Goal: Information Seeking & Learning: Learn about a topic

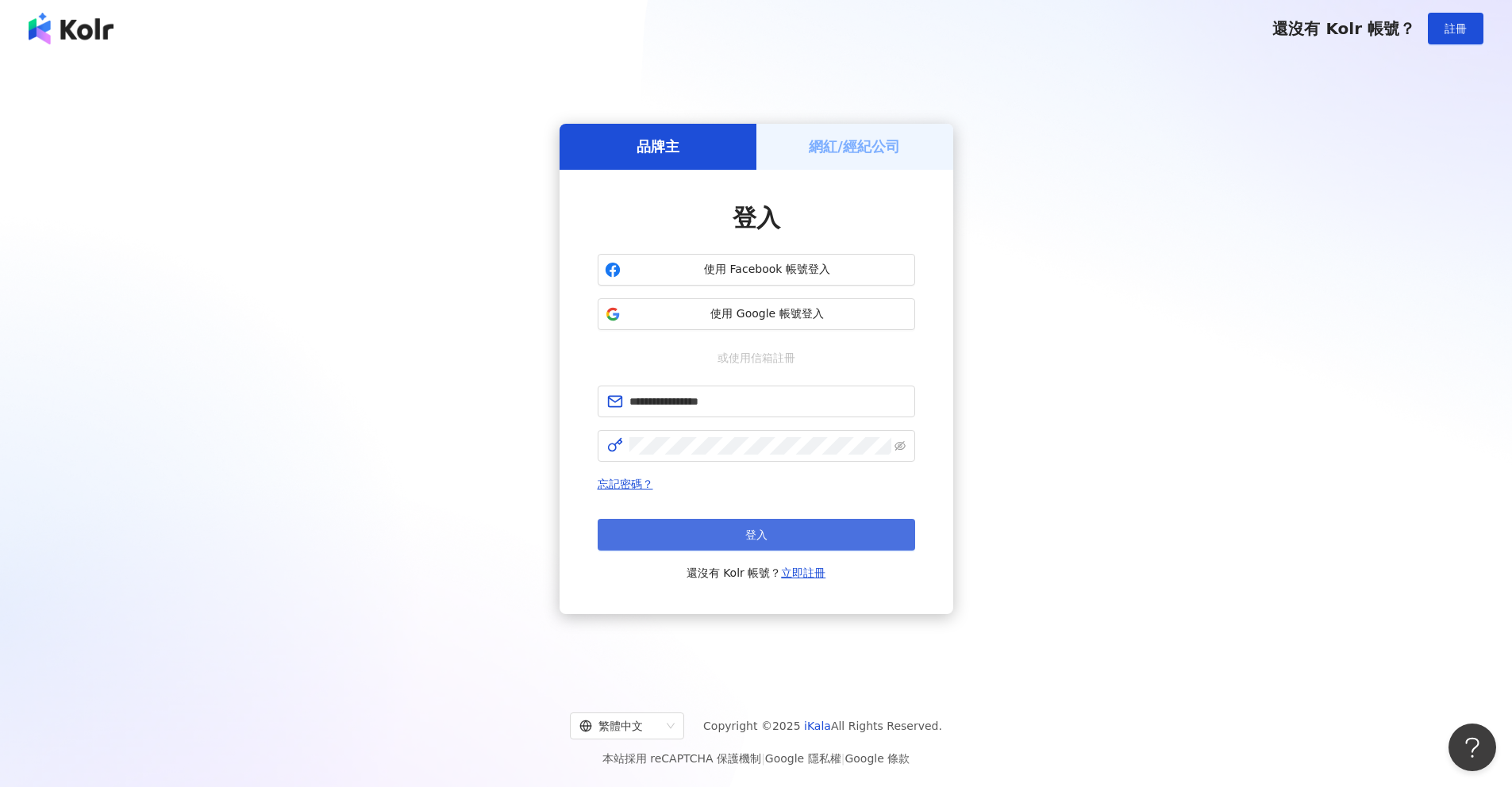
click at [780, 531] on button "登入" at bounding box center [756, 535] width 318 height 31
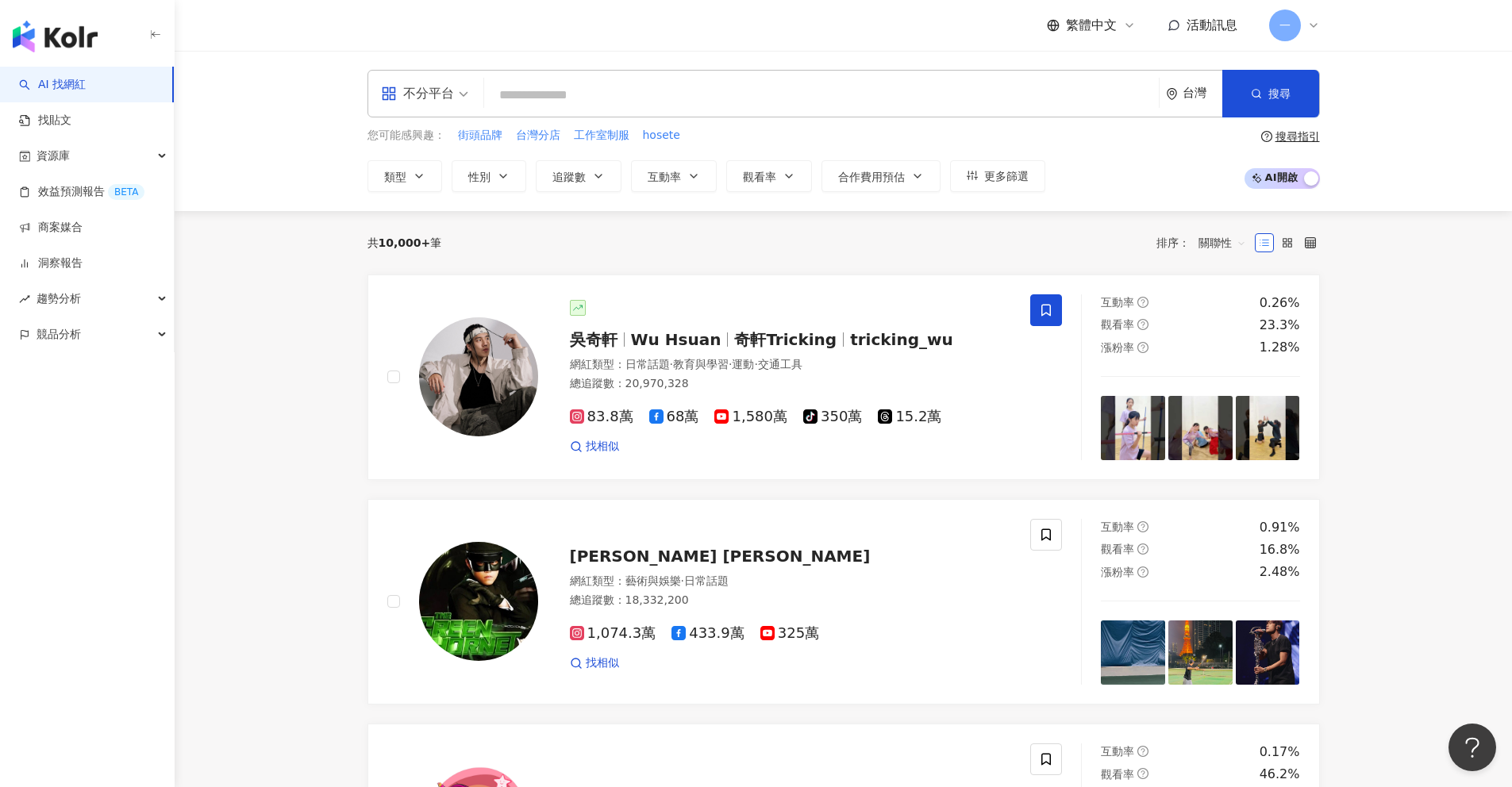
click at [555, 90] on input "search" at bounding box center [821, 96] width 662 height 31
click at [471, 98] on div "不分平台" at bounding box center [424, 93] width 104 height 46
click at [587, 98] on input "search" at bounding box center [821, 96] width 662 height 31
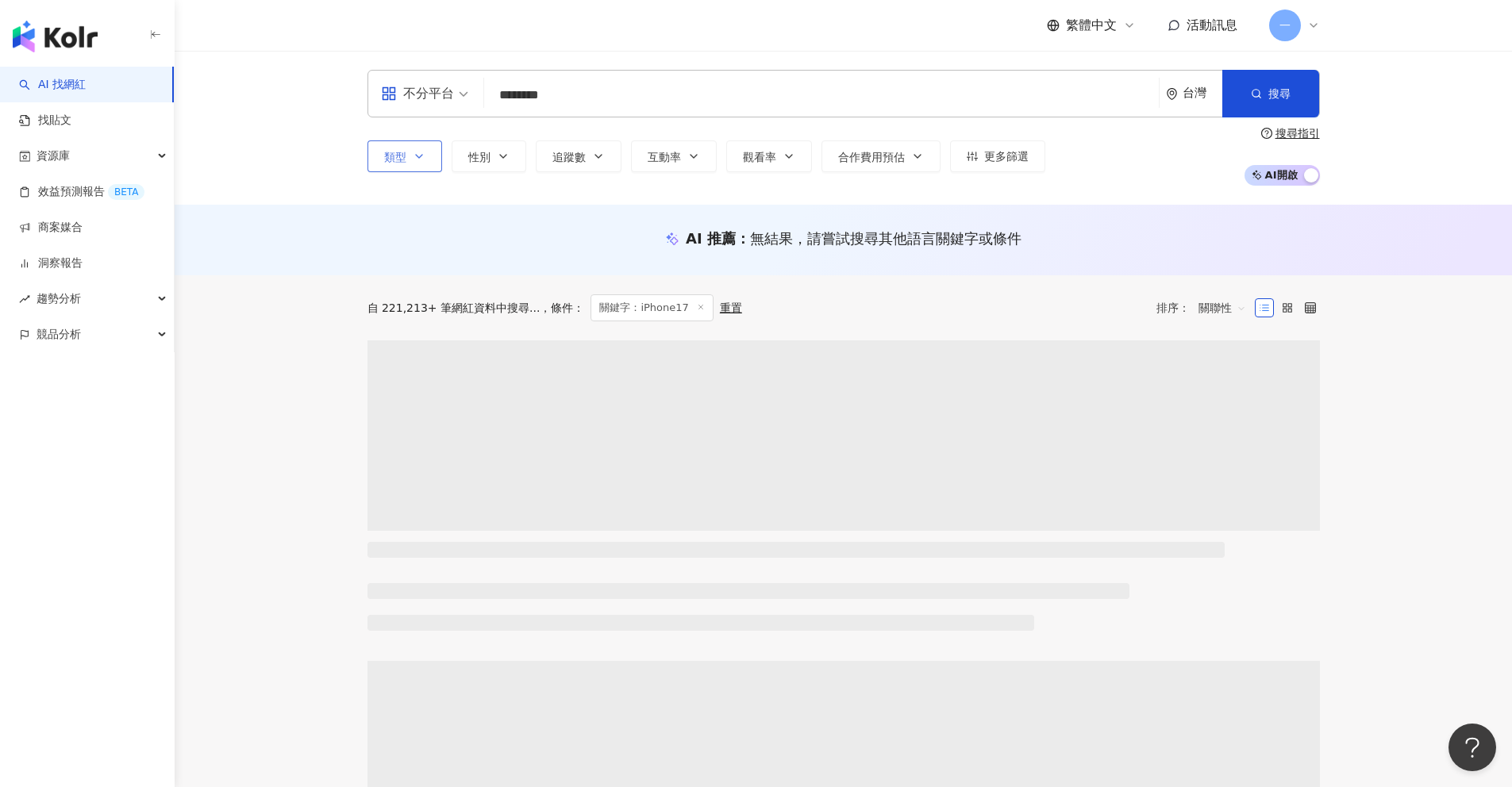
type input "********"
click at [416, 154] on icon "button" at bounding box center [419, 157] width 13 height 13
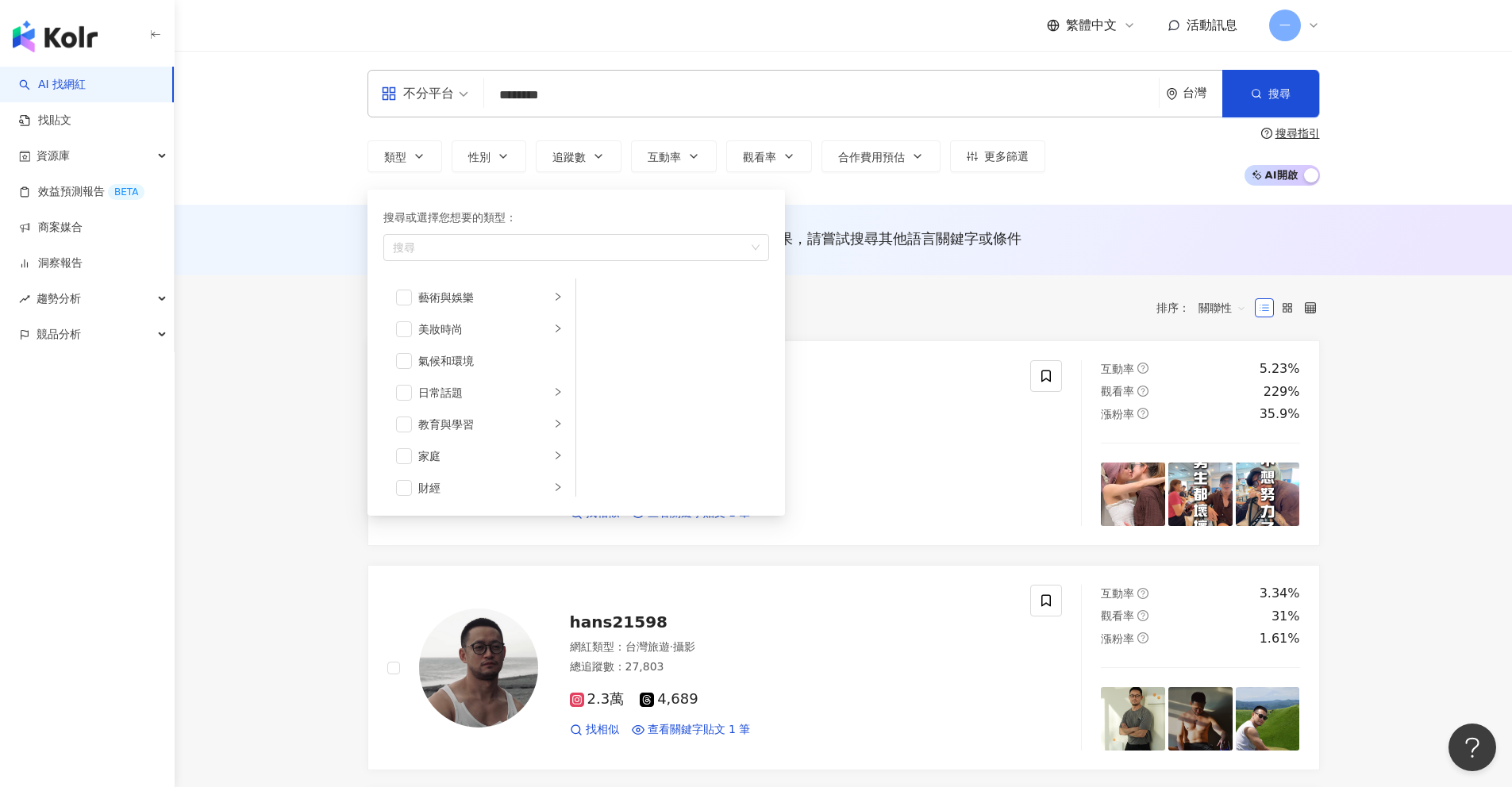
click at [477, 131] on div "類型 搜尋或選擇您想要的類型： 搜尋 藝術與娛樂 美妝時尚 氣候和環境 日常話題 教育與學習 家庭 財經 美食 命理占卜 遊戲 法政社會 生活風格 影視娛樂 …" at bounding box center [843, 156] width 953 height 59
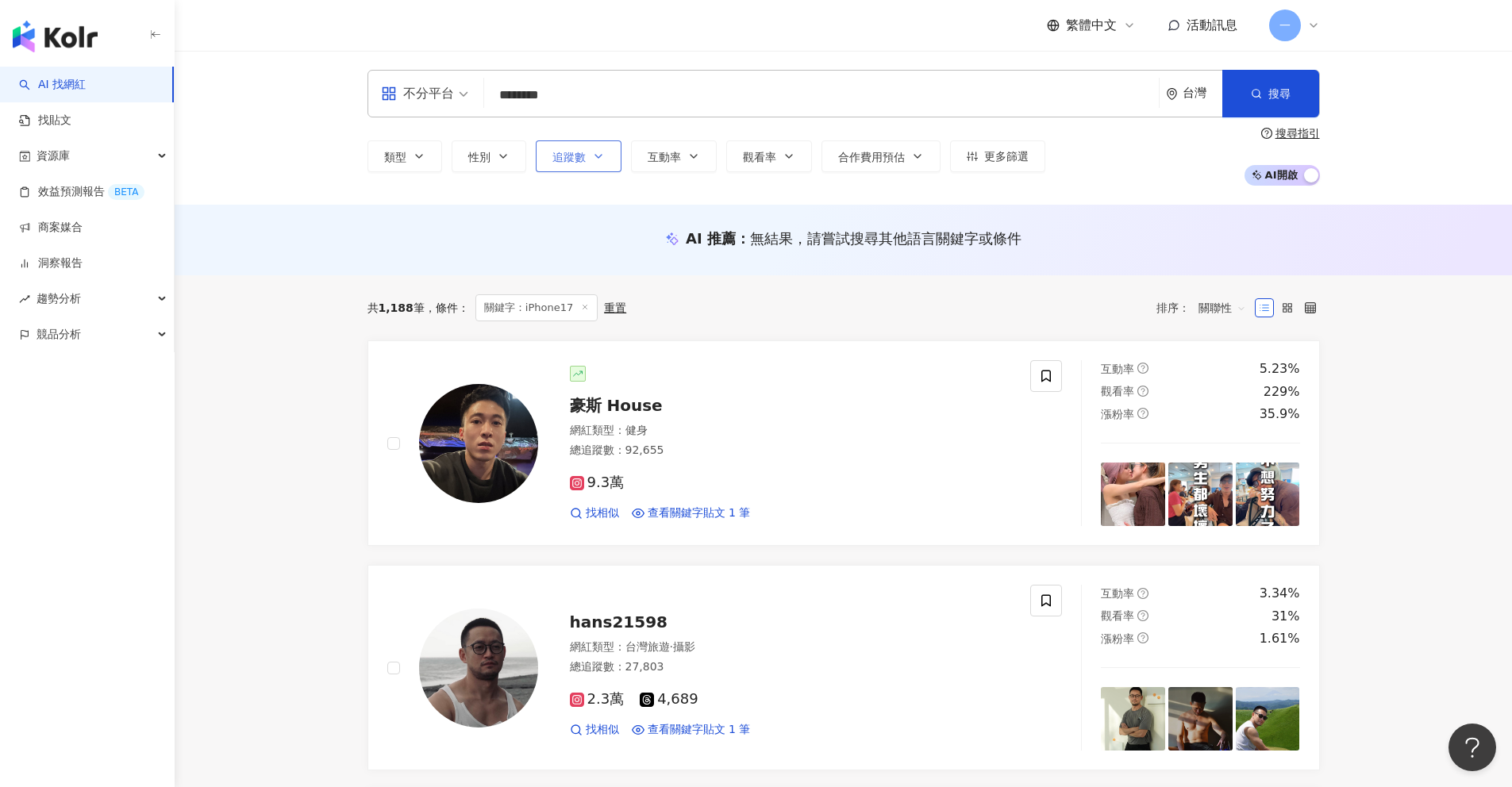
click at [604, 165] on button "追蹤數" at bounding box center [578, 156] width 86 height 31
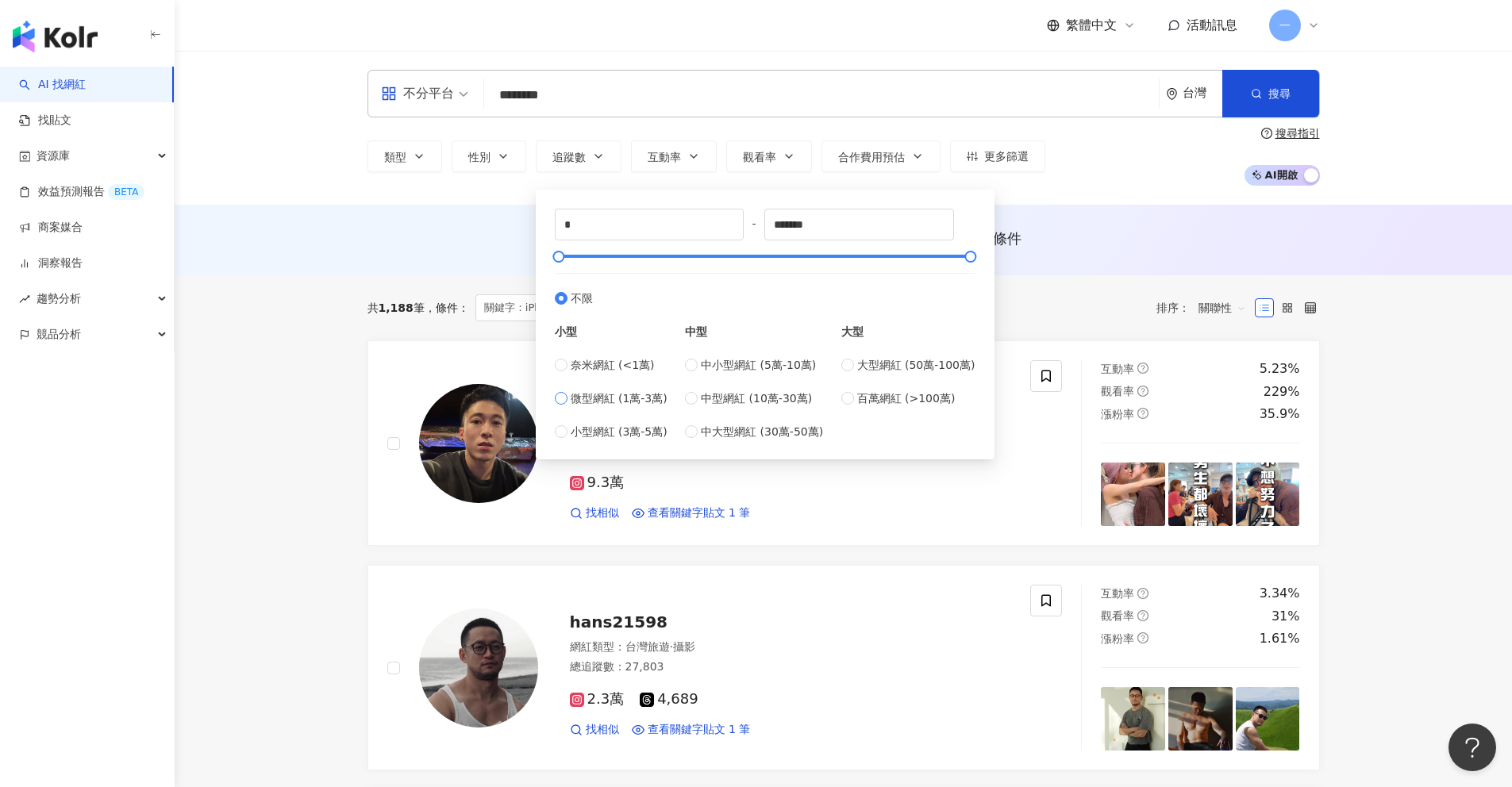
type input "*****"
click at [427, 201] on div "不分平台 ******** 台灣 搜尋 e97acfe0-fe81-45ea-8815-623371271923 るい 15,229 追蹤者 original…" at bounding box center [843, 128] width 1338 height 154
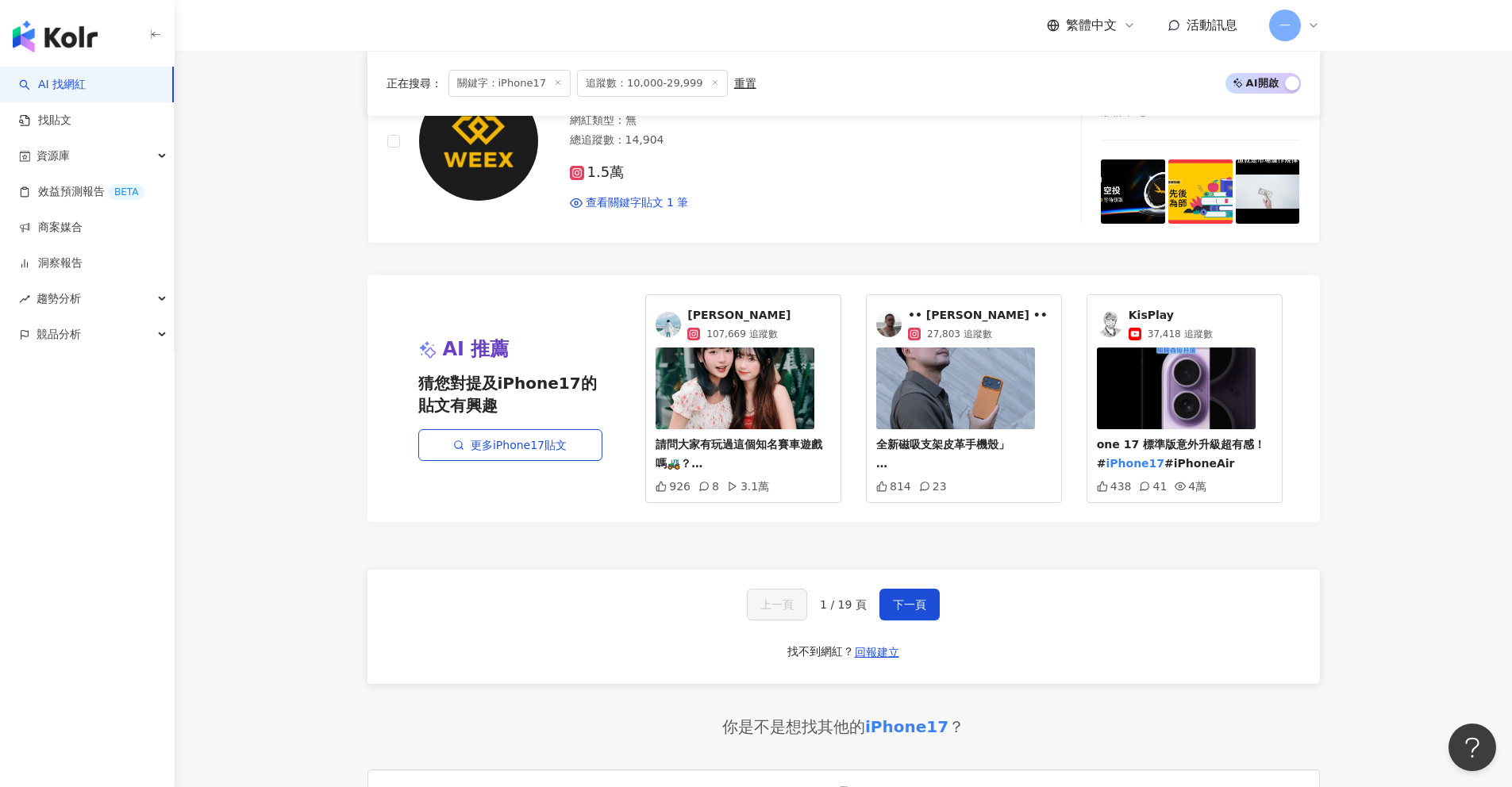
scroll to position [3149, 0]
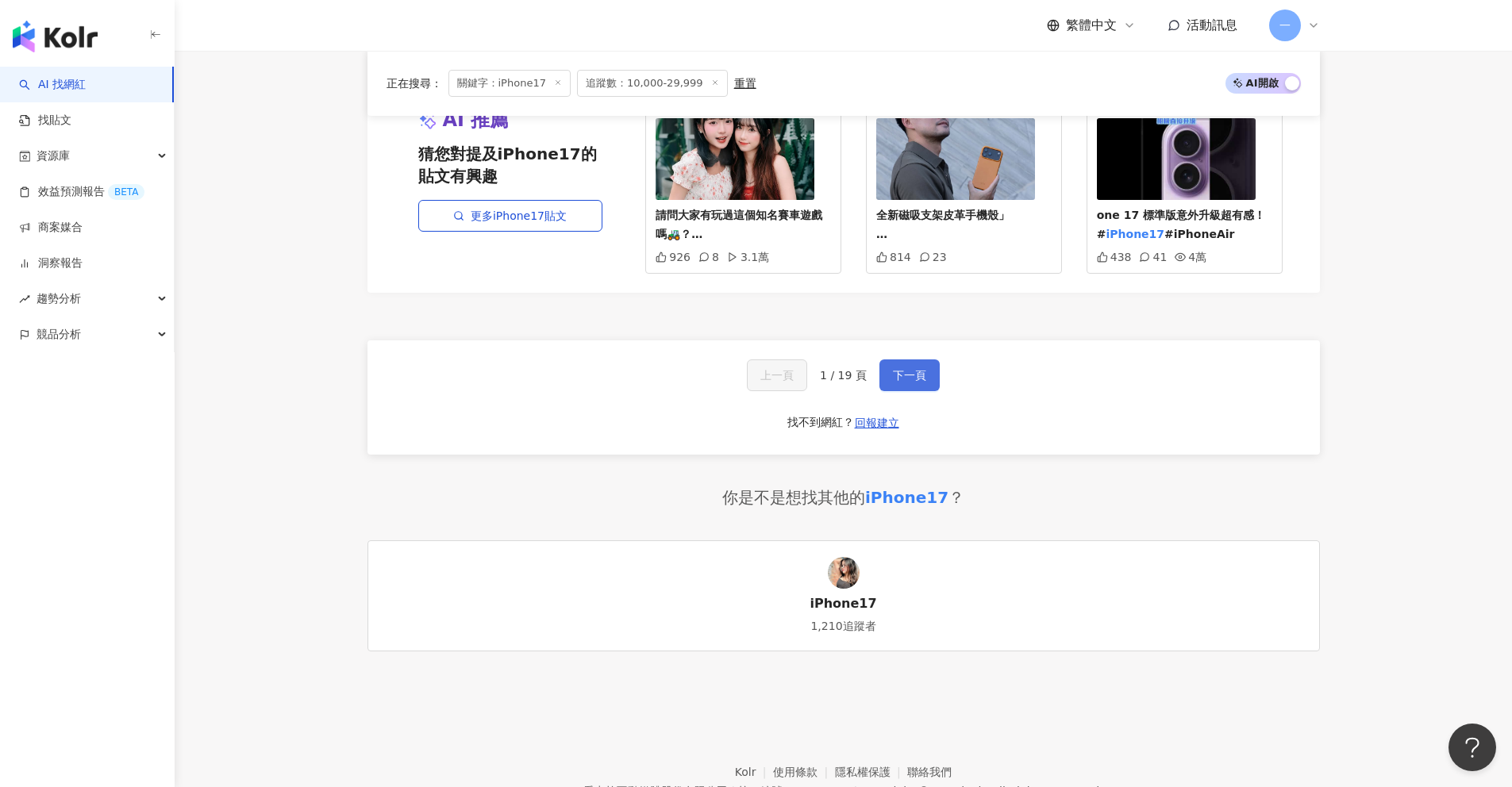
click at [895, 369] on span "下一頁" at bounding box center [909, 375] width 33 height 13
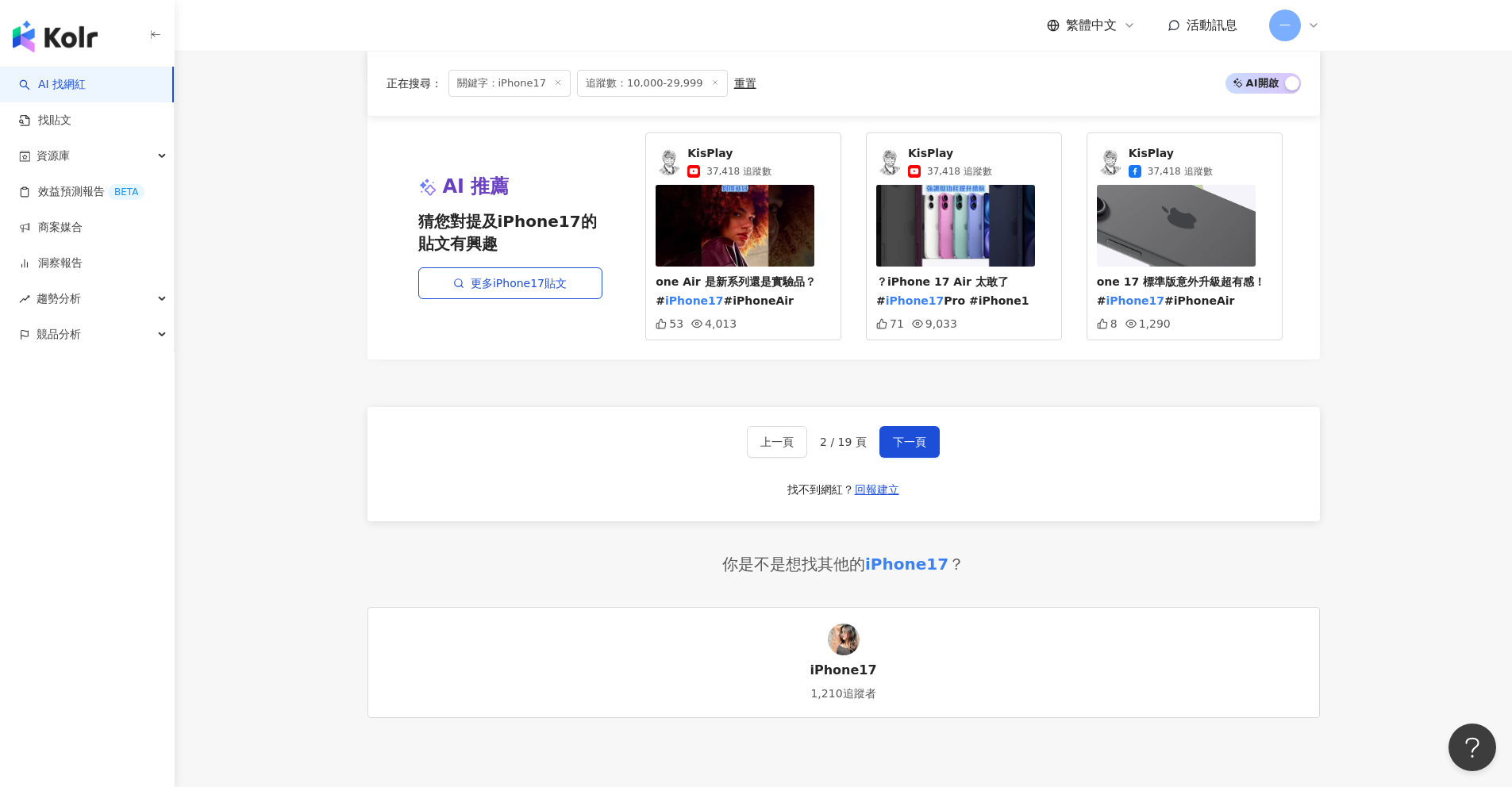
scroll to position [3094, 0]
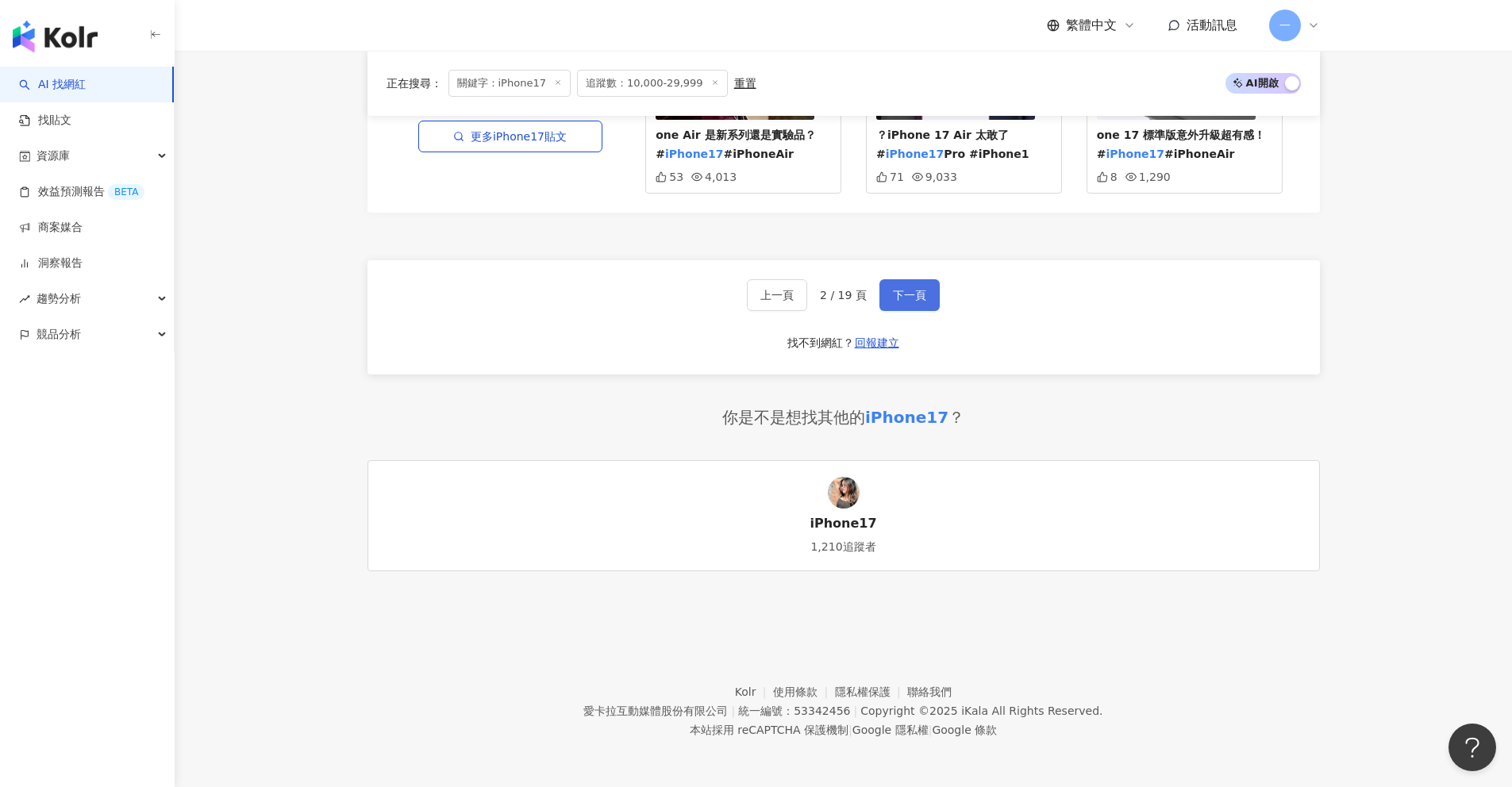
click at [905, 310] on button "下一頁" at bounding box center [909, 295] width 60 height 31
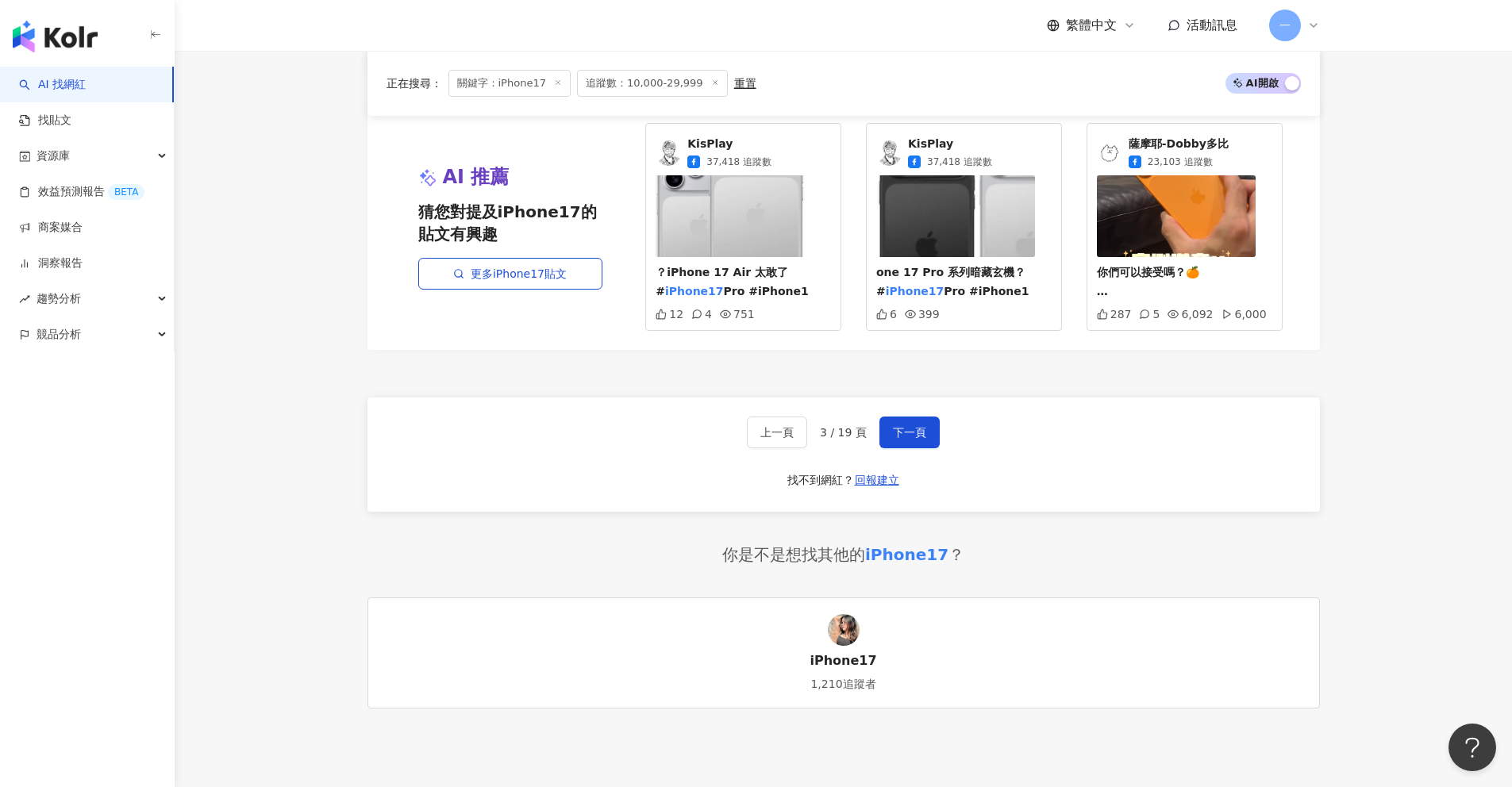
scroll to position [3083, 0]
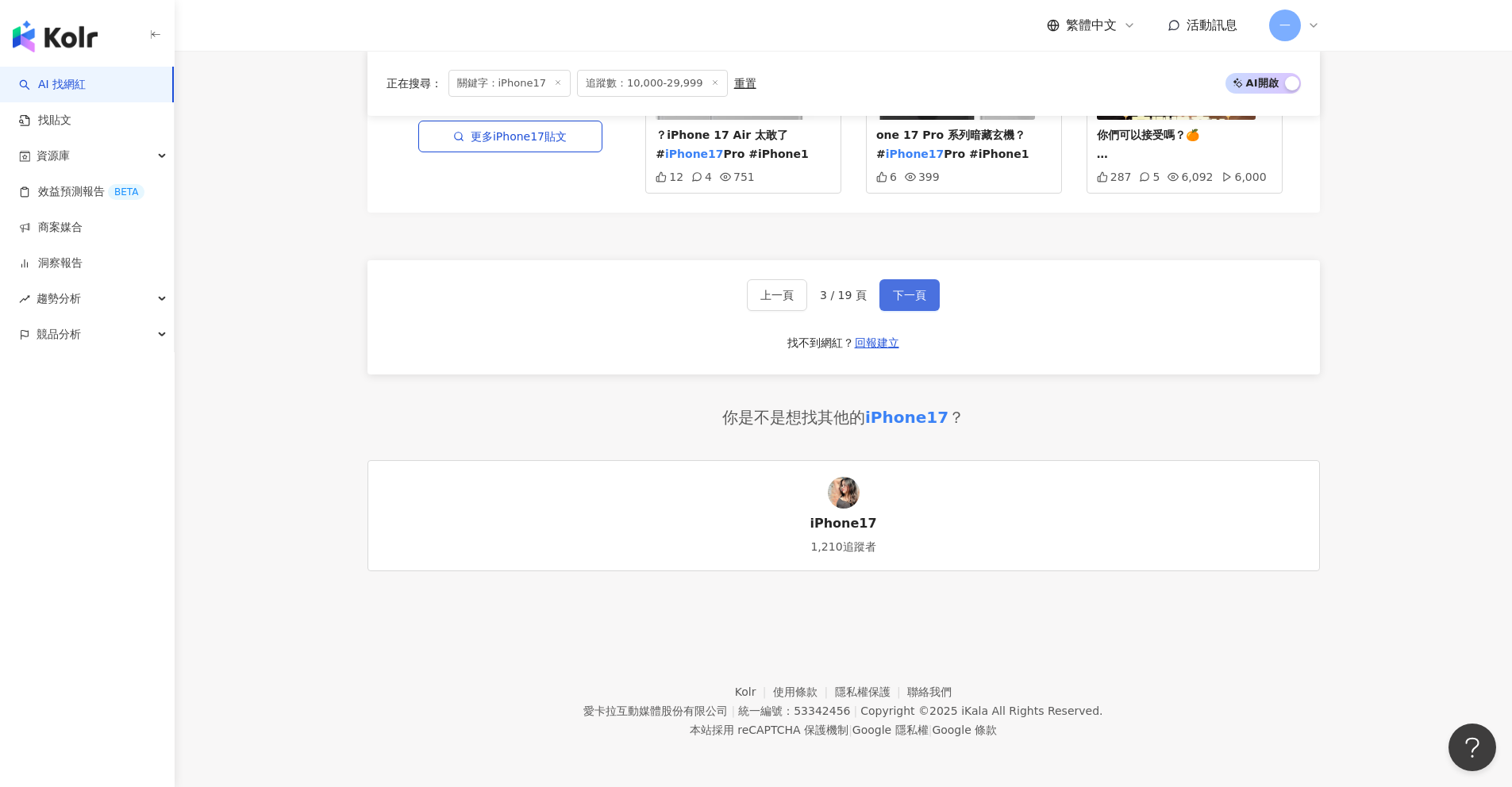
click at [913, 297] on span "下一頁" at bounding box center [909, 295] width 33 height 13
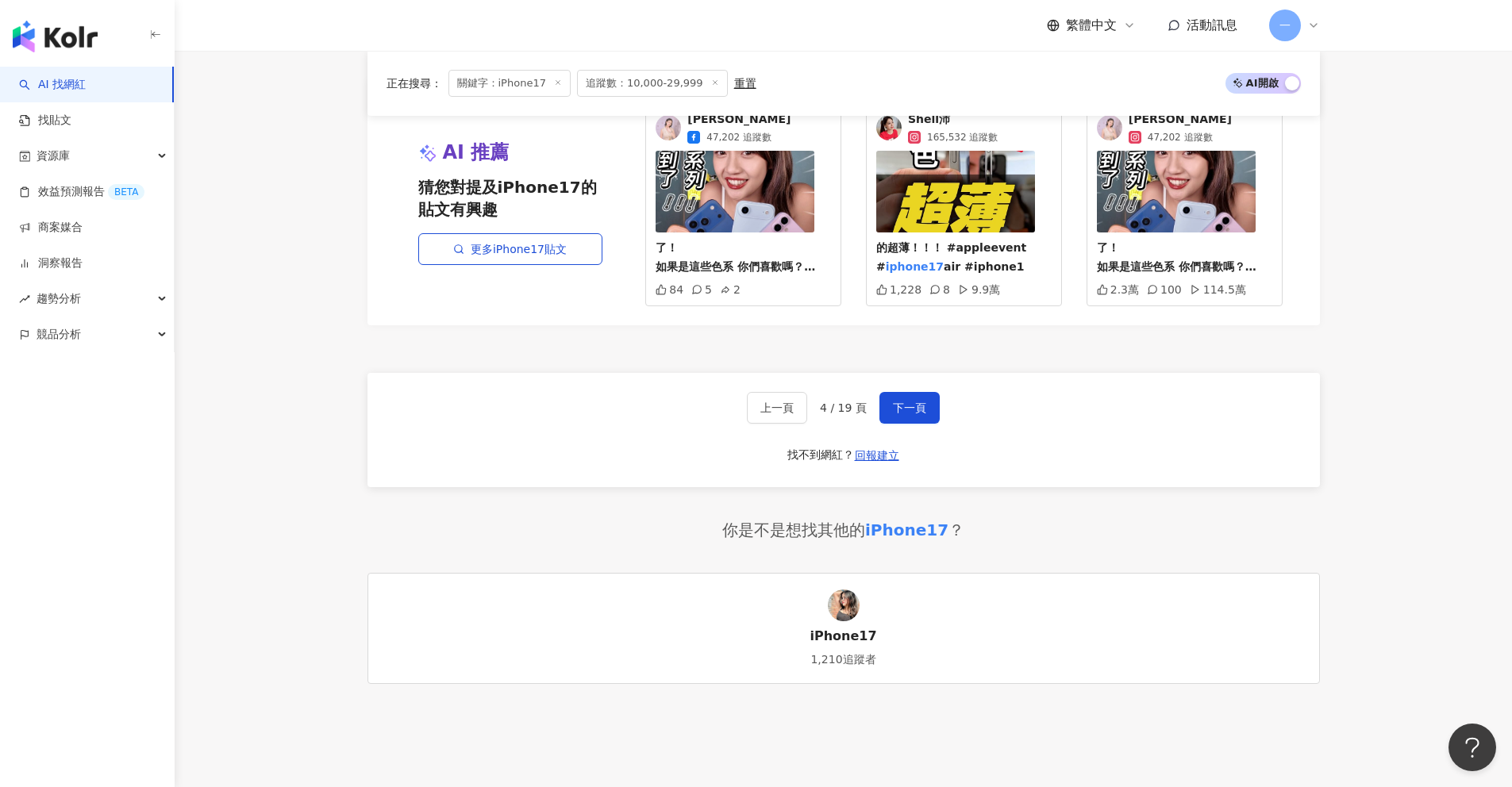
scroll to position [2988, 0]
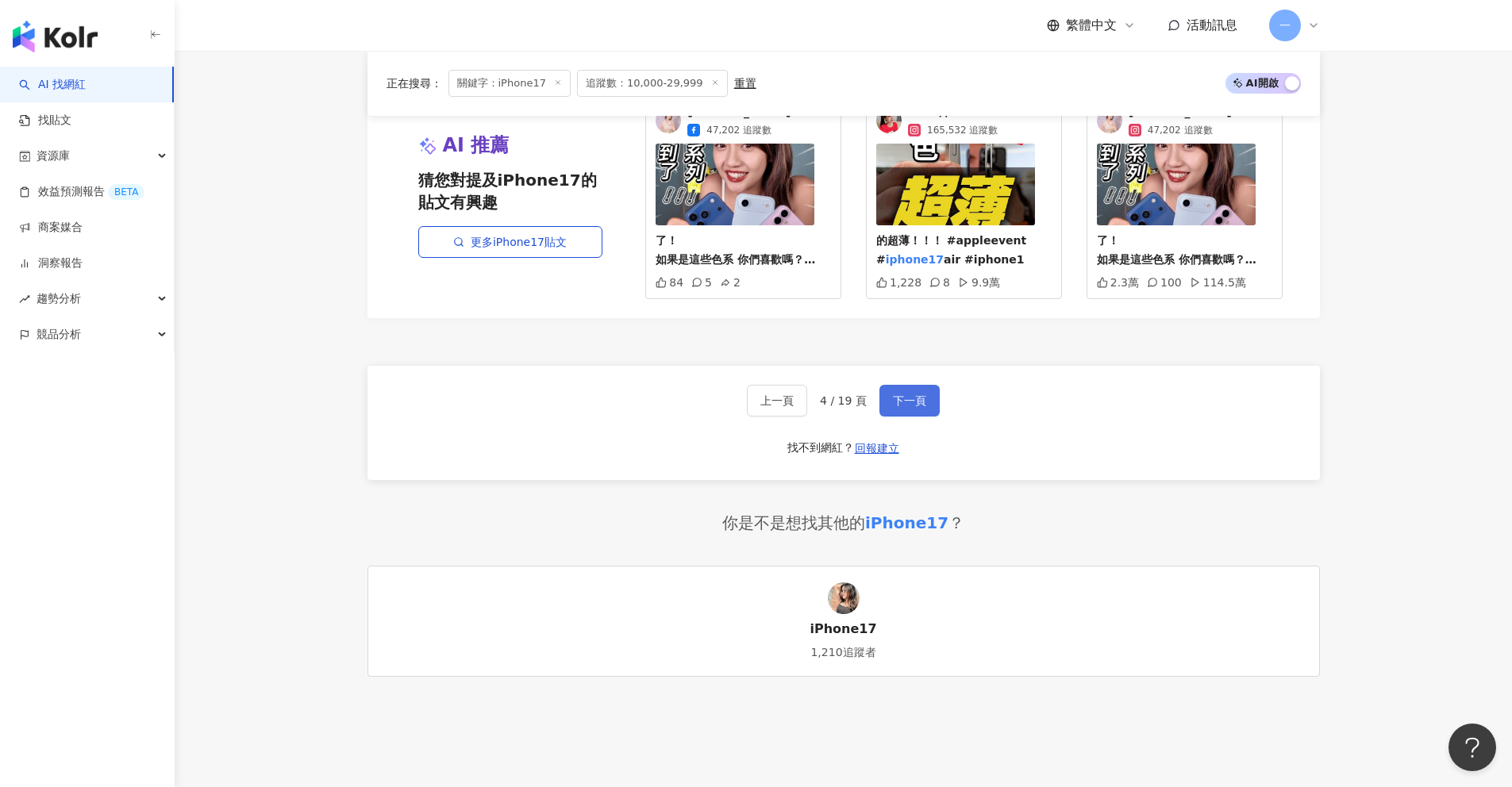
click at [925, 391] on button "下一頁" at bounding box center [909, 400] width 60 height 31
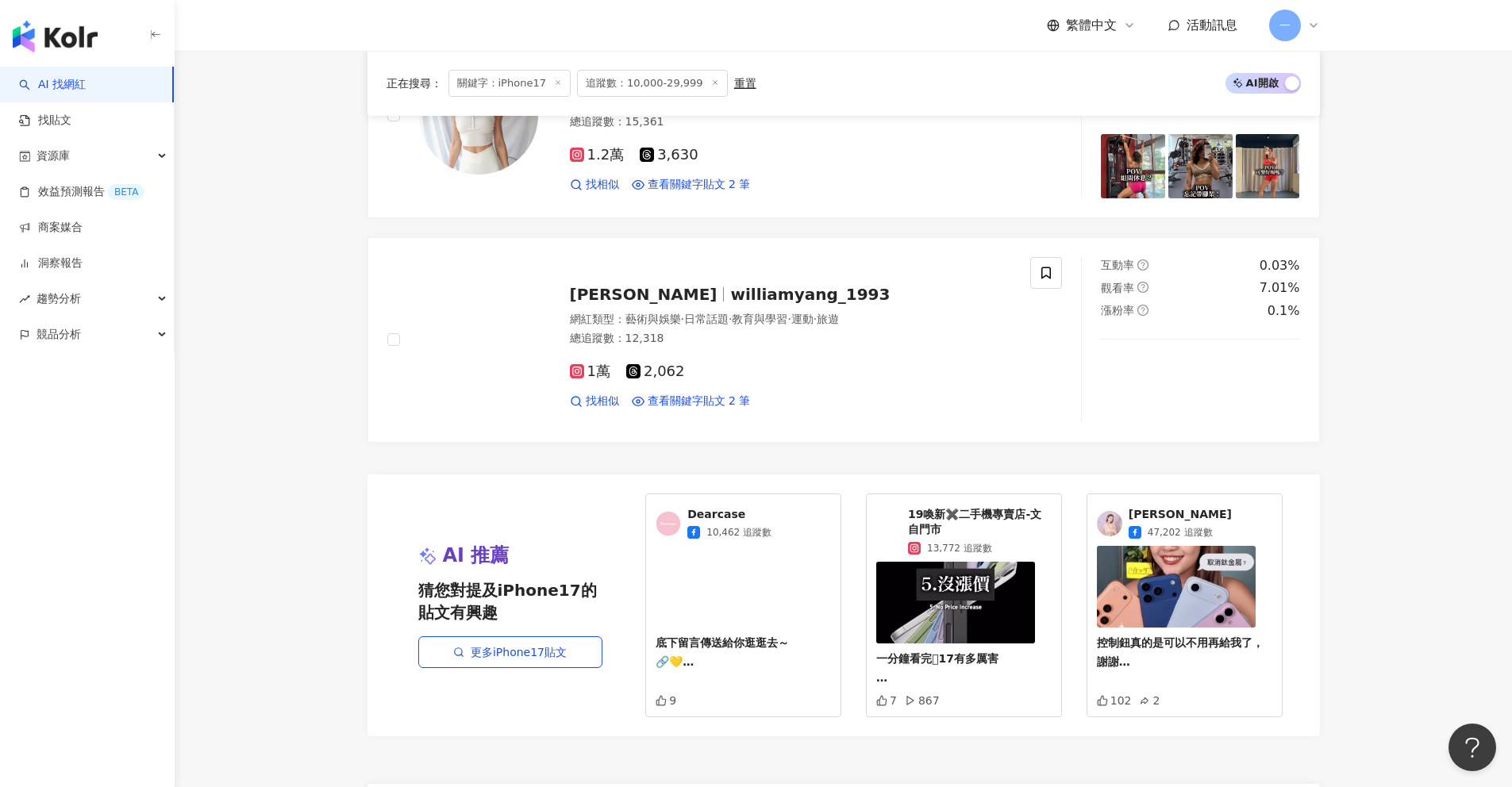
scroll to position [2907, 0]
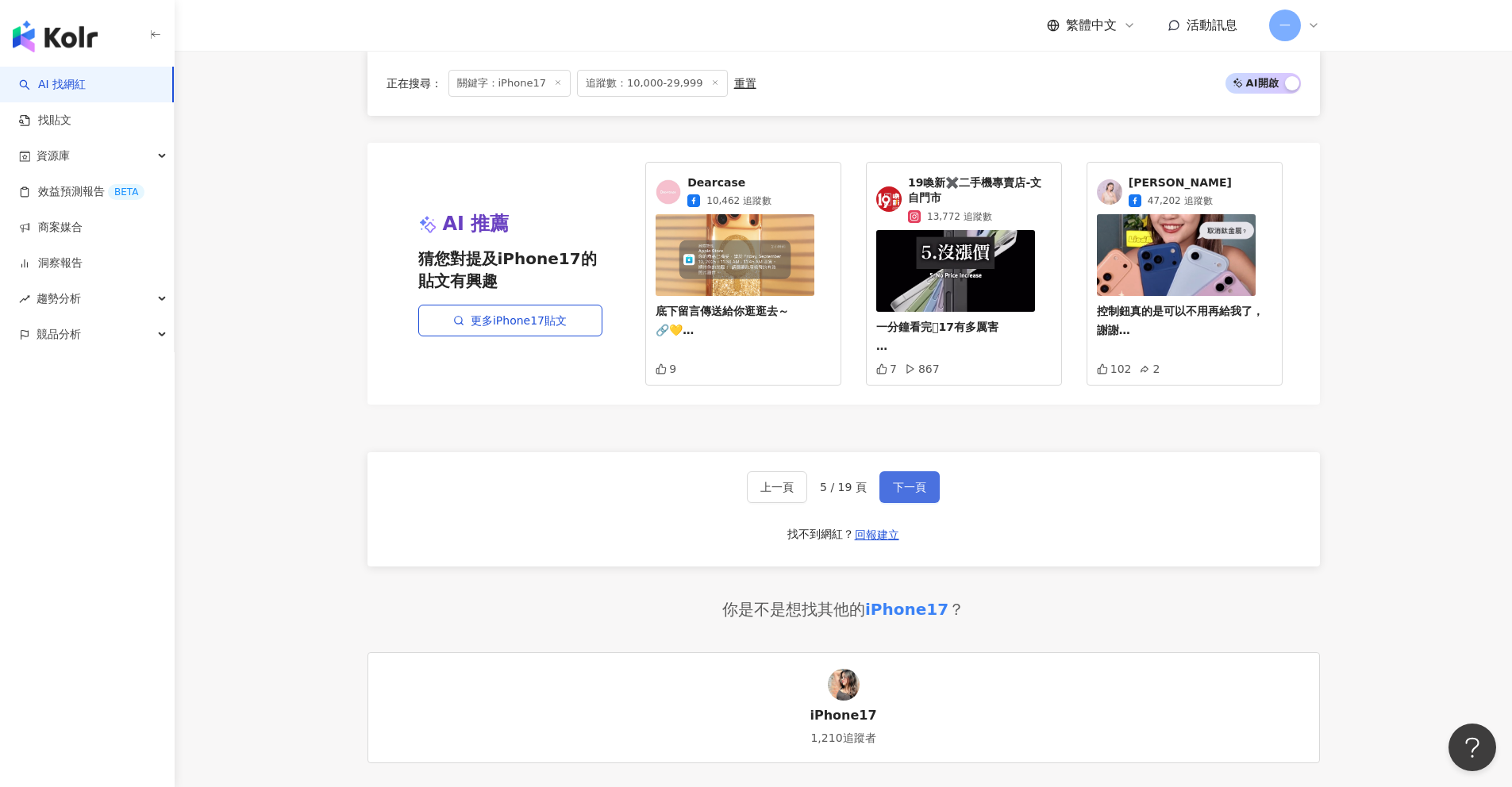
click at [885, 493] on button "下一頁" at bounding box center [909, 486] width 60 height 31
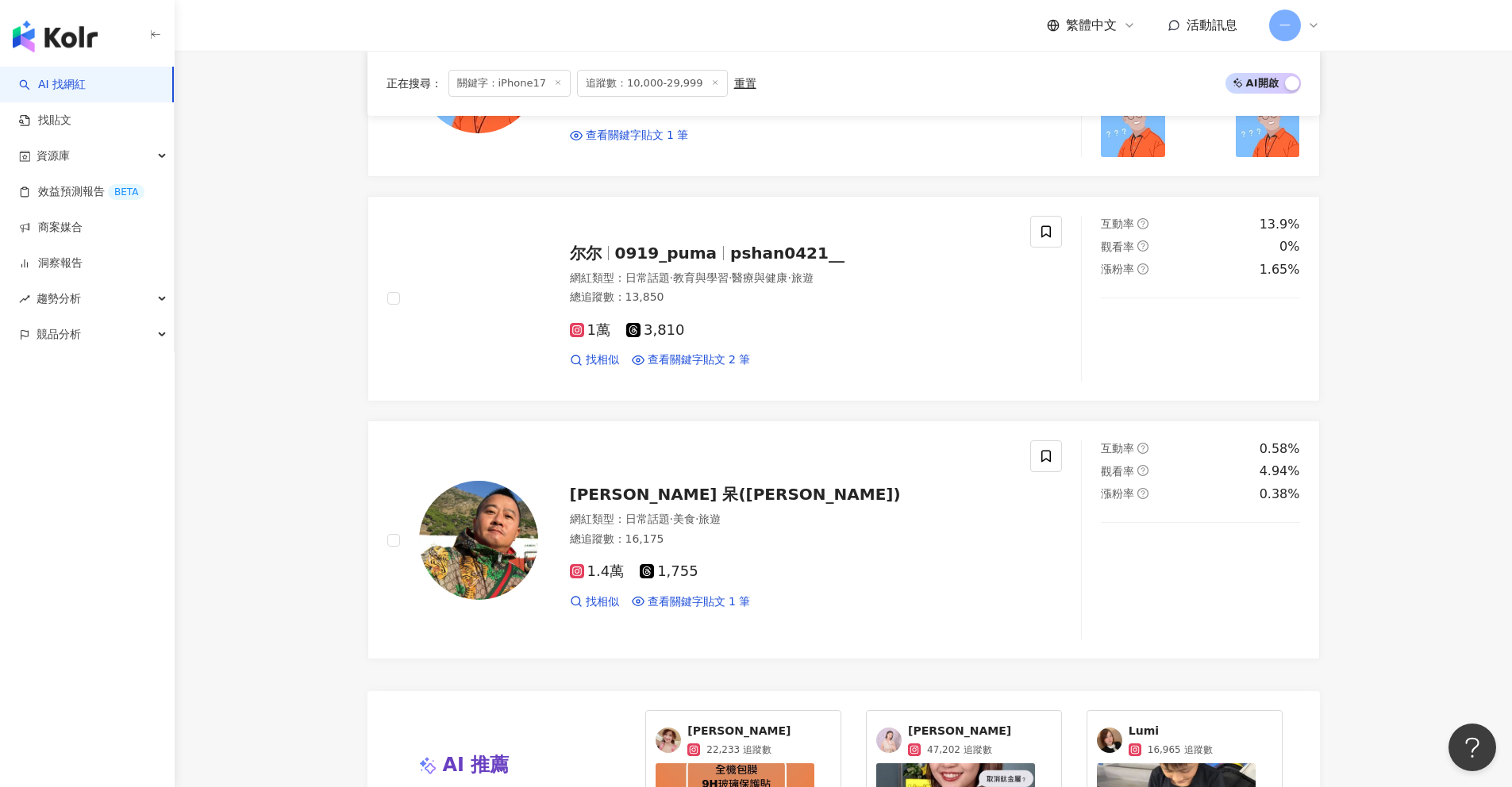
scroll to position [2899, 0]
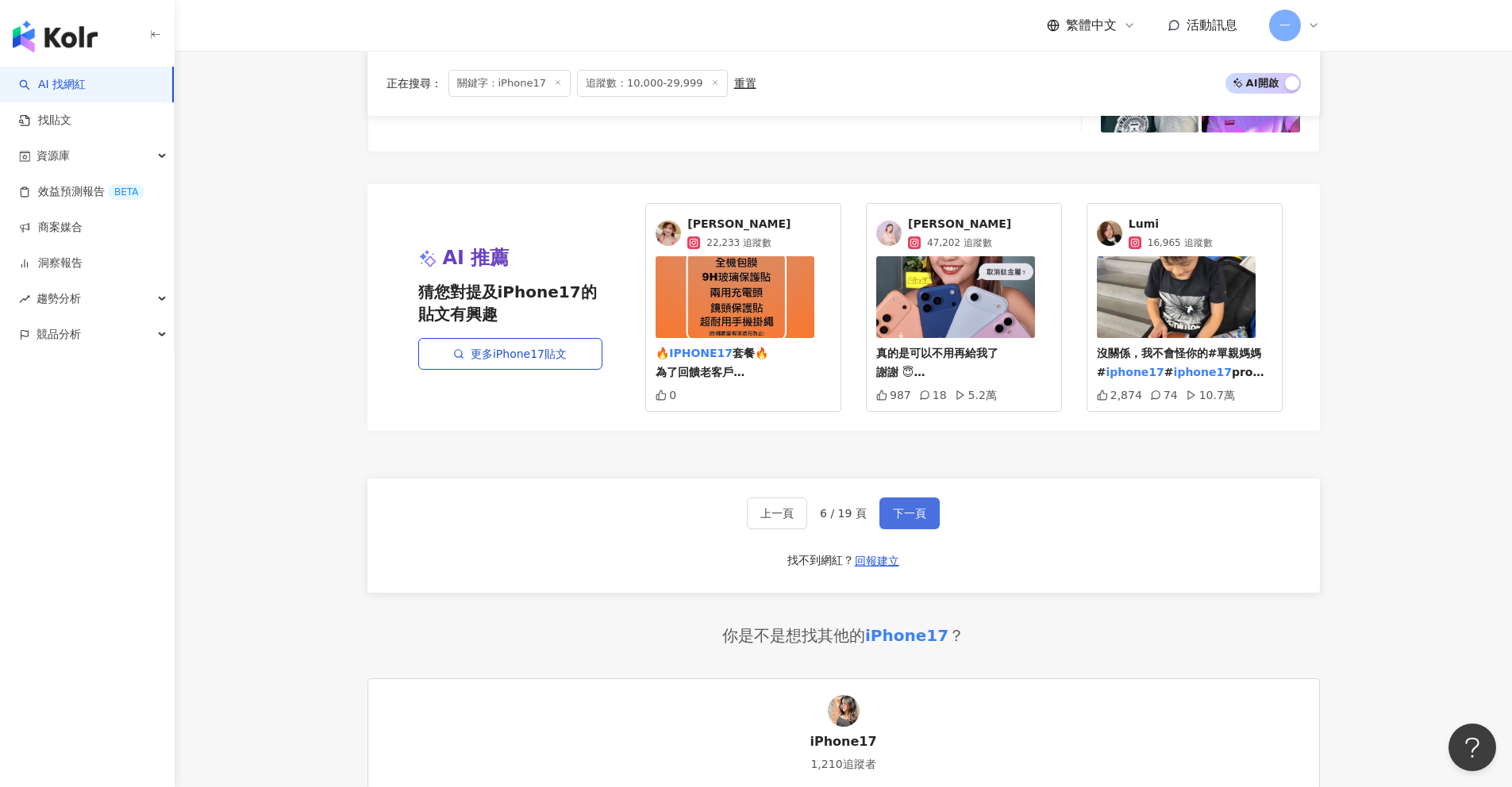
click at [908, 519] on span "下一頁" at bounding box center [909, 514] width 33 height 13
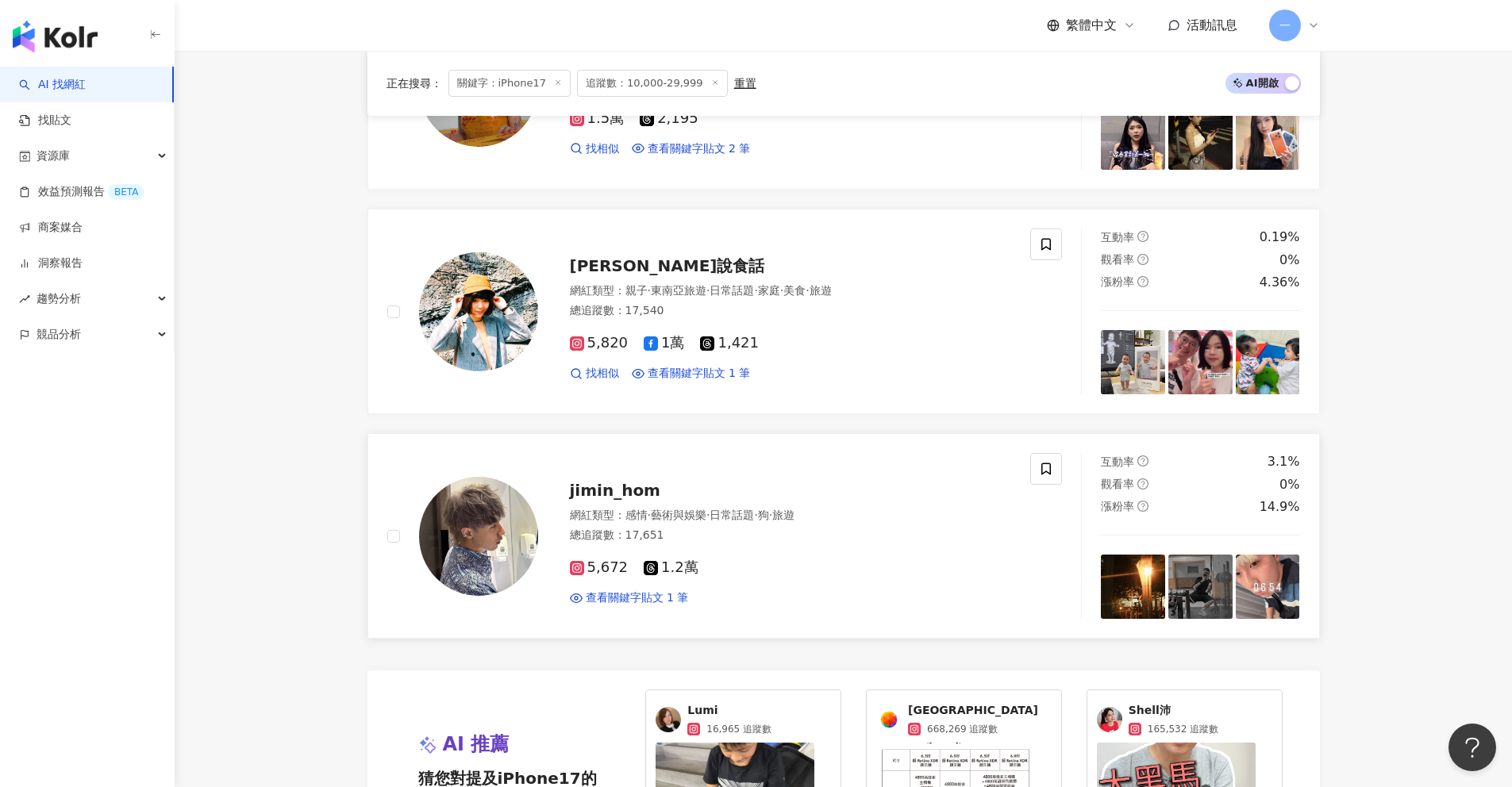
scroll to position [2722, 0]
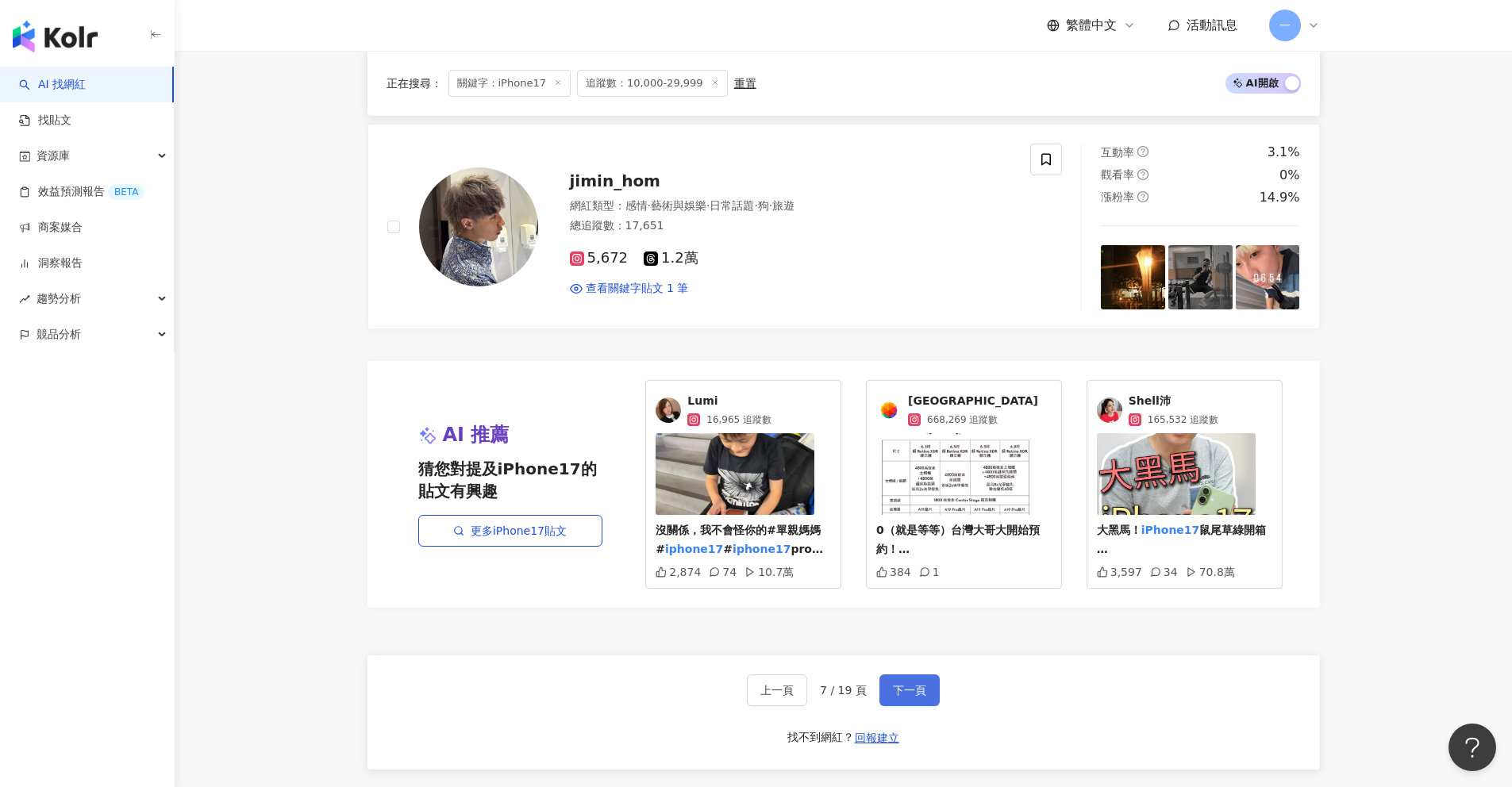
click at [924, 691] on button "下一頁" at bounding box center [909, 690] width 60 height 31
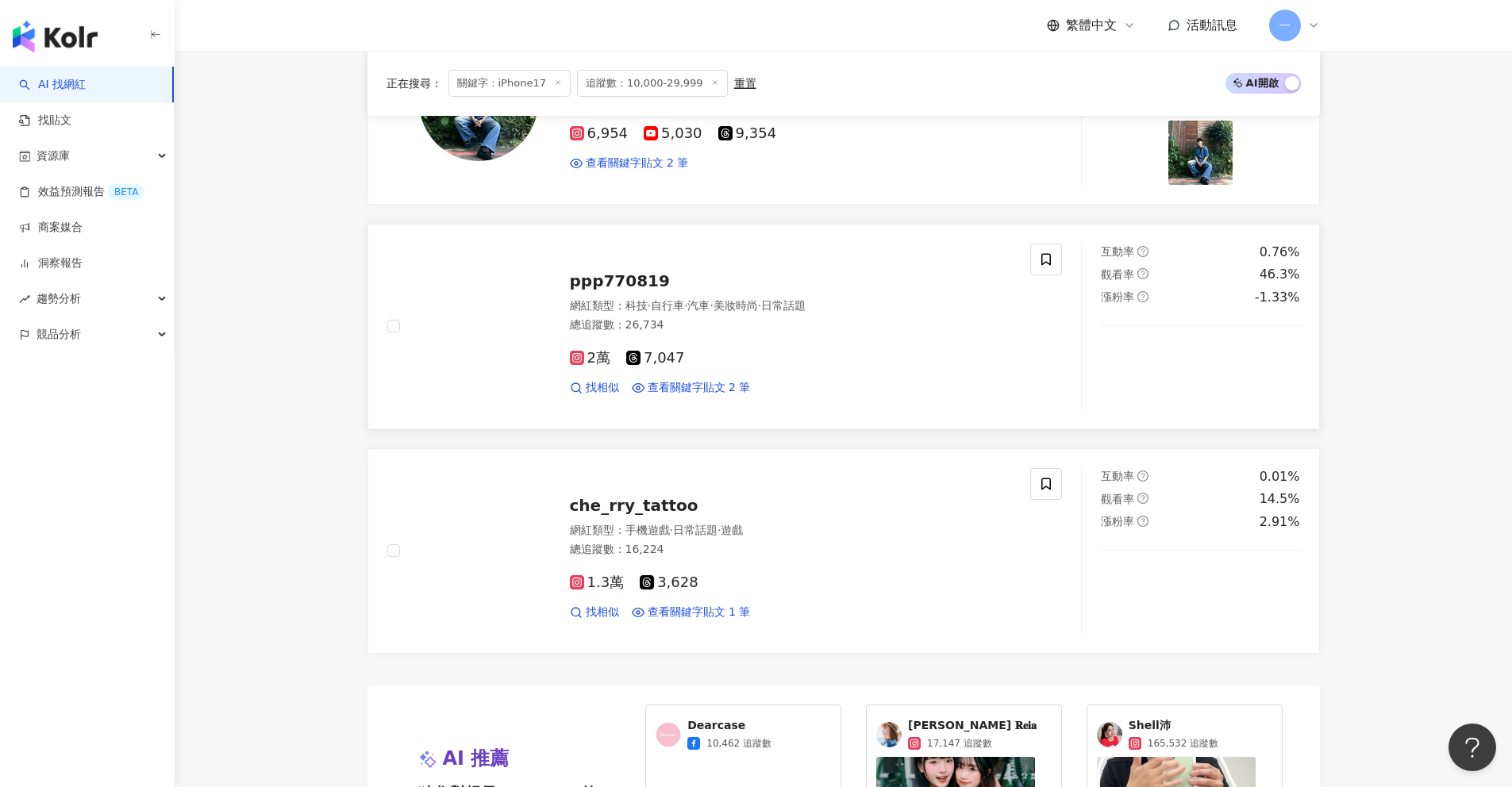
scroll to position [2656, 0]
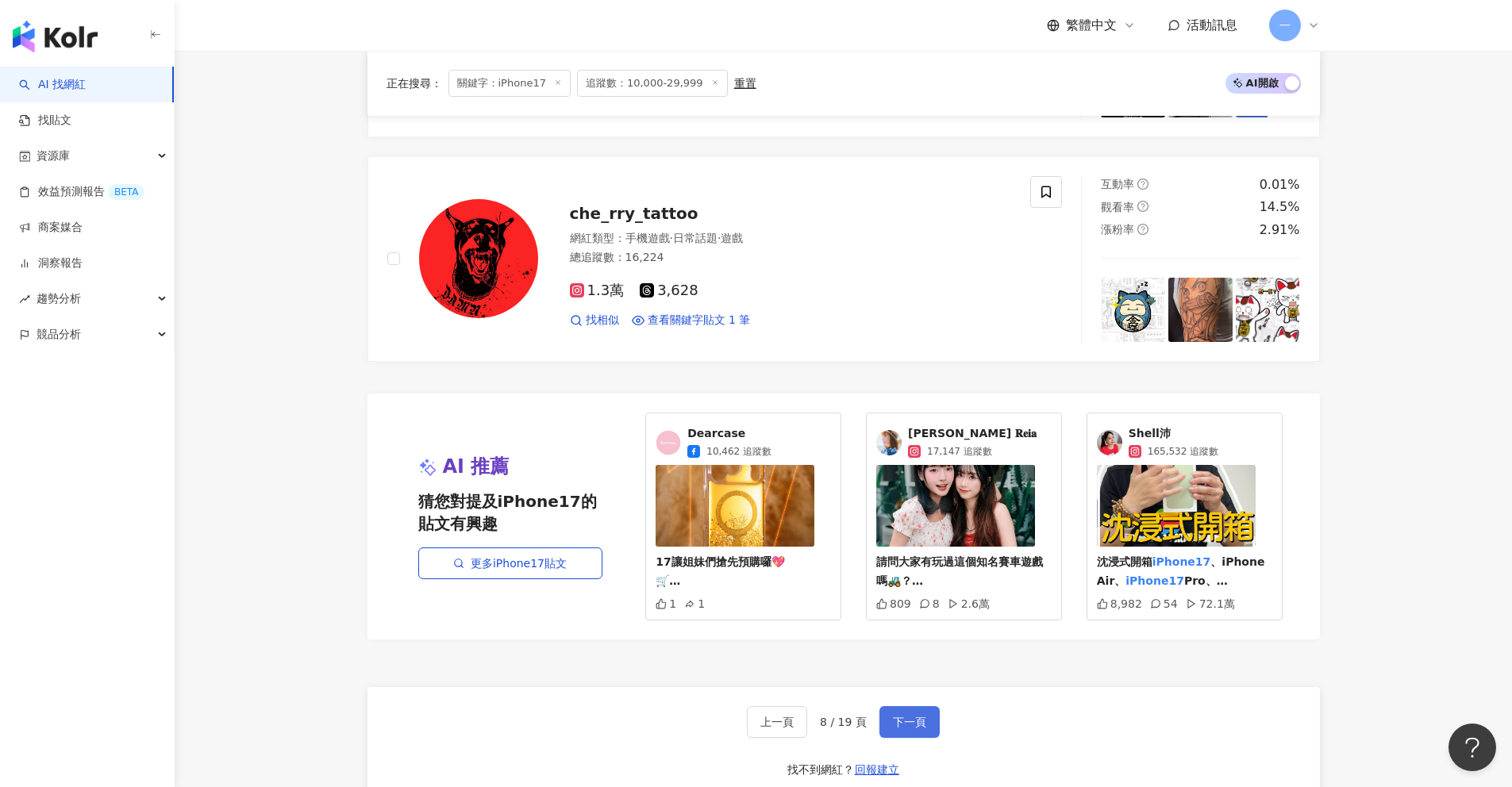
click at [909, 715] on button "下一頁" at bounding box center [909, 722] width 60 height 31
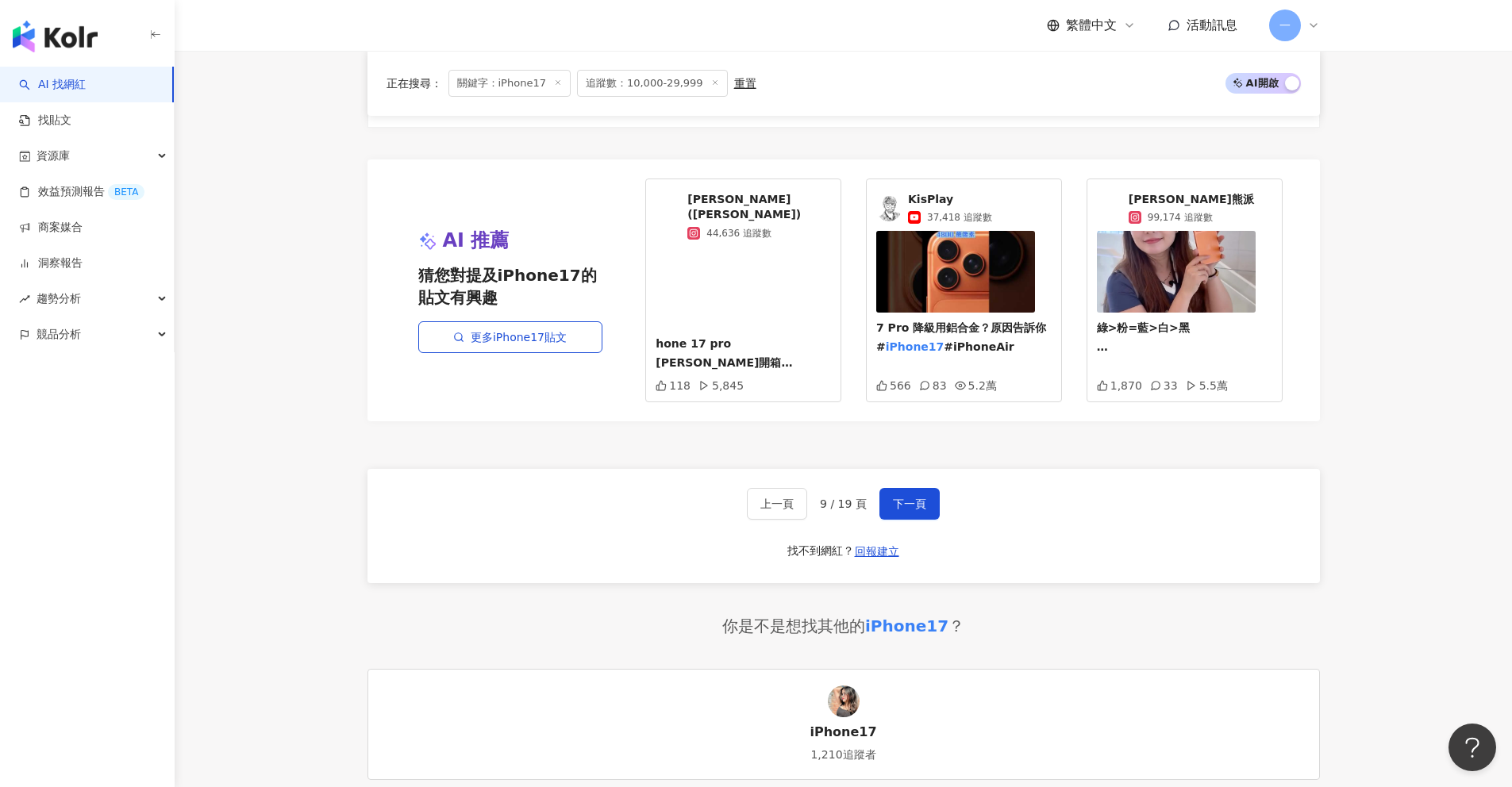
scroll to position [2898, 0]
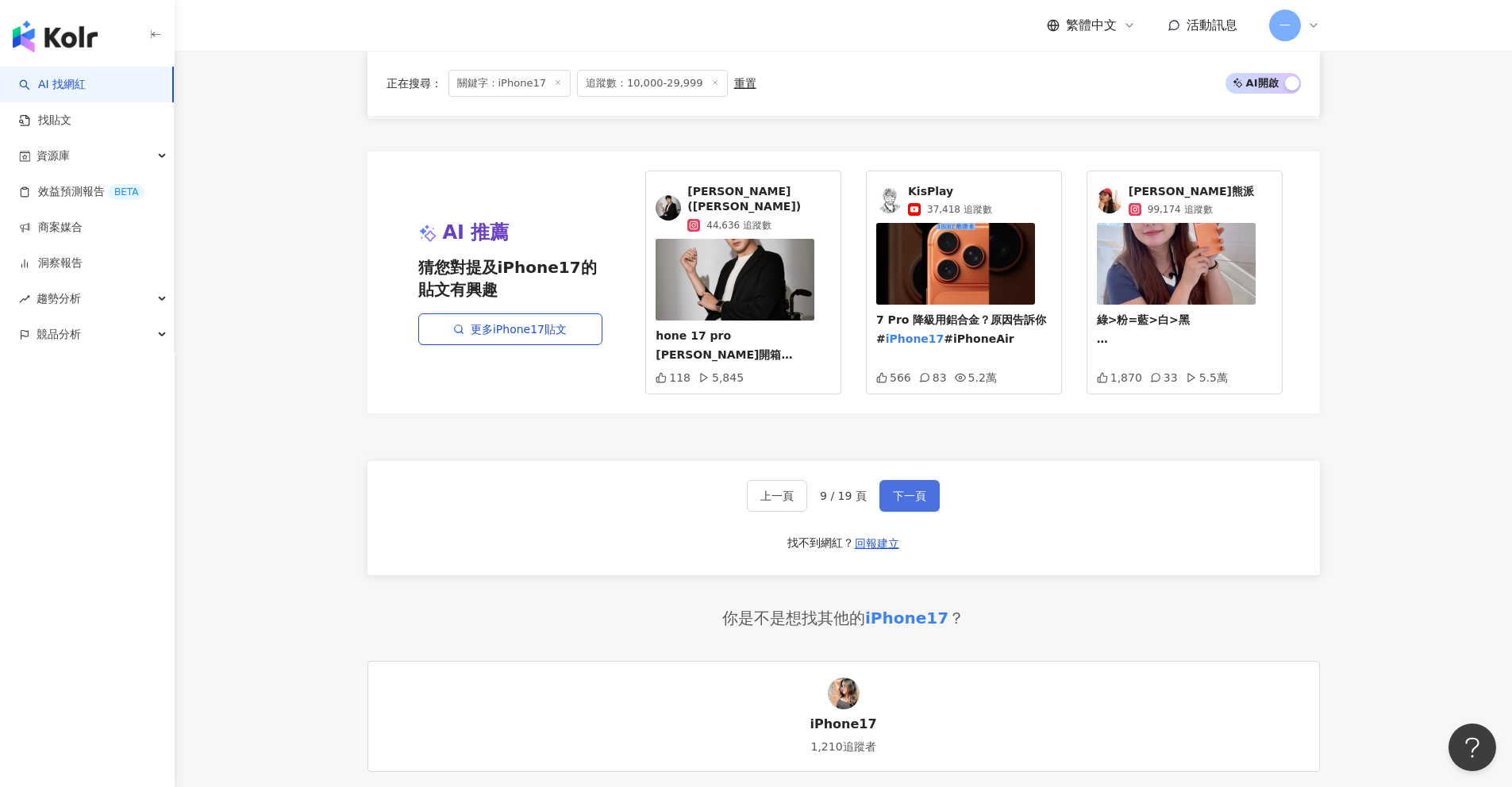
click at [915, 490] on span "下一頁" at bounding box center [909, 496] width 33 height 13
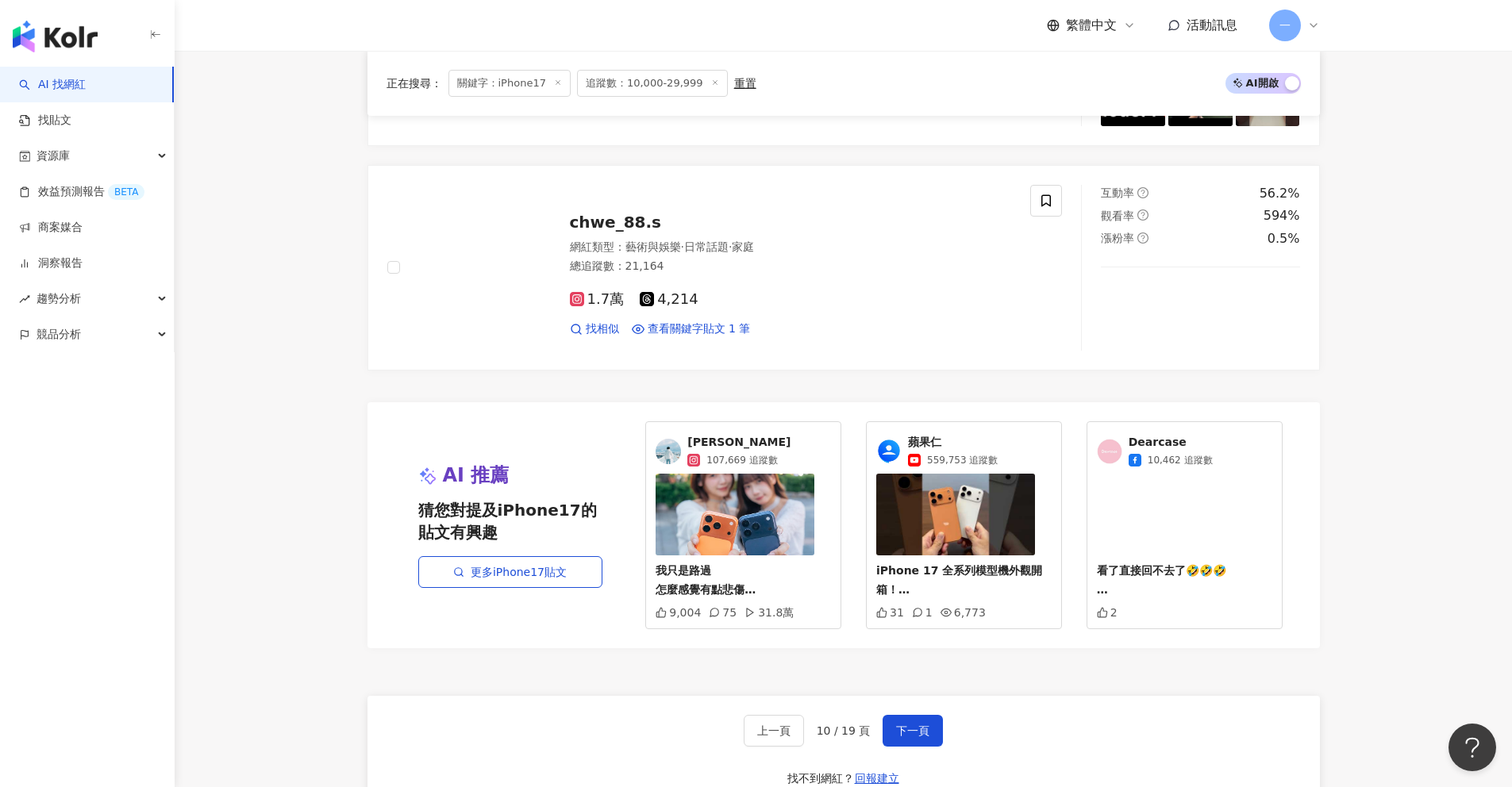
scroll to position [2683, 0]
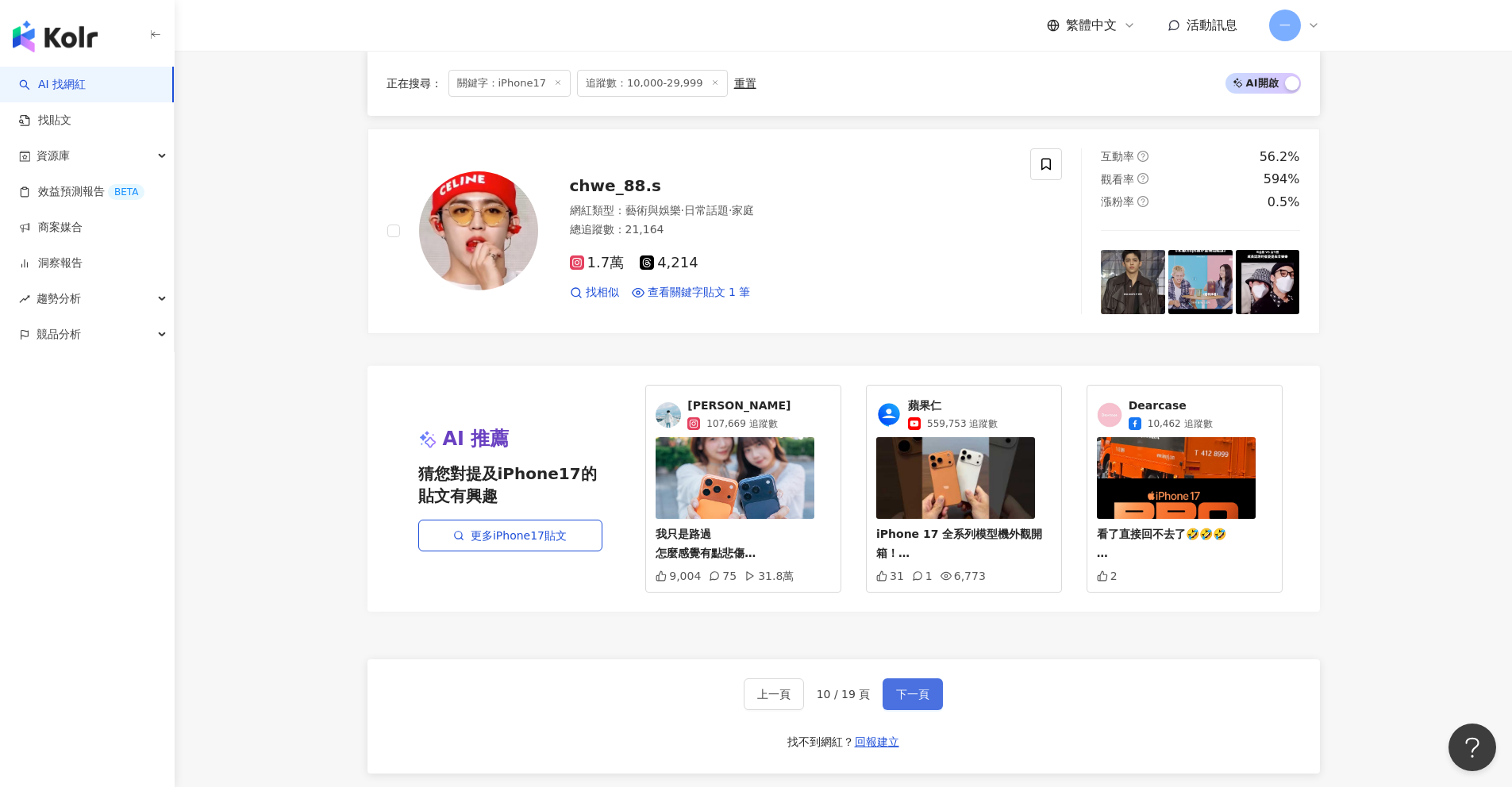
click at [911, 694] on span "下一頁" at bounding box center [912, 695] width 33 height 13
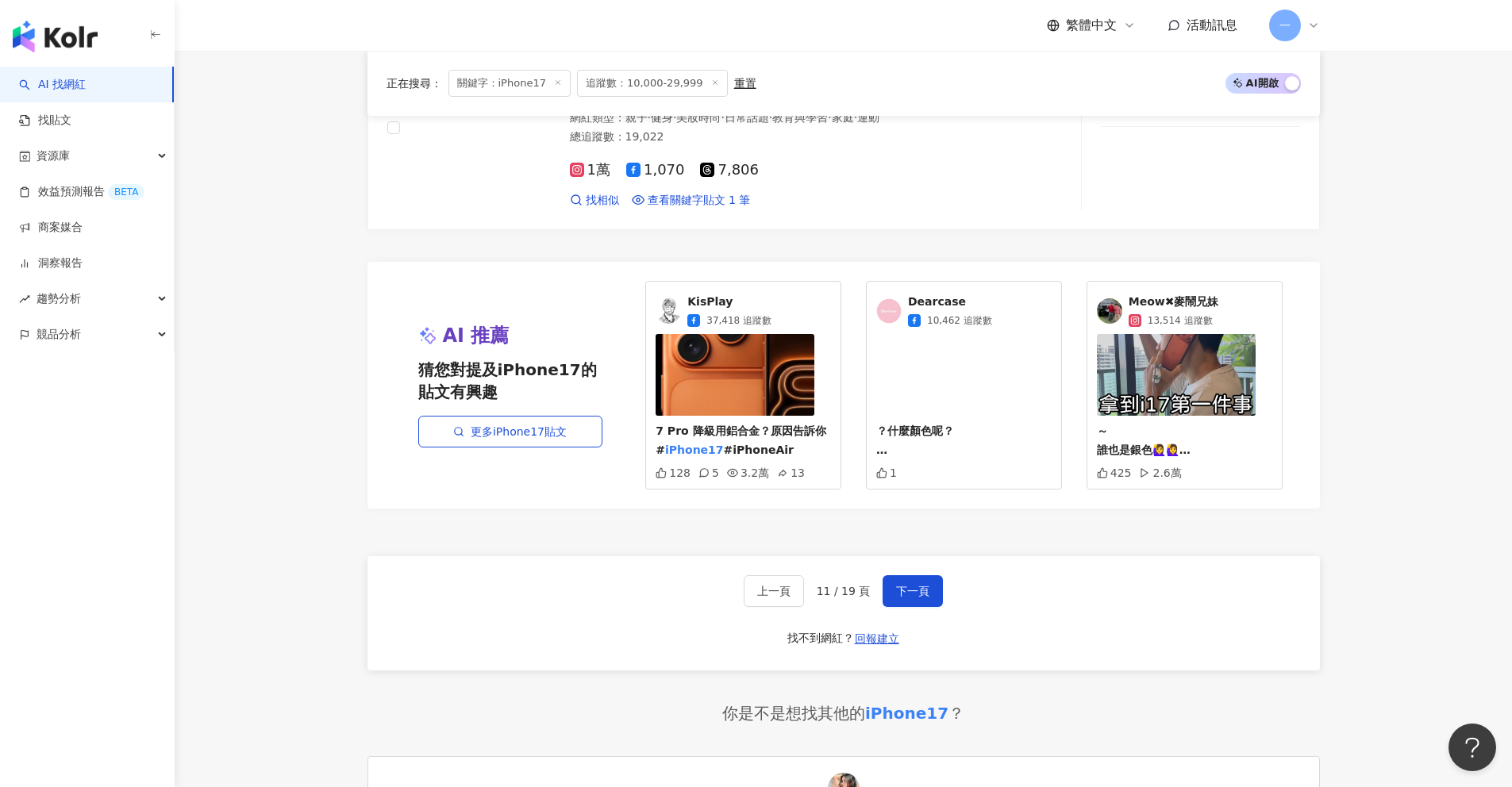
scroll to position [2825, 0]
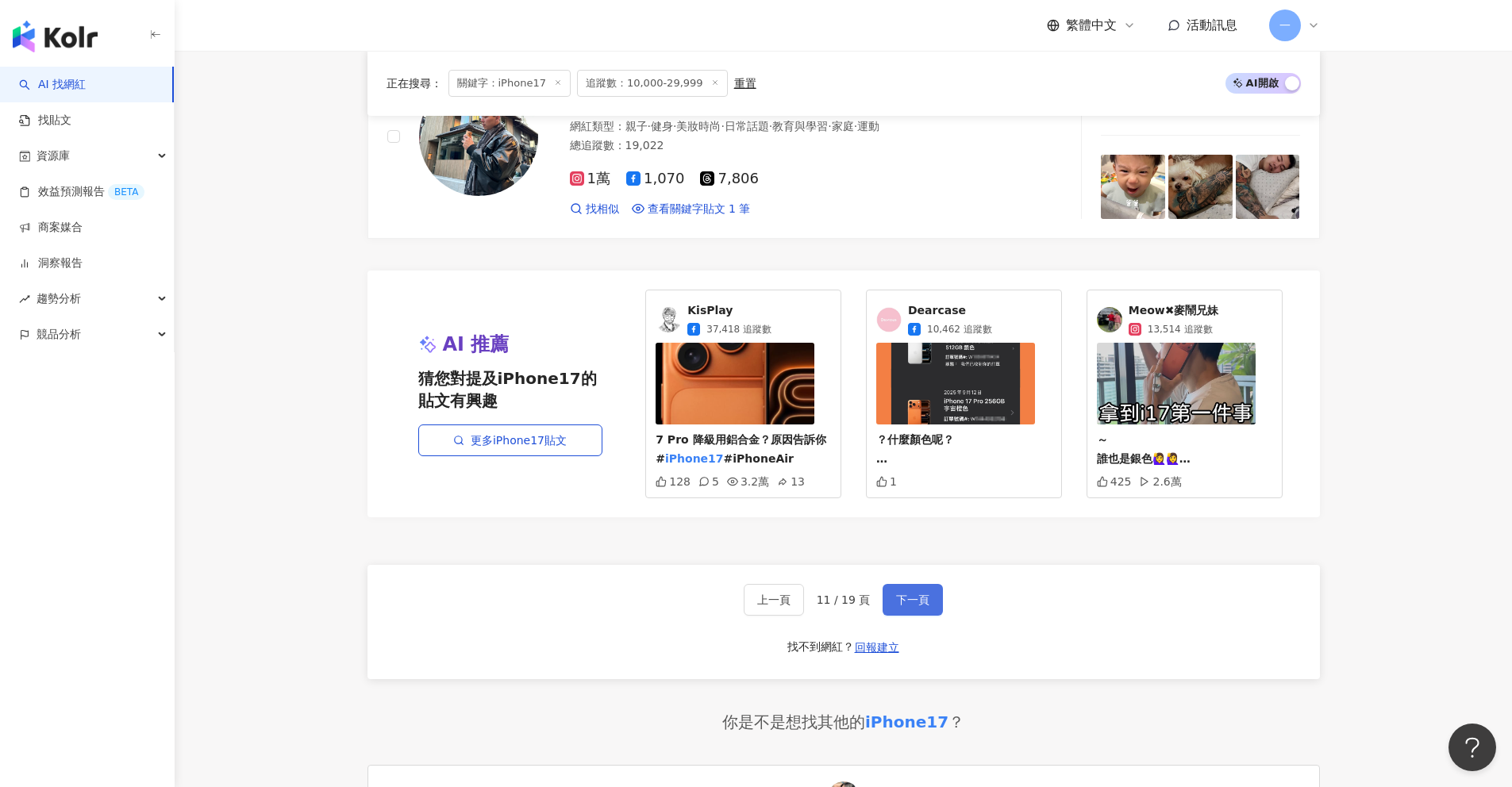
click at [906, 597] on span "下一頁" at bounding box center [912, 600] width 33 height 13
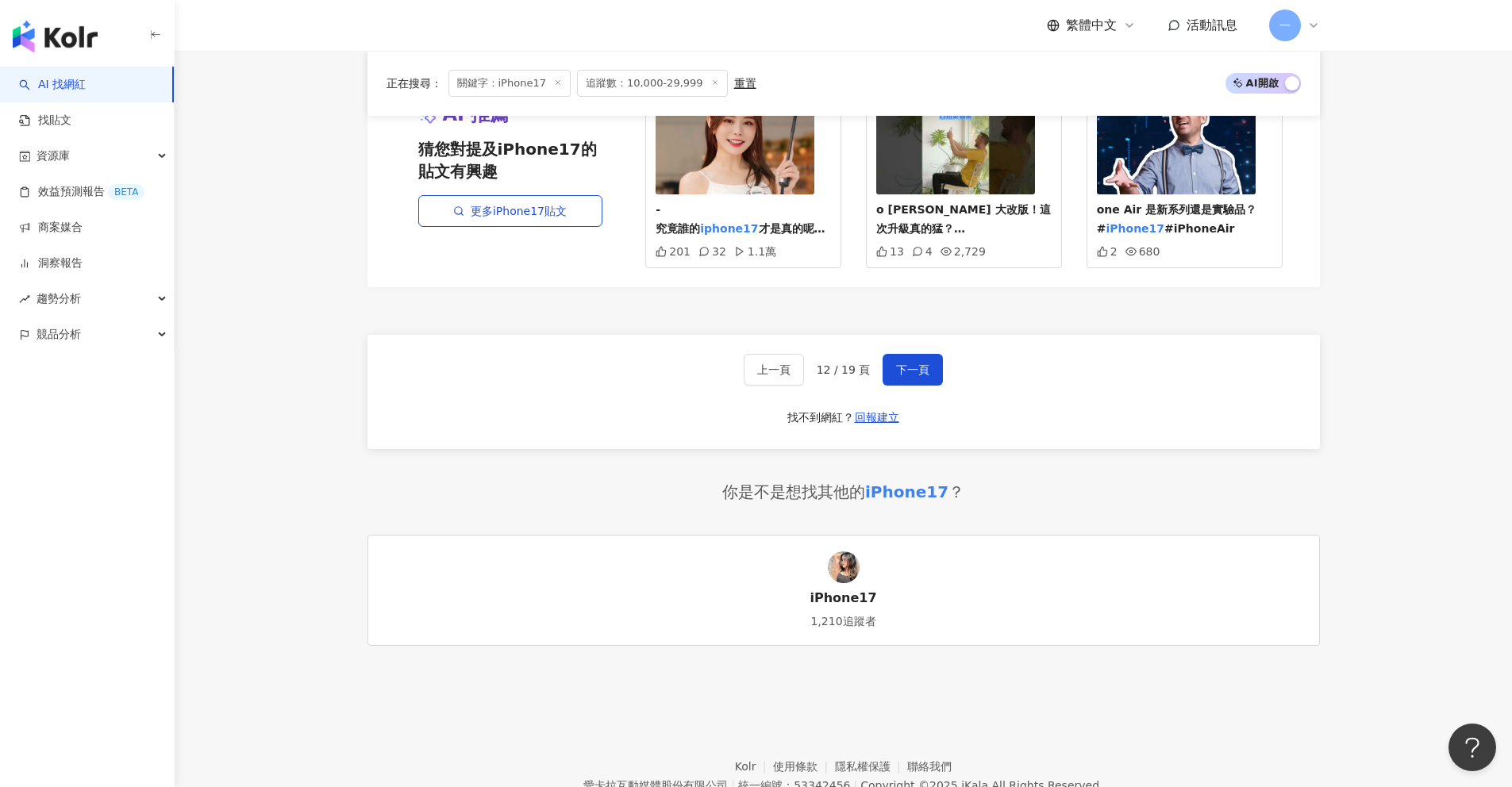
scroll to position [3023, 0]
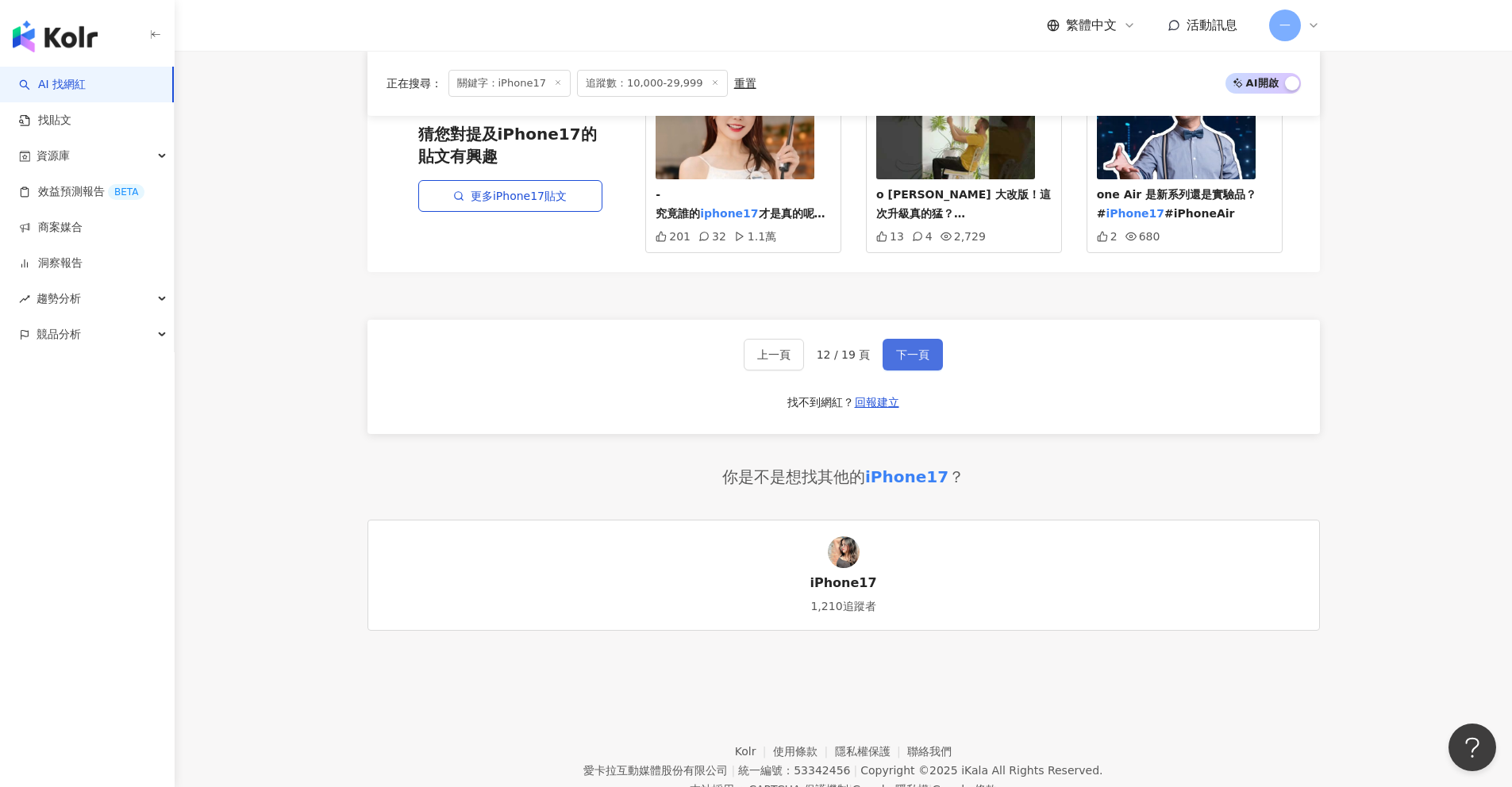
click at [904, 363] on button "下一頁" at bounding box center [912, 355] width 60 height 31
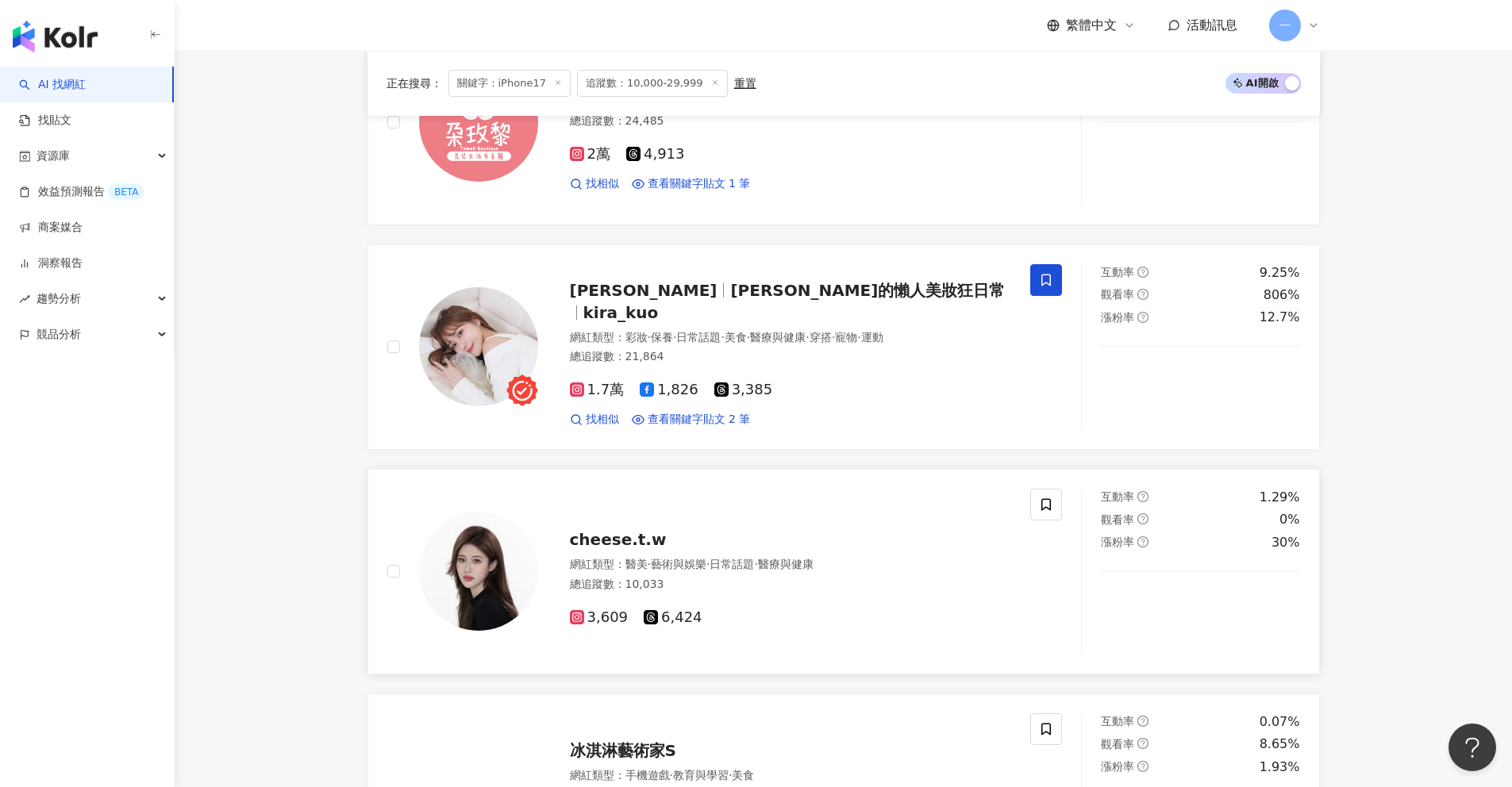
scroll to position [2663, 0]
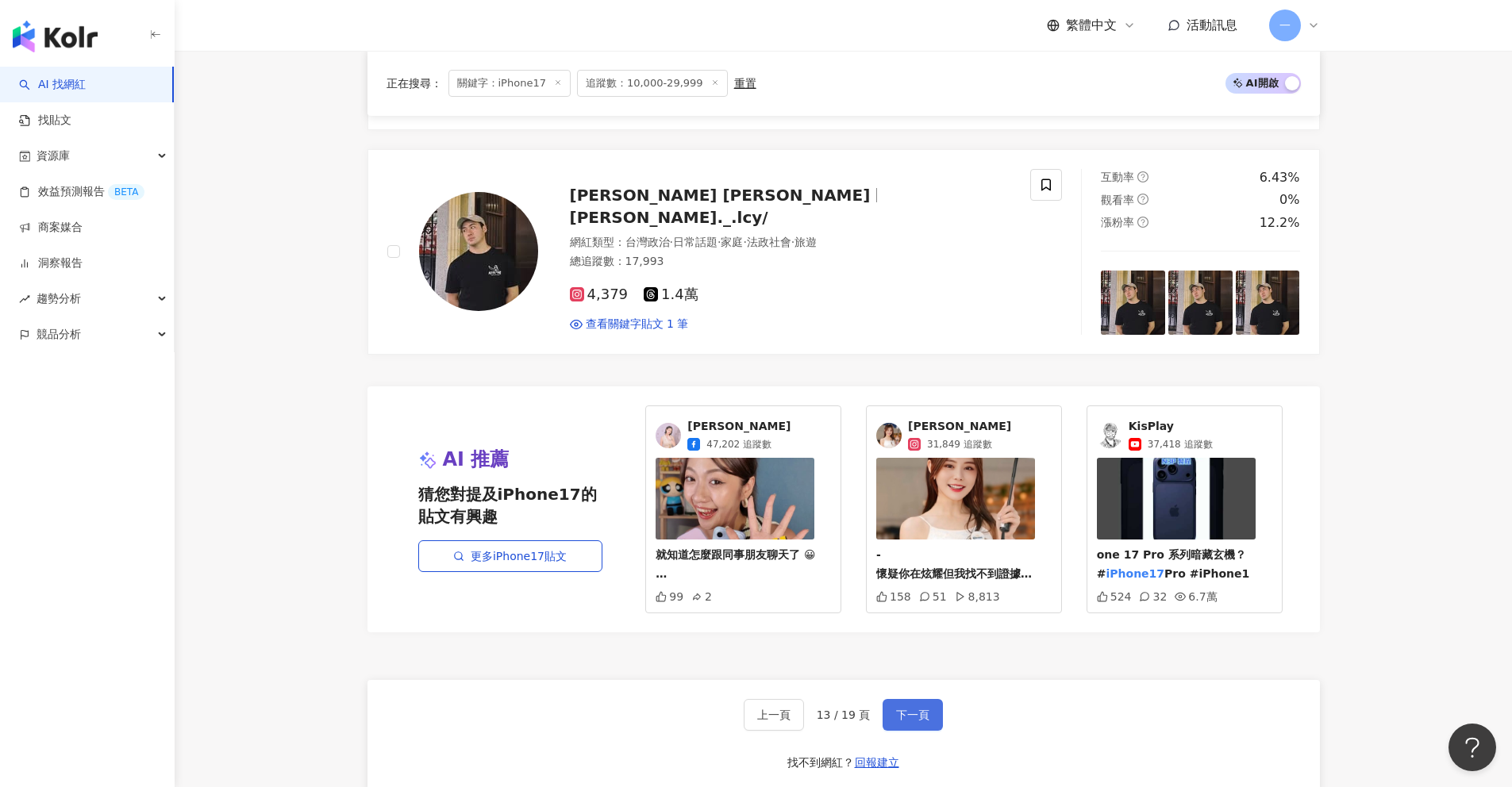
click at [916, 711] on span "下一頁" at bounding box center [912, 715] width 33 height 13
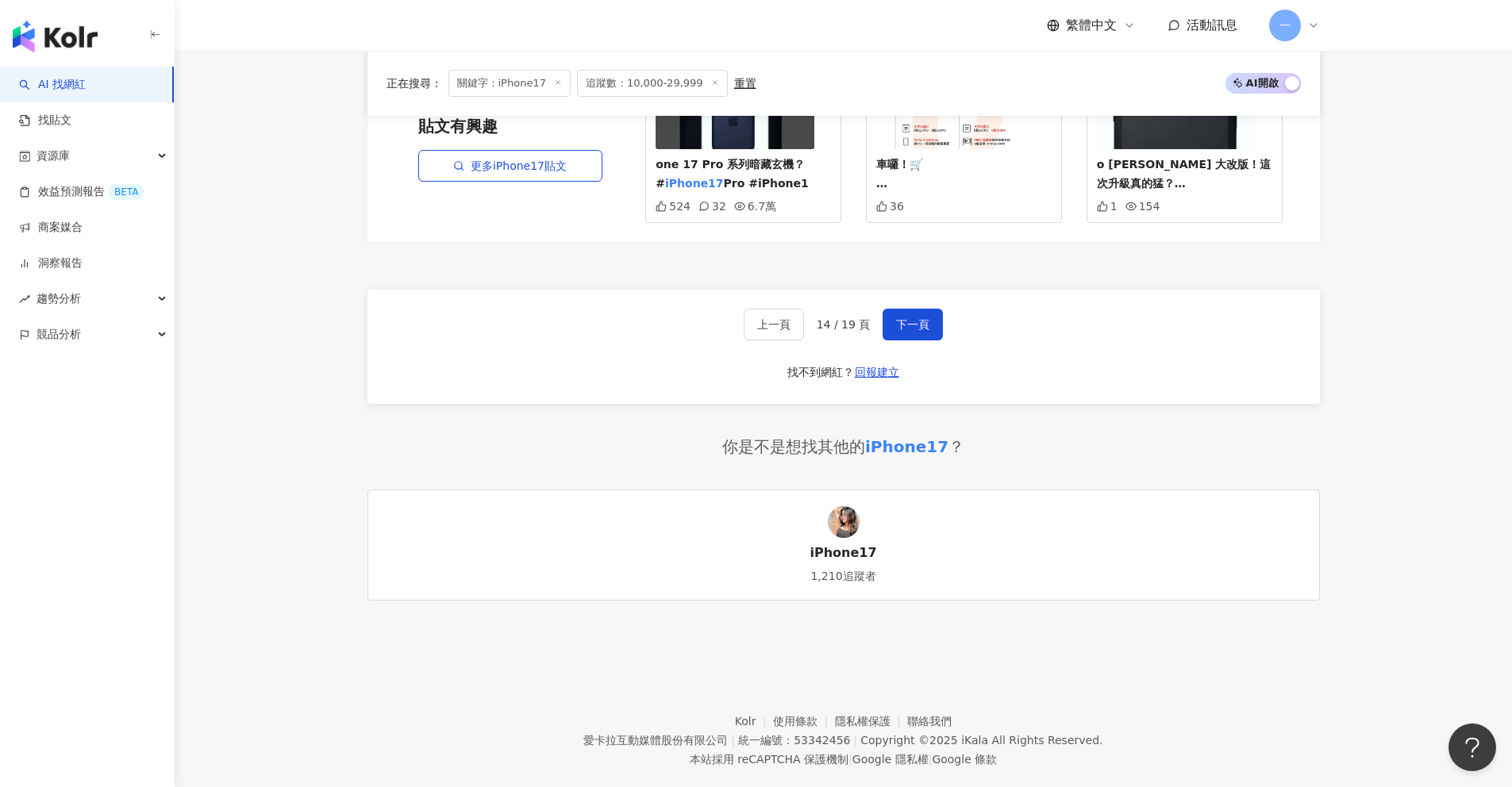
scroll to position [3068, 0]
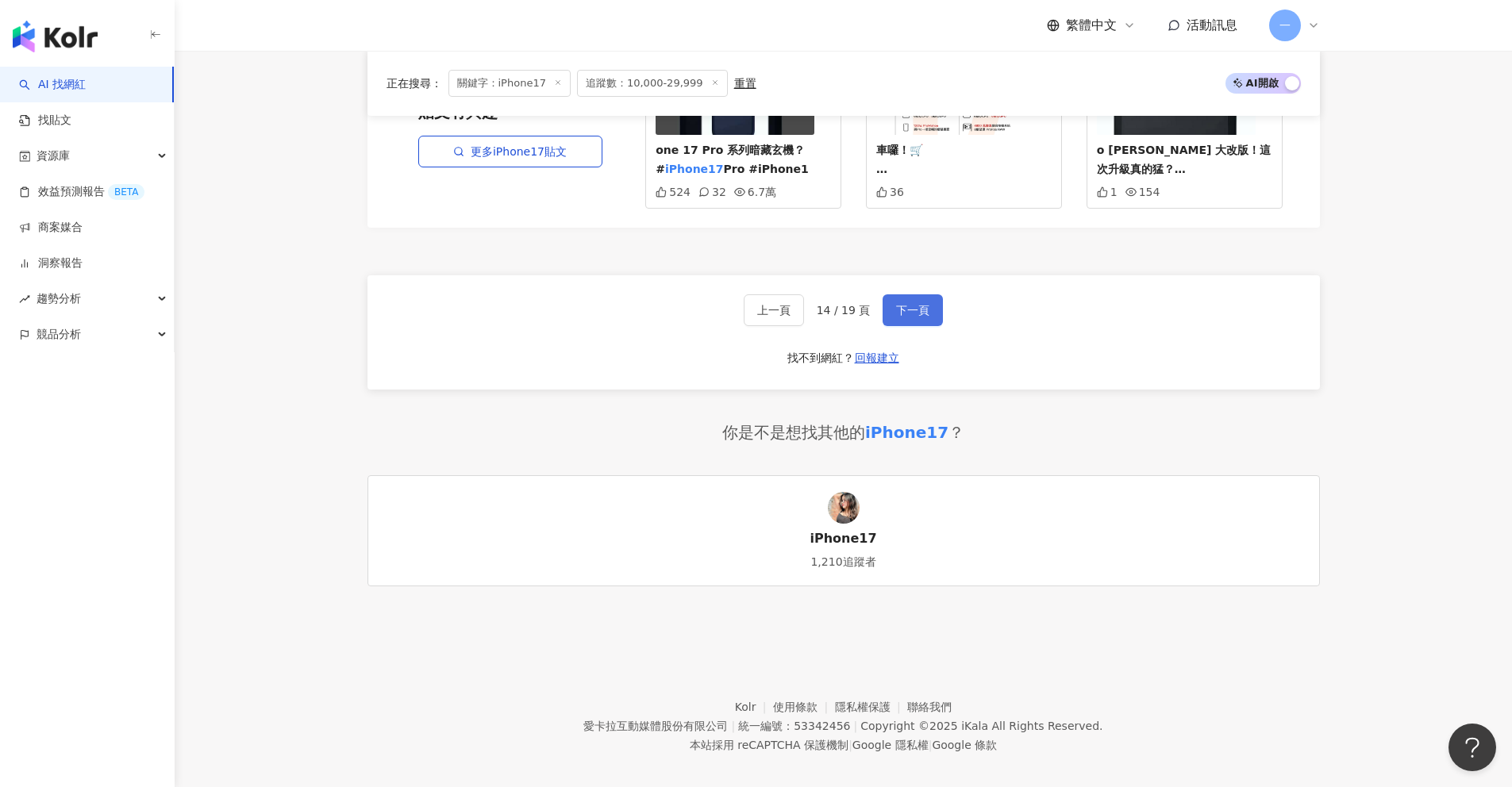
click at [895, 322] on button "下一頁" at bounding box center [912, 309] width 60 height 31
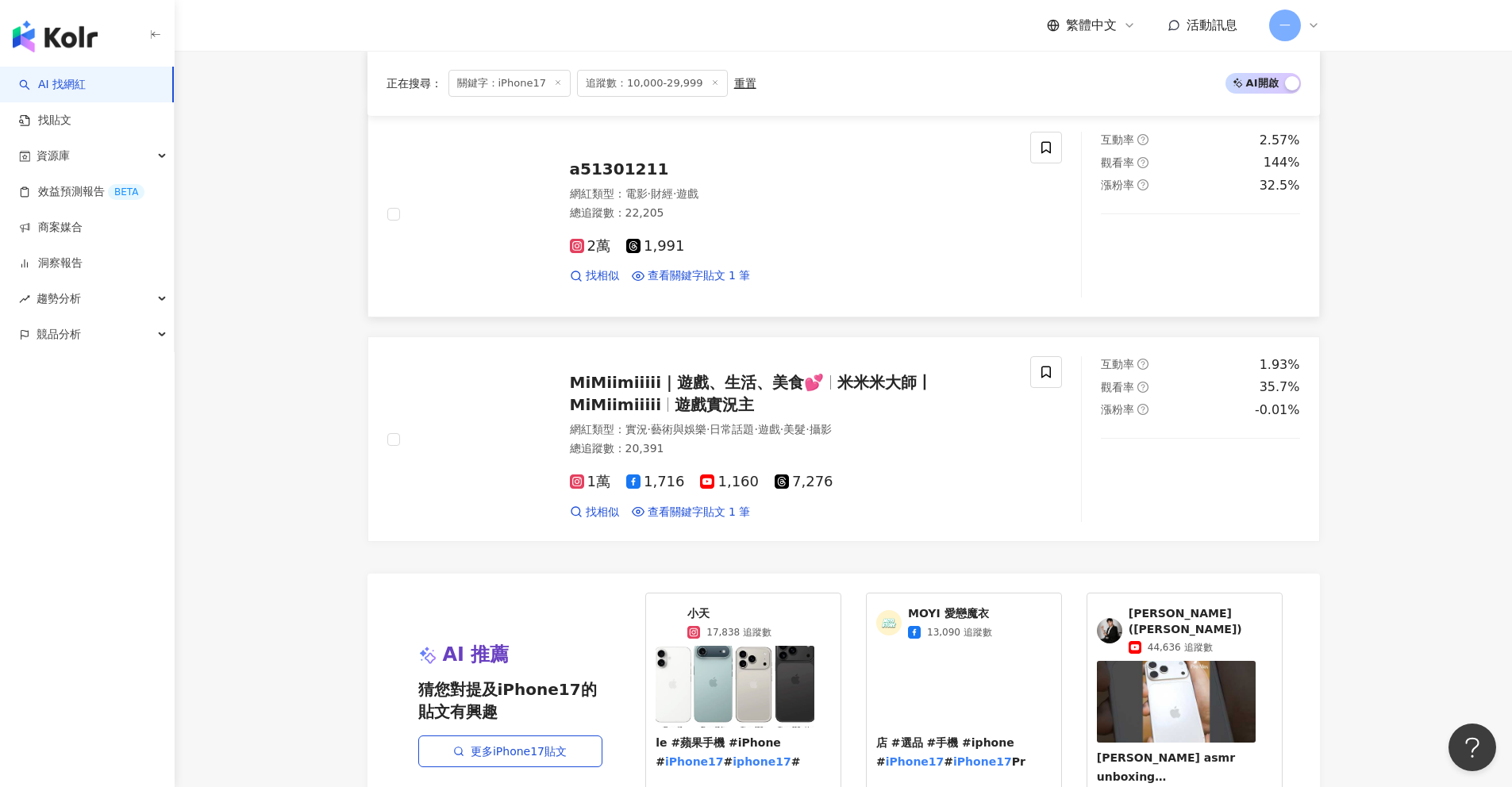
scroll to position [3094, 0]
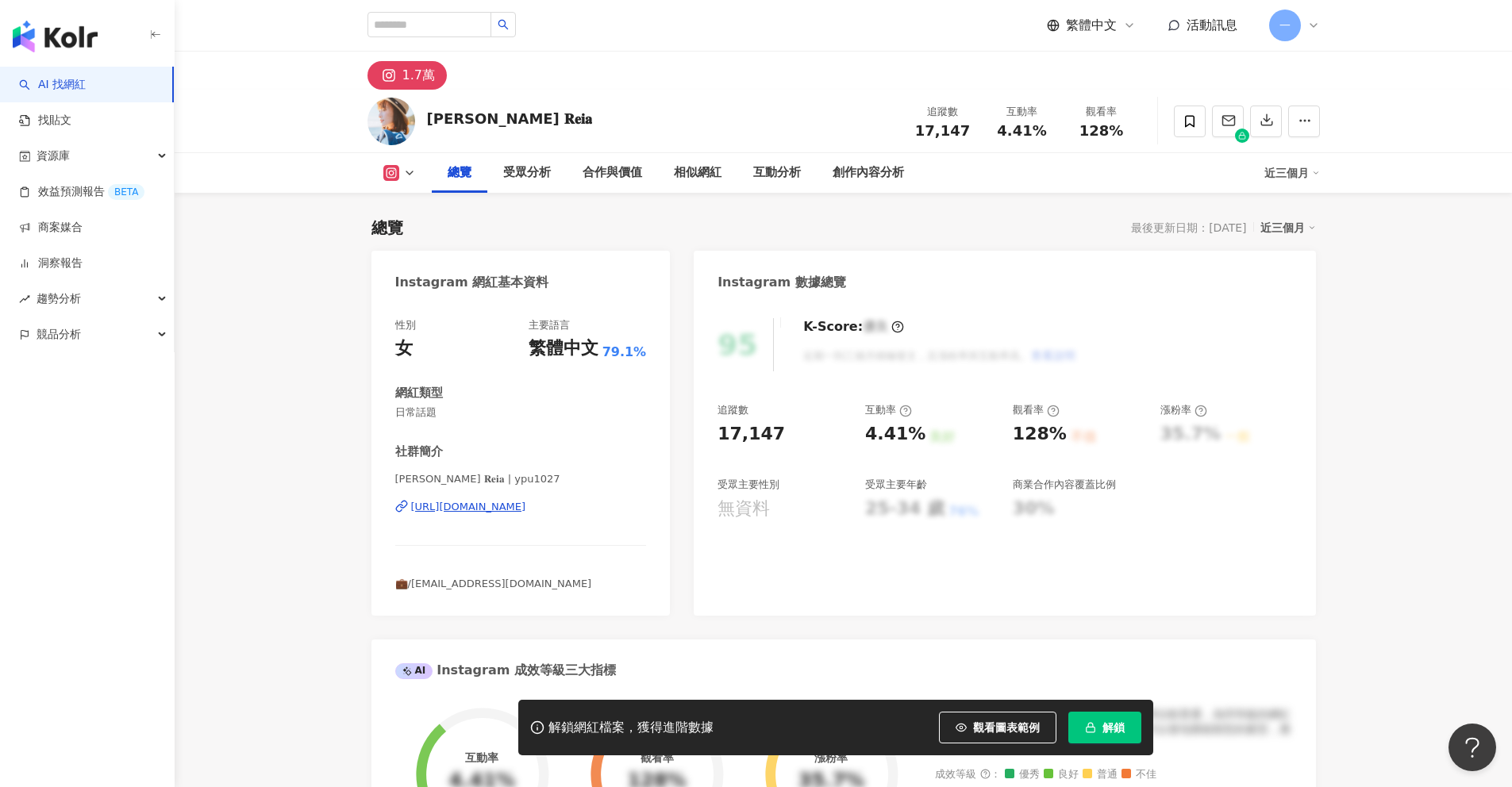
click at [514, 510] on div "https://www.instagram.com/ypu1027/" at bounding box center [468, 507] width 115 height 14
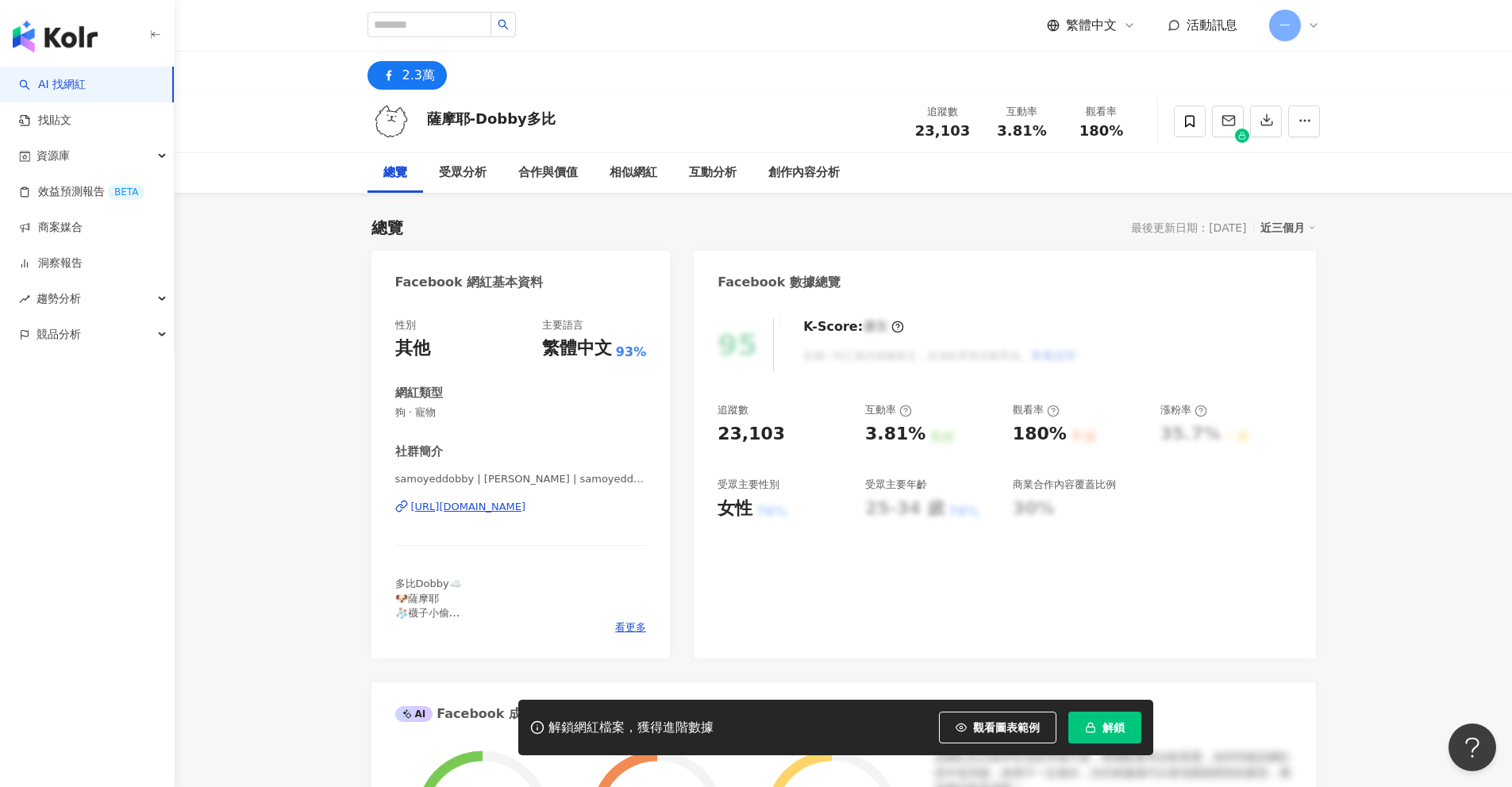
click at [527, 503] on div "https://www.facebook.com/102907837992789" at bounding box center [468, 507] width 115 height 14
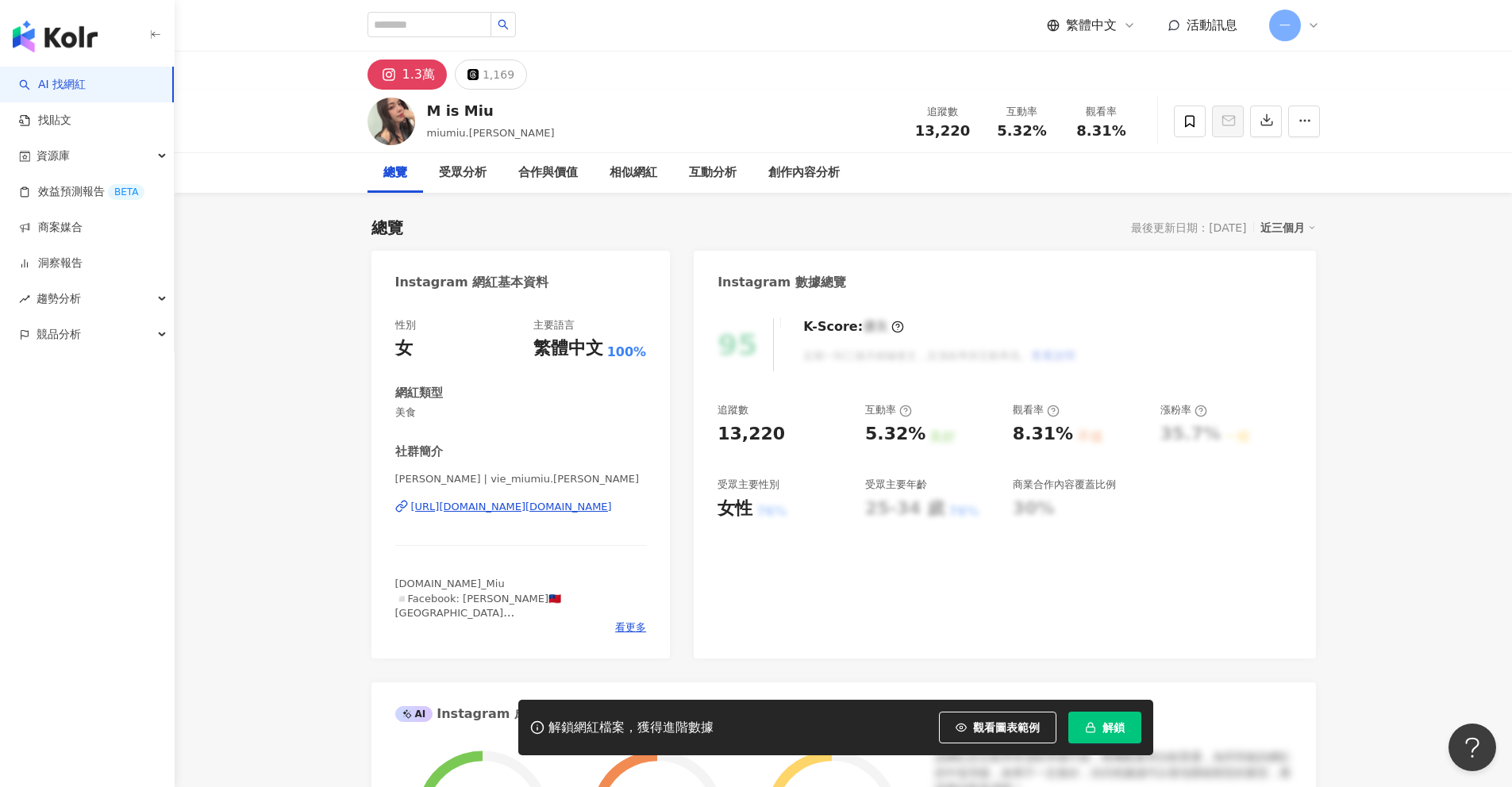
click at [579, 506] on div "https://www.instagram.com/vie_miumiu.cheng/" at bounding box center [511, 507] width 201 height 14
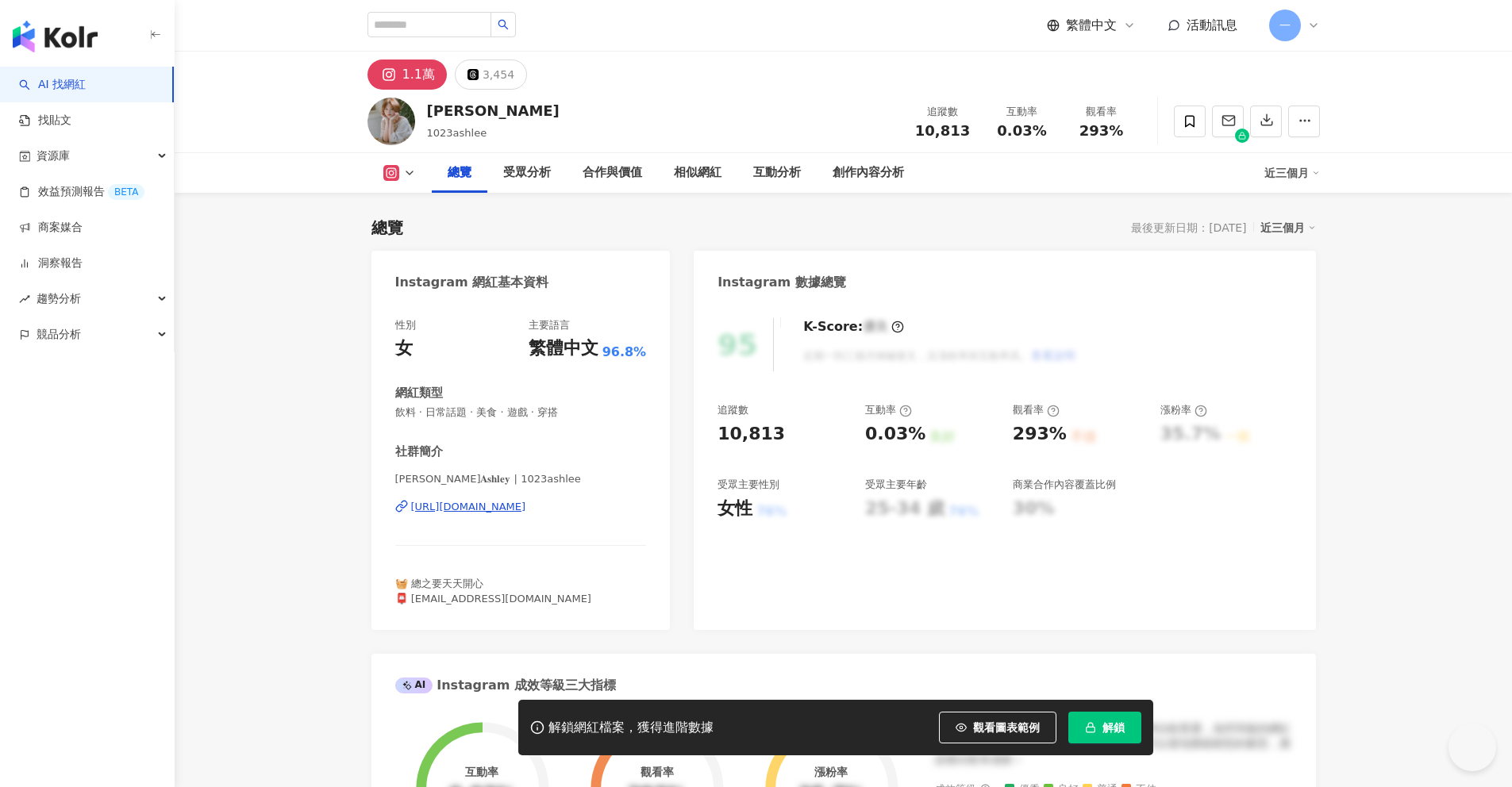
click at [527, 504] on div "https://www.instagram.com/1023ashlee/" at bounding box center [468, 507] width 115 height 14
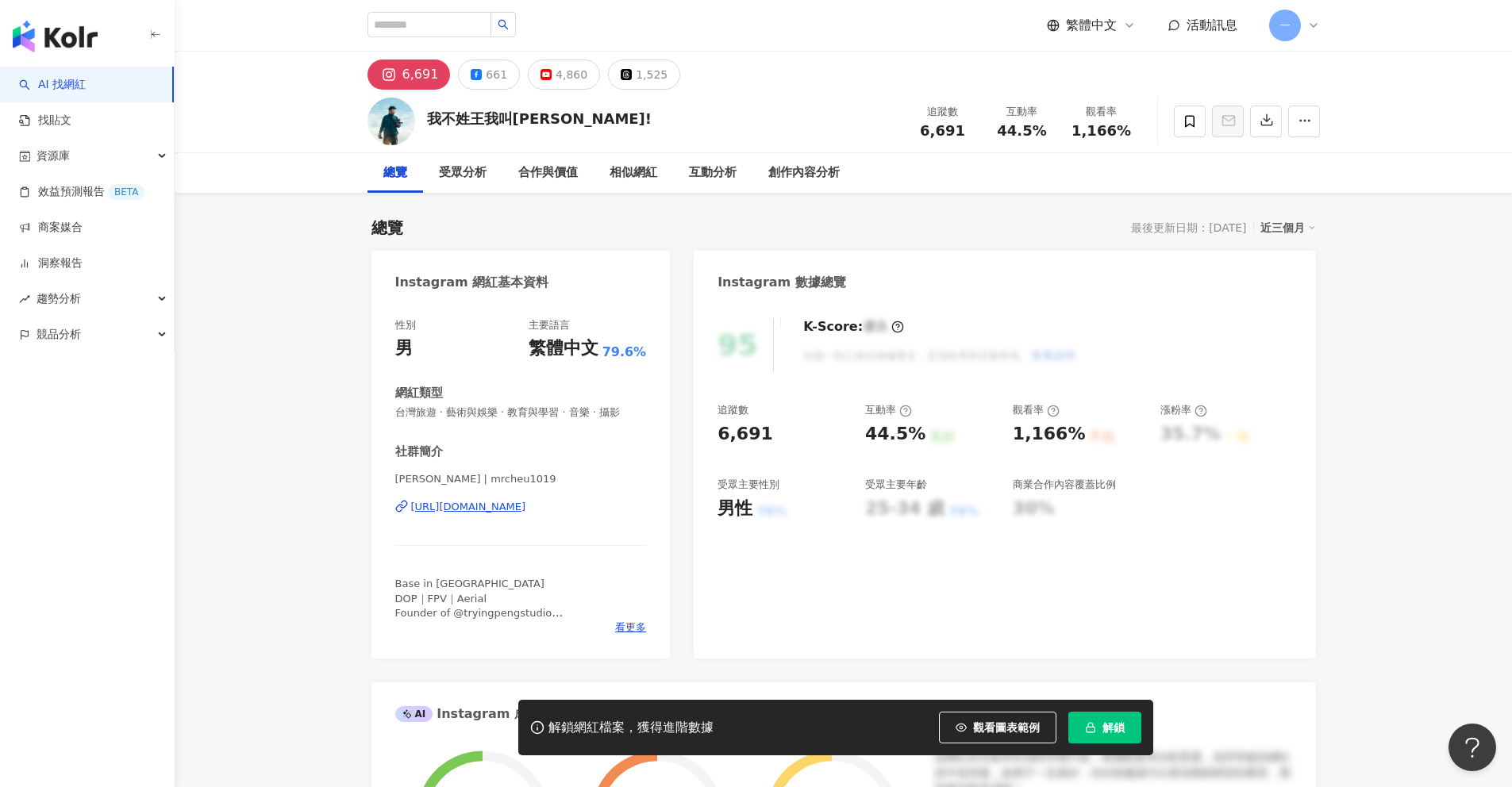
click at [526, 506] on div "https://www.instagram.com/mrcheu1019/" at bounding box center [468, 507] width 115 height 14
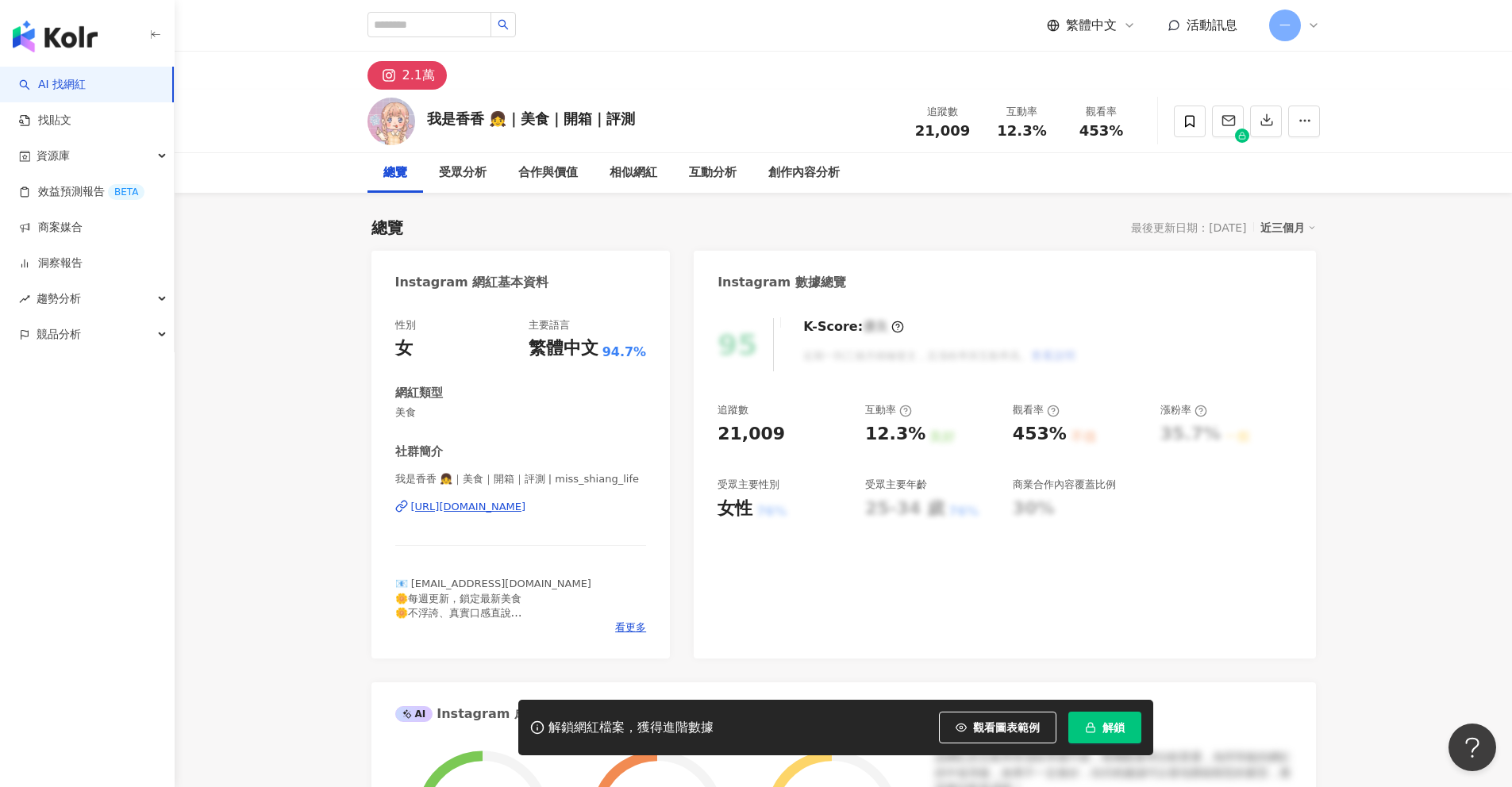
click at [527, 507] on div "[URL][DOMAIN_NAME]" at bounding box center [468, 507] width 115 height 14
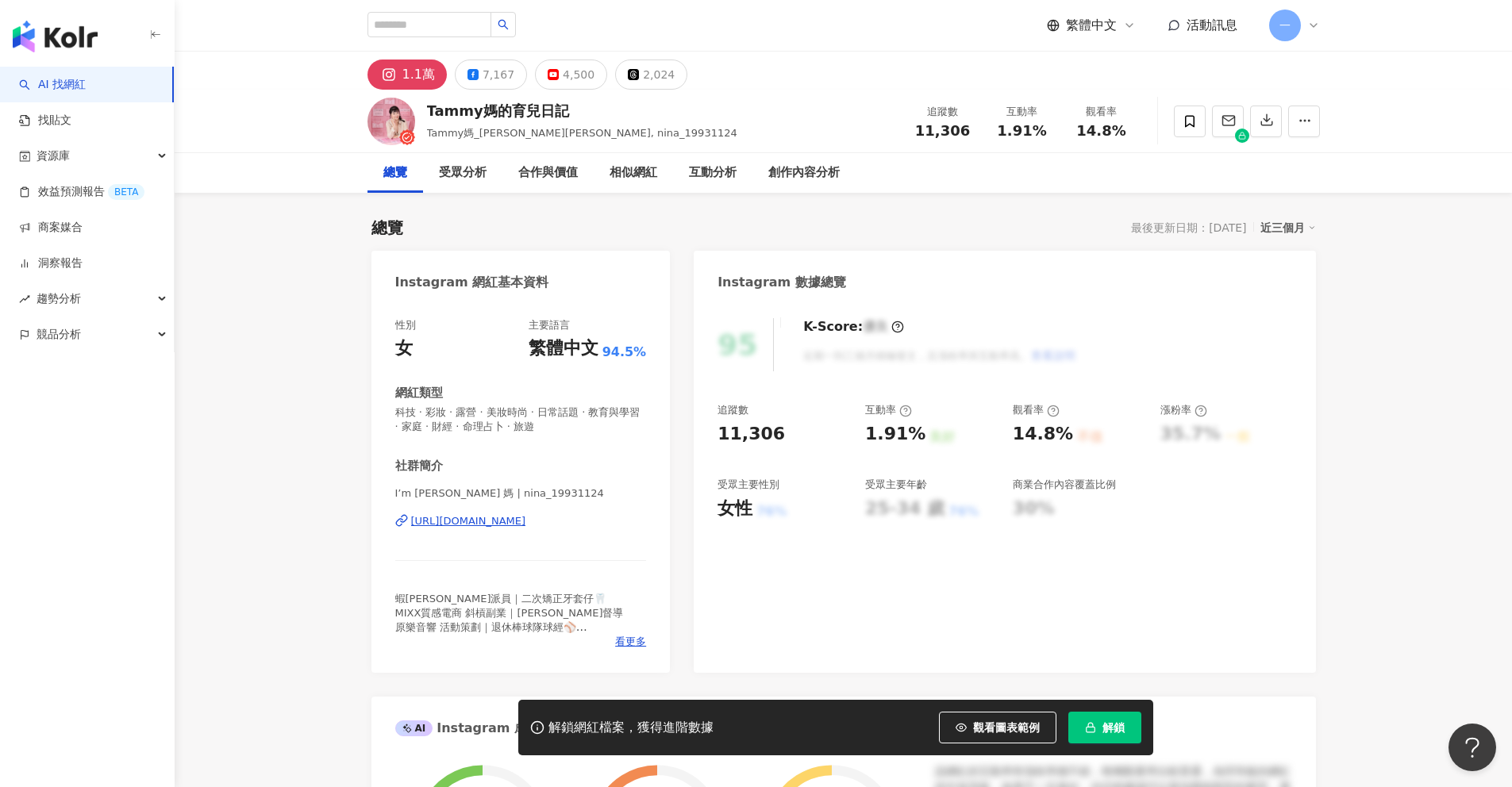
click at [527, 521] on div "https://www.instagram.com/nina_19931124/" at bounding box center [468, 522] width 115 height 14
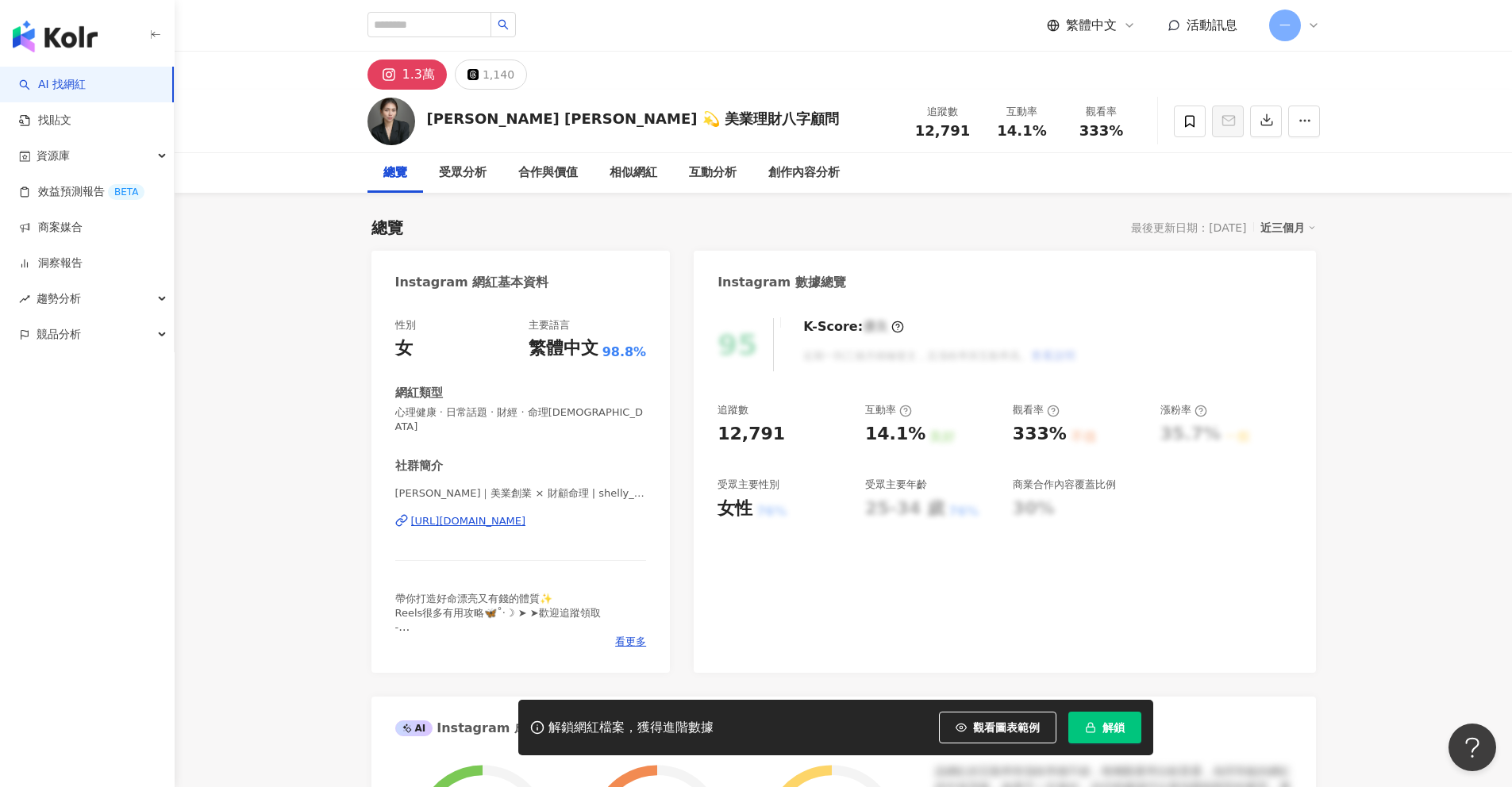
click at [527, 514] on div "[URL][DOMAIN_NAME]" at bounding box center [468, 522] width 115 height 14
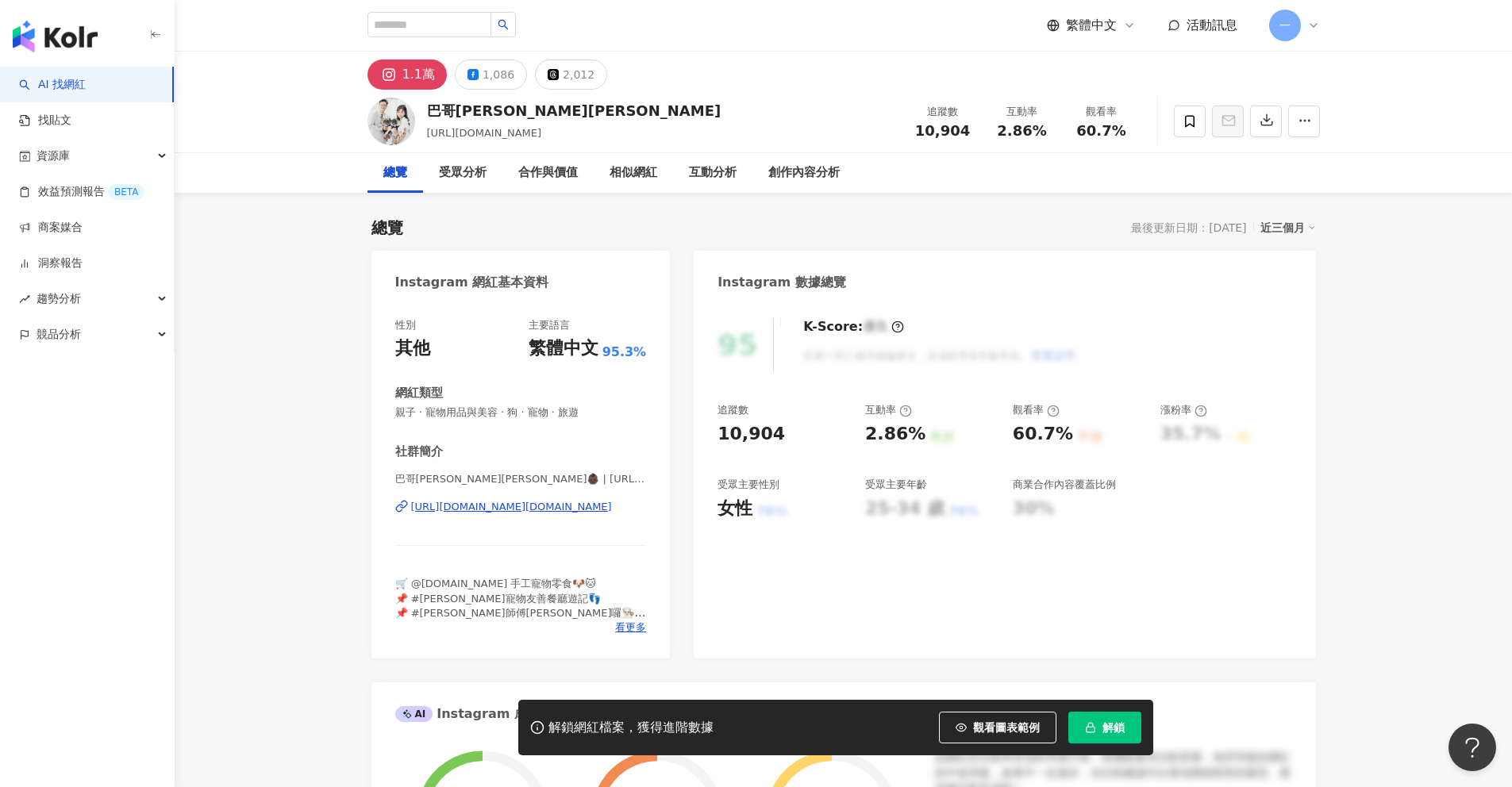
click at [557, 505] on div "[URL][DOMAIN_NAME][DOMAIN_NAME]" at bounding box center [511, 507] width 201 height 14
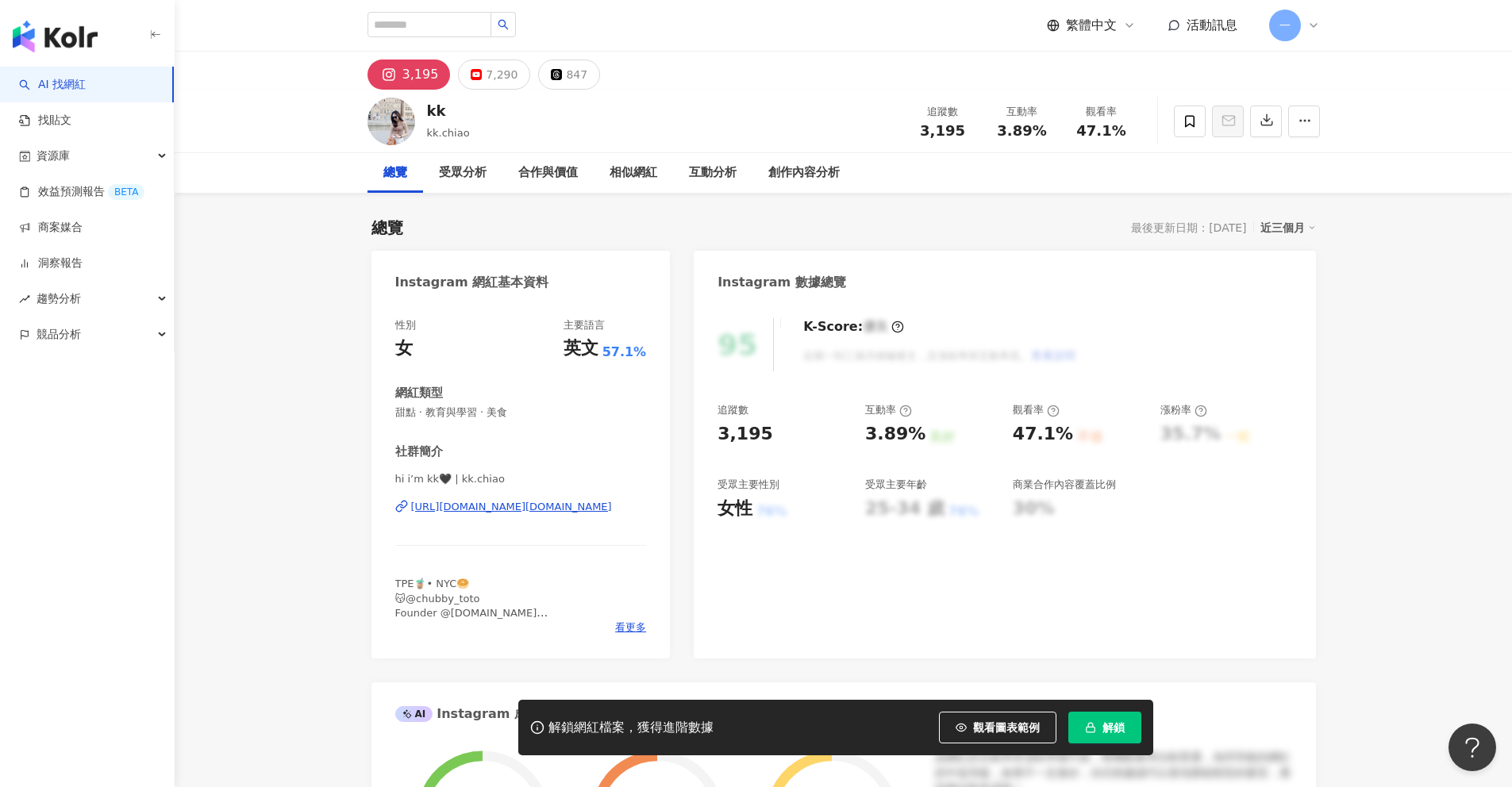
click at [478, 510] on div "https://www.instagram.com/kk.chiao/" at bounding box center [511, 507] width 201 height 14
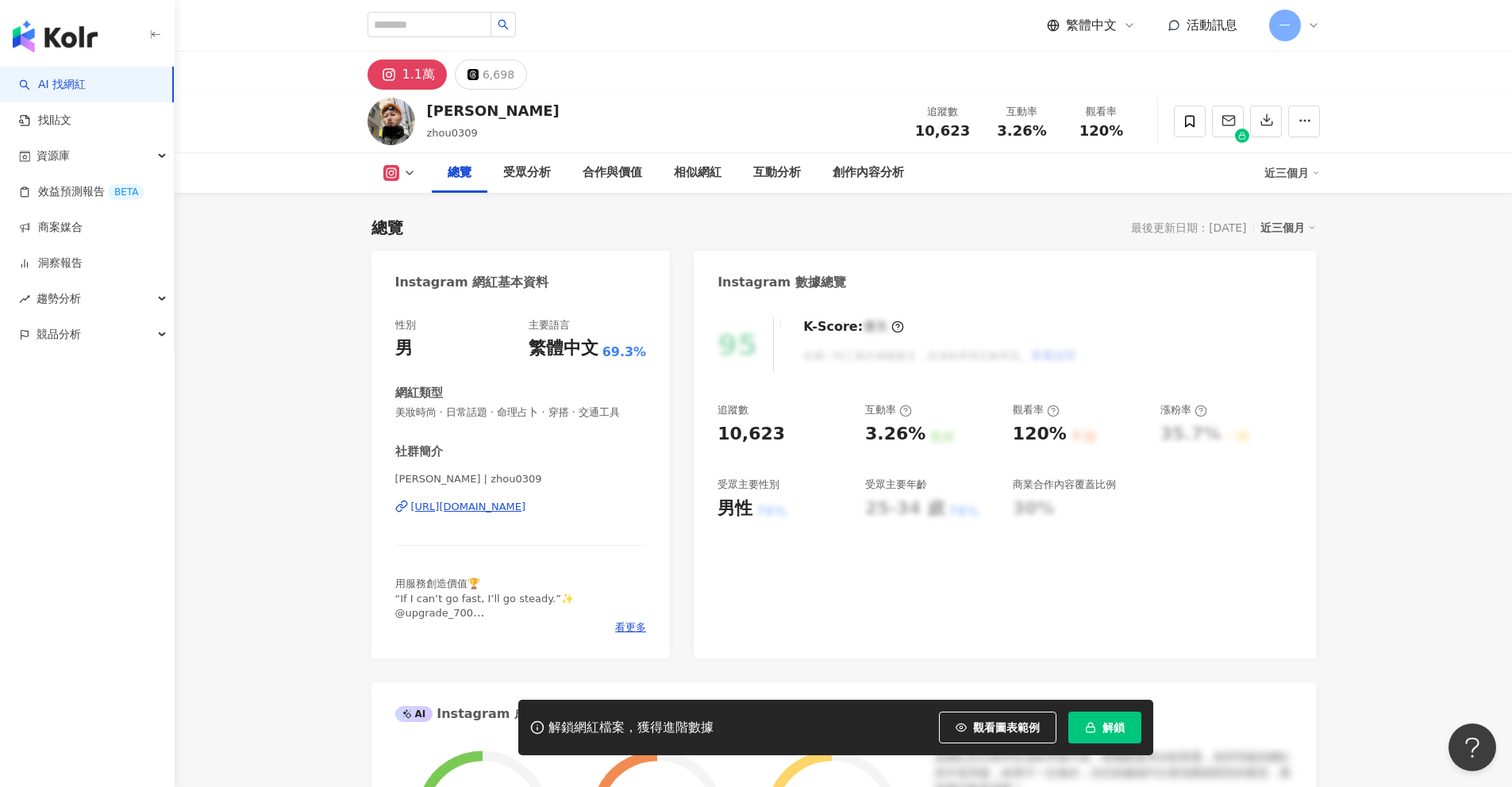
click at [527, 508] on div "https://www.instagram.com/zhou0309/" at bounding box center [468, 507] width 115 height 14
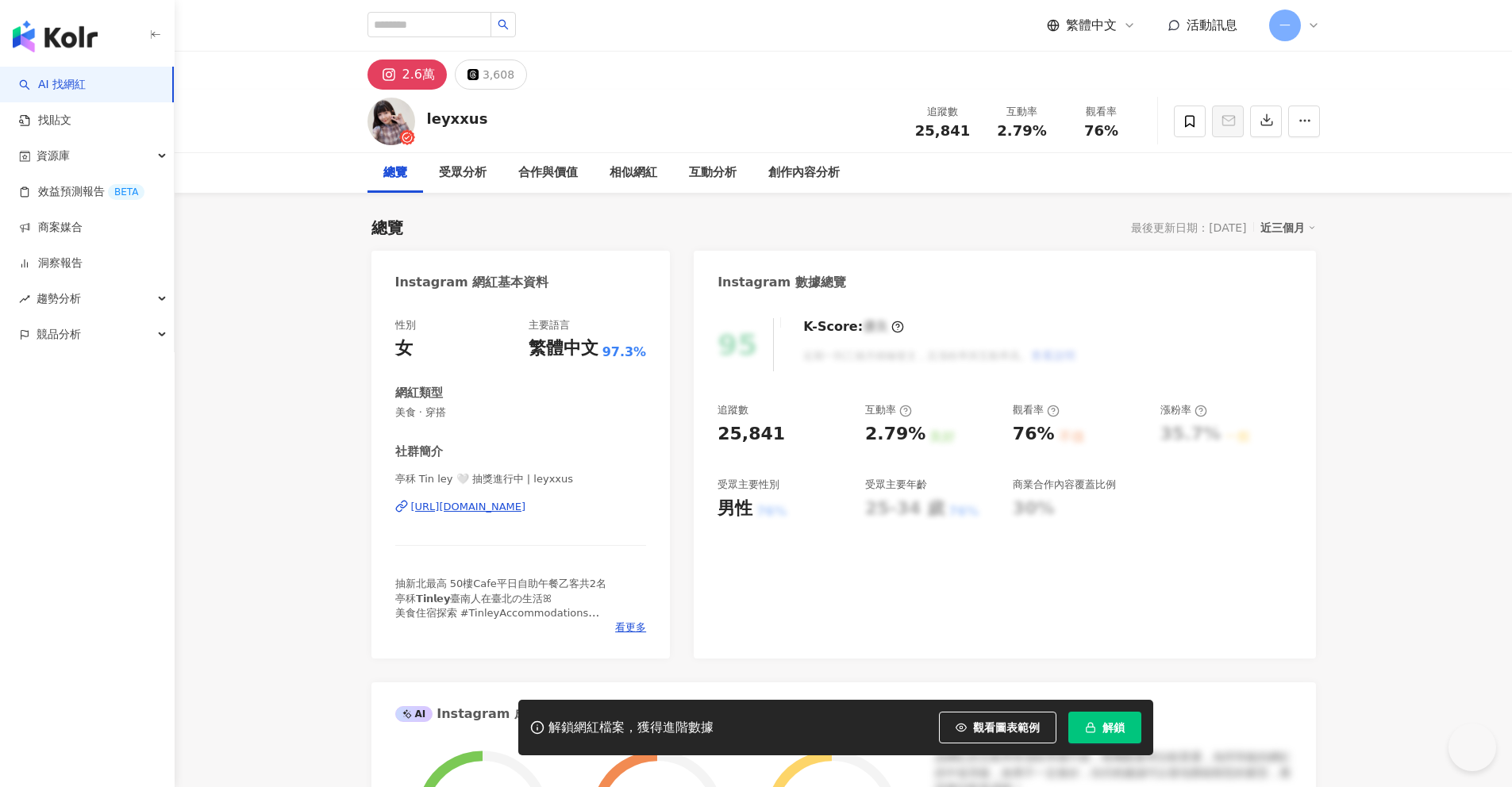
click at [521, 510] on div "[URL][DOMAIN_NAME]" at bounding box center [468, 507] width 115 height 14
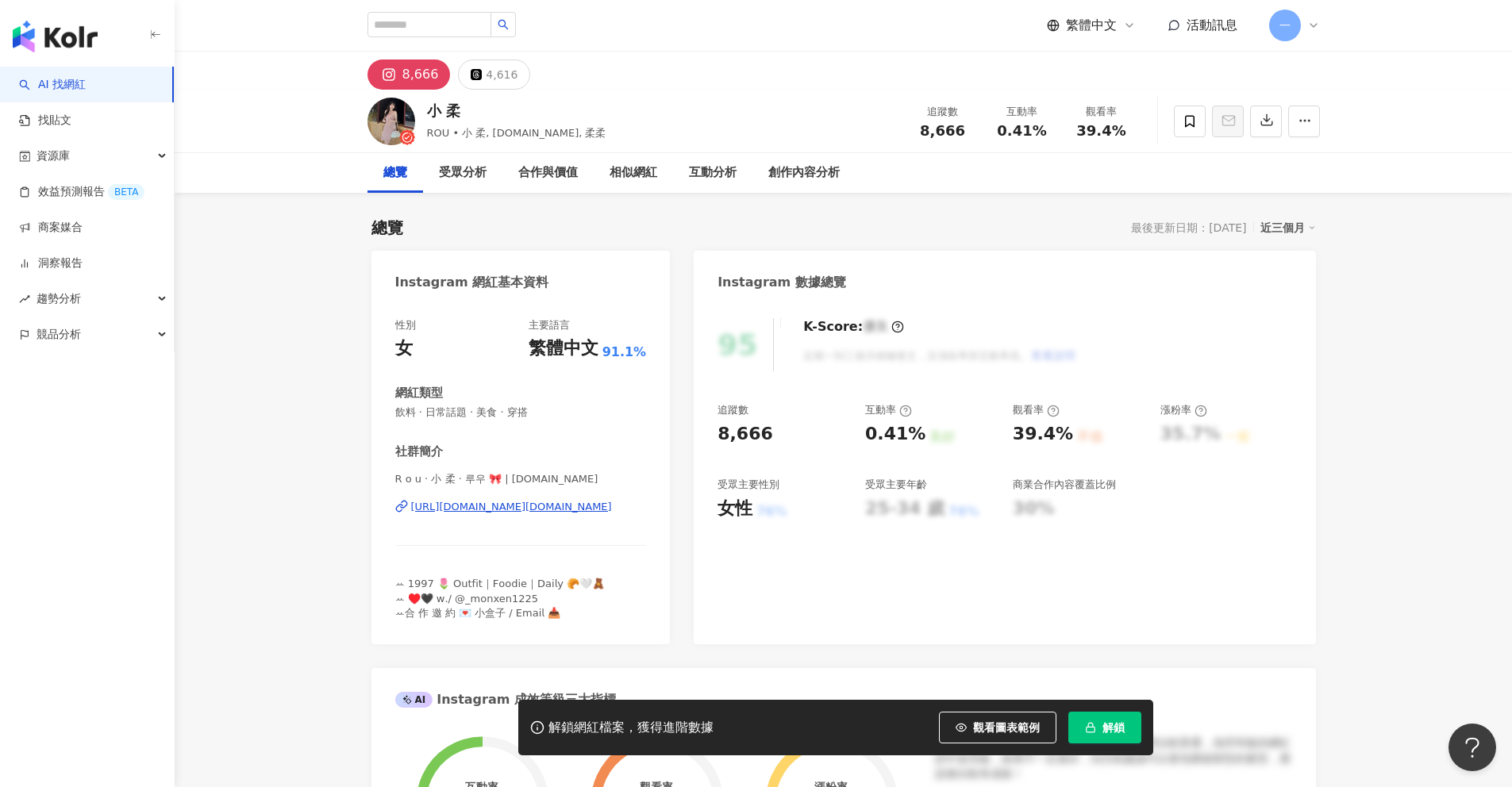
click at [496, 509] on div "https://www.instagram.com/rou.lu/" at bounding box center [511, 507] width 201 height 14
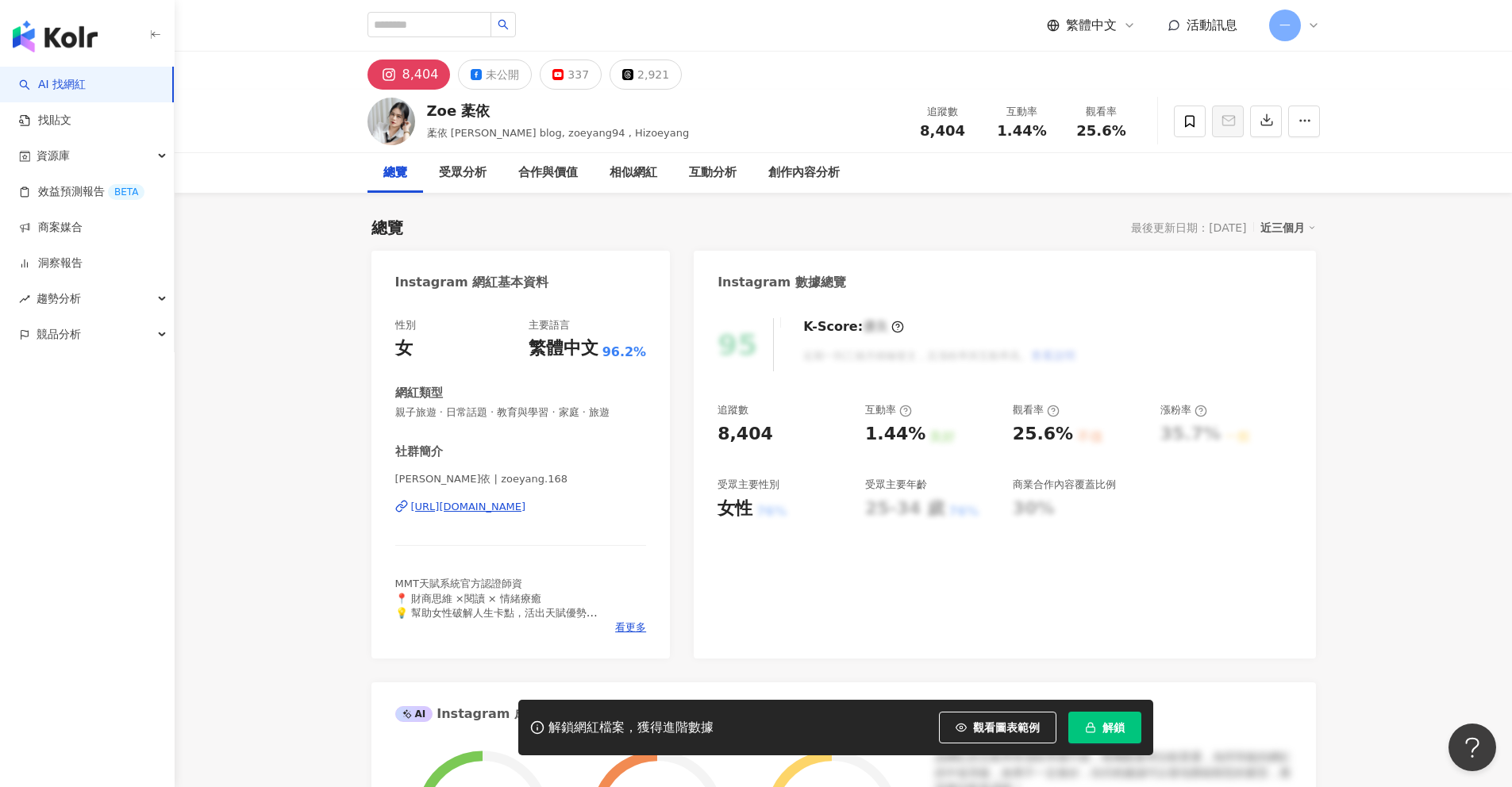
click at [522, 508] on div "https://www.instagram.com/zoeyang.168/" at bounding box center [468, 507] width 115 height 14
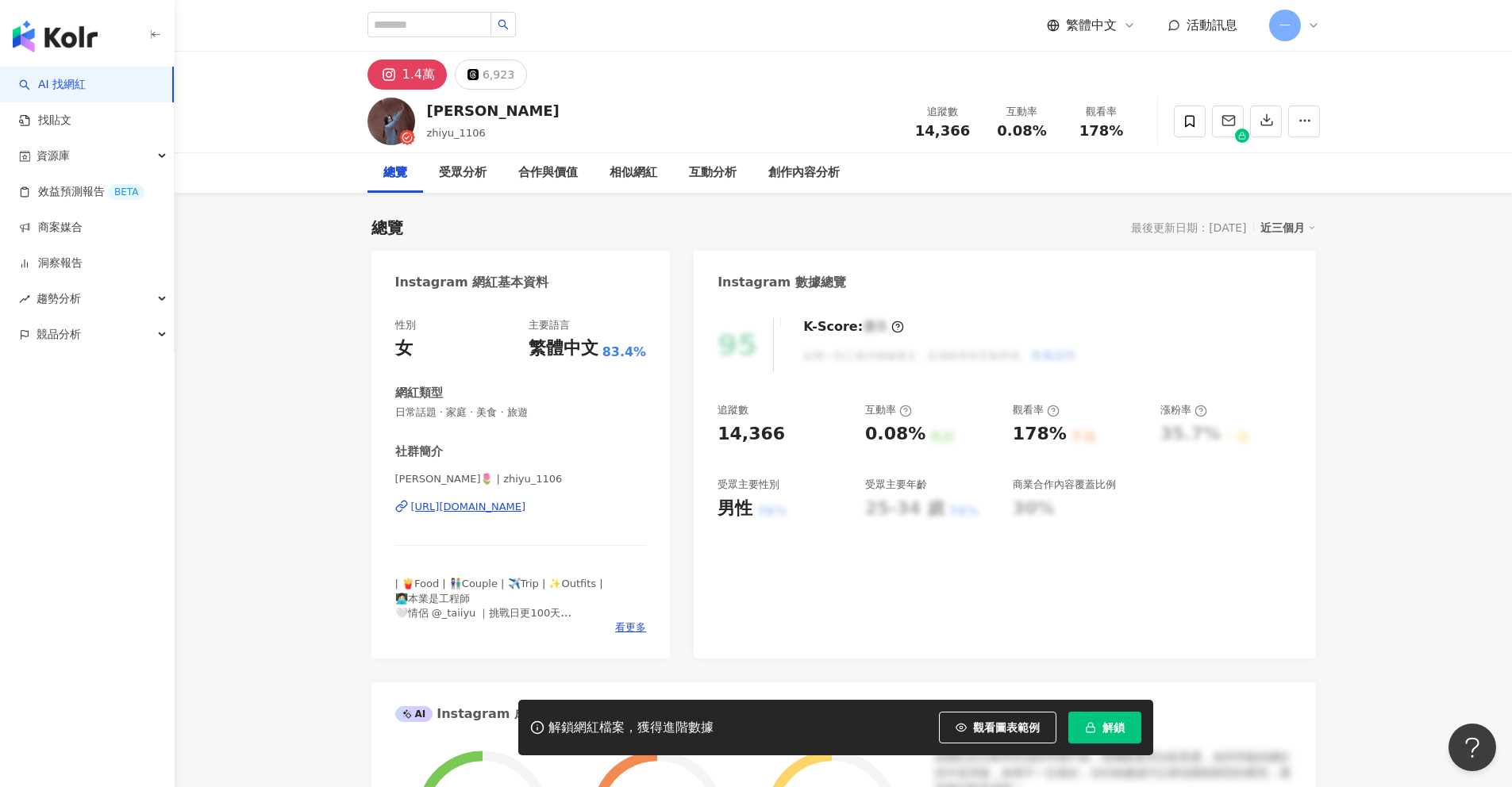
click at [527, 505] on div "https://www.instagram.com/zhiyu_1106/" at bounding box center [468, 507] width 115 height 14
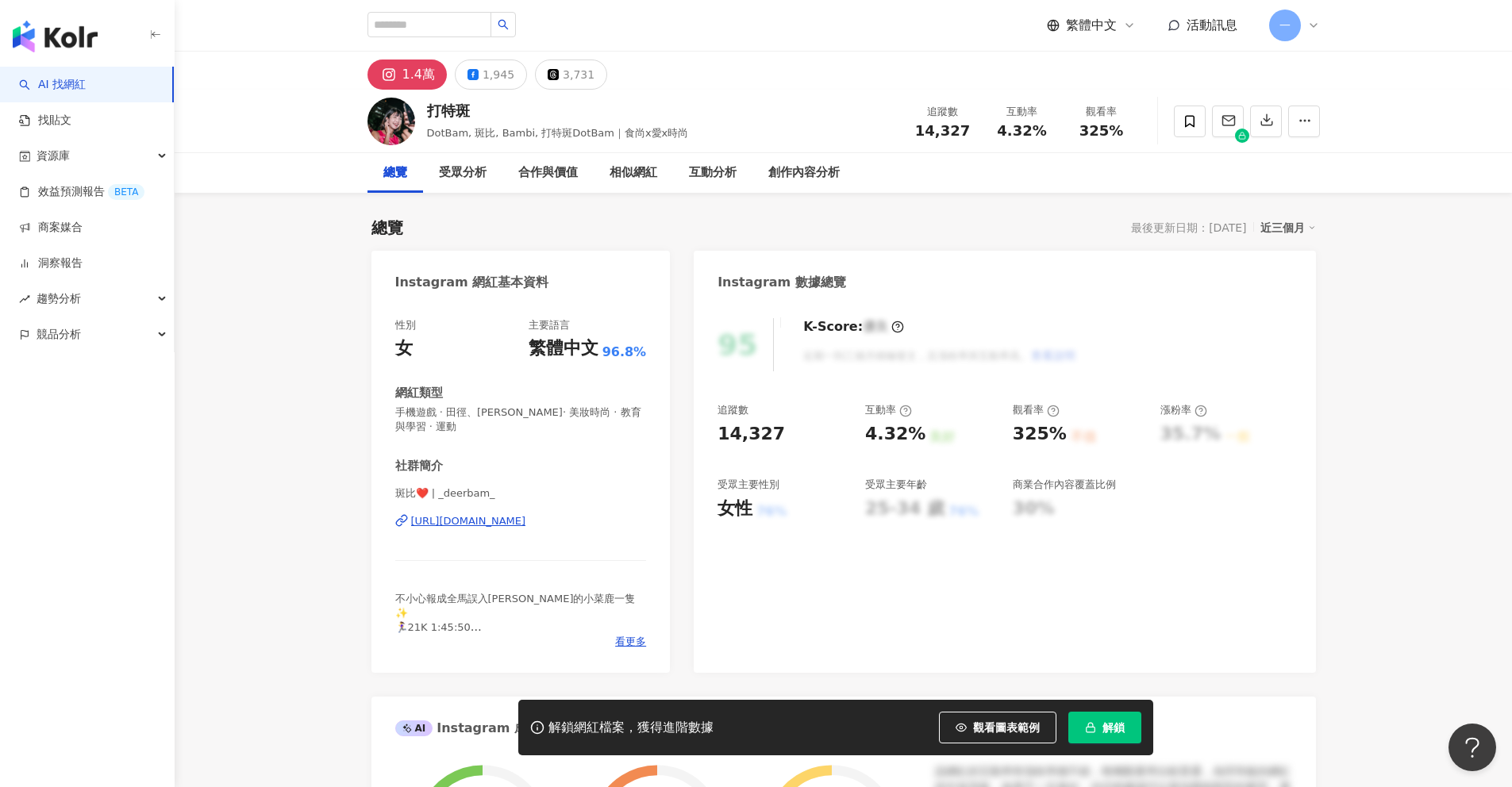
click at [527, 514] on div "https://www.instagram.com/_deerbam_/" at bounding box center [468, 522] width 115 height 14
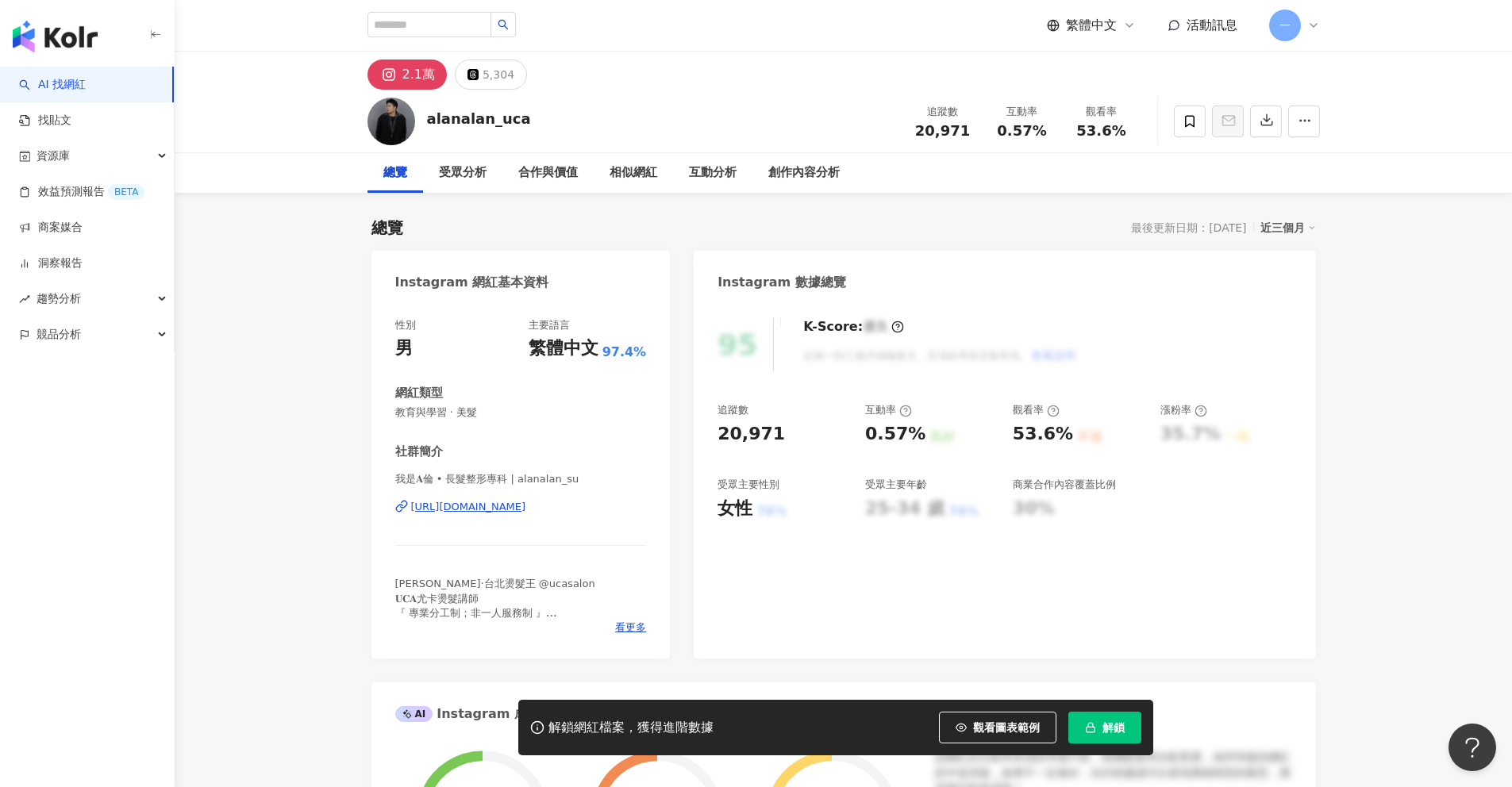
click at [527, 507] on div "[URL][DOMAIN_NAME]" at bounding box center [468, 507] width 115 height 14
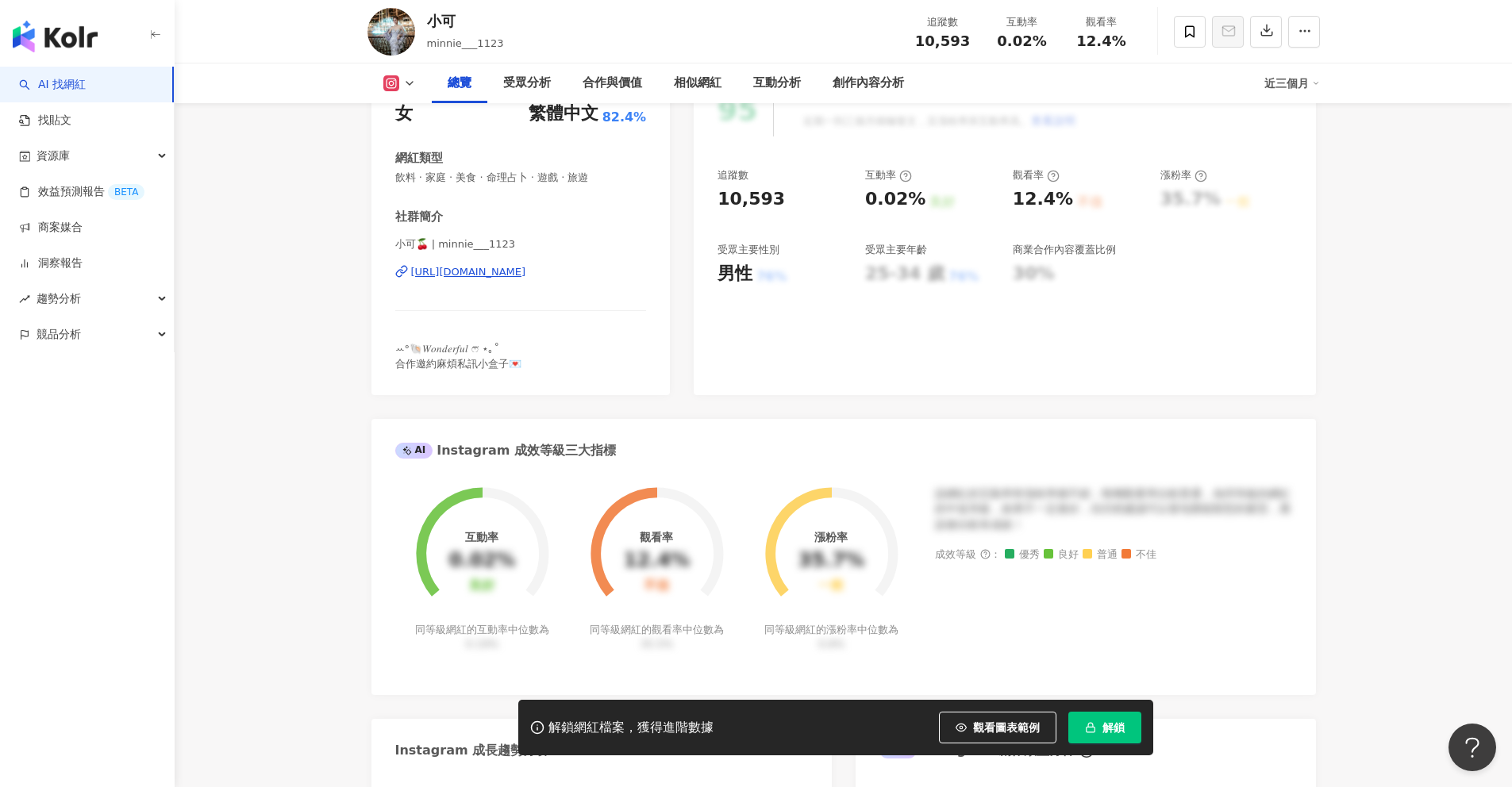
scroll to position [234, 0]
click at [527, 273] on div "https://www.instagram.com/minnie___1123/" at bounding box center [468, 273] width 115 height 14
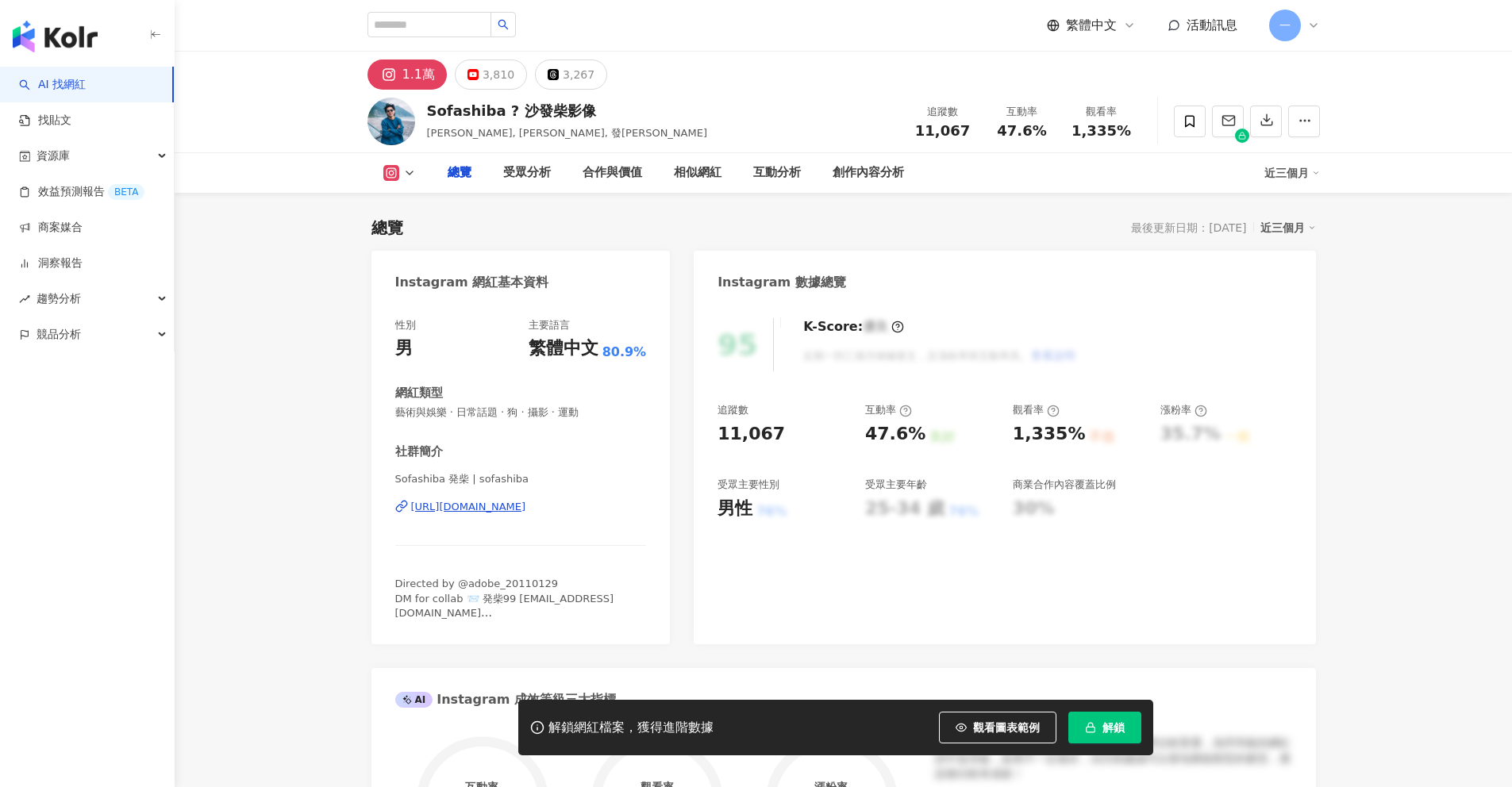
click at [527, 503] on div "[URL][DOMAIN_NAME]" at bounding box center [468, 507] width 115 height 14
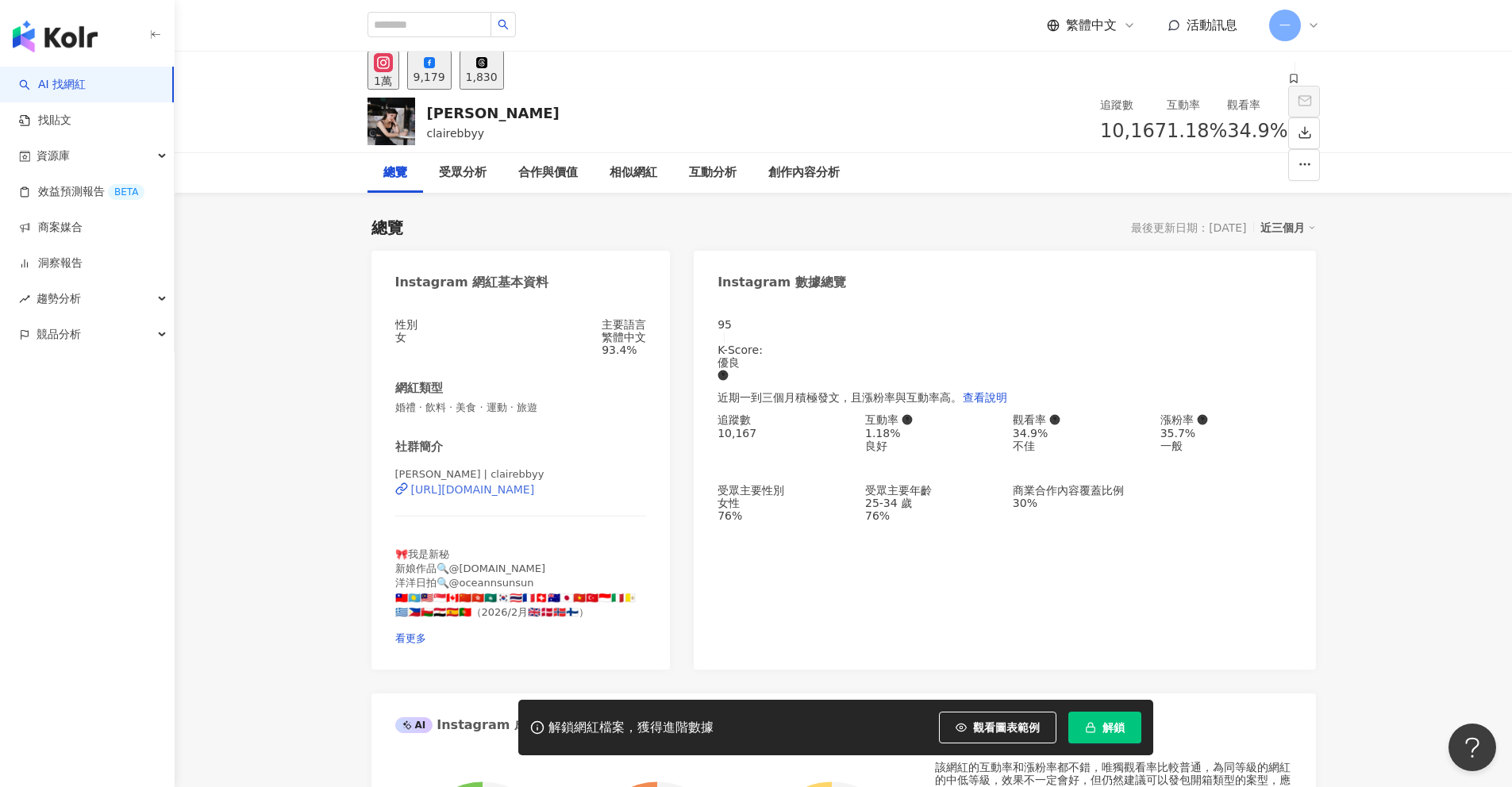
click at [522, 496] on div "https://www.instagram.com/clairebbyy/" at bounding box center [473, 490] width 124 height 13
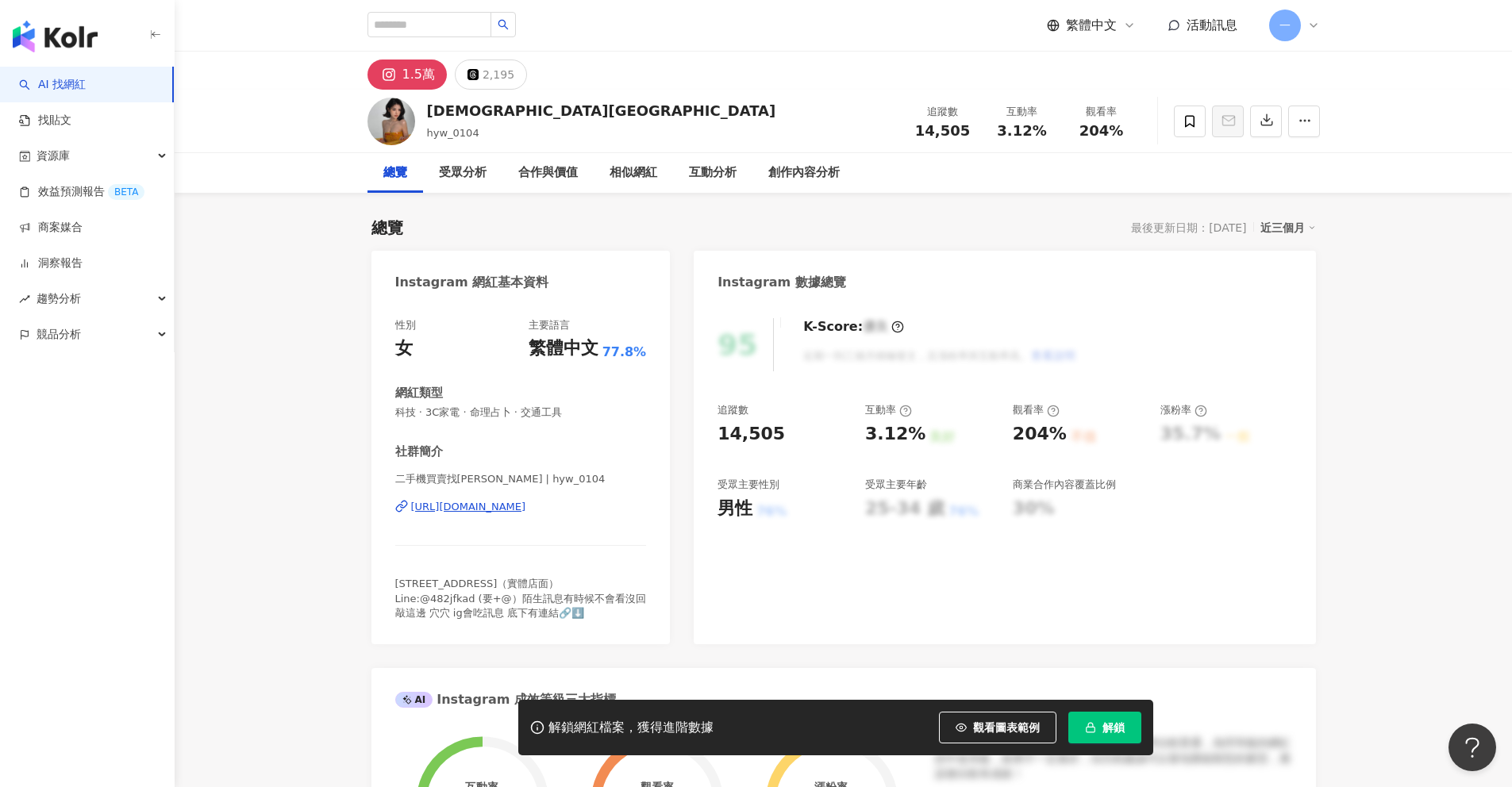
click at [527, 510] on div "https://www.instagram.com/hyw_0104/" at bounding box center [468, 507] width 115 height 14
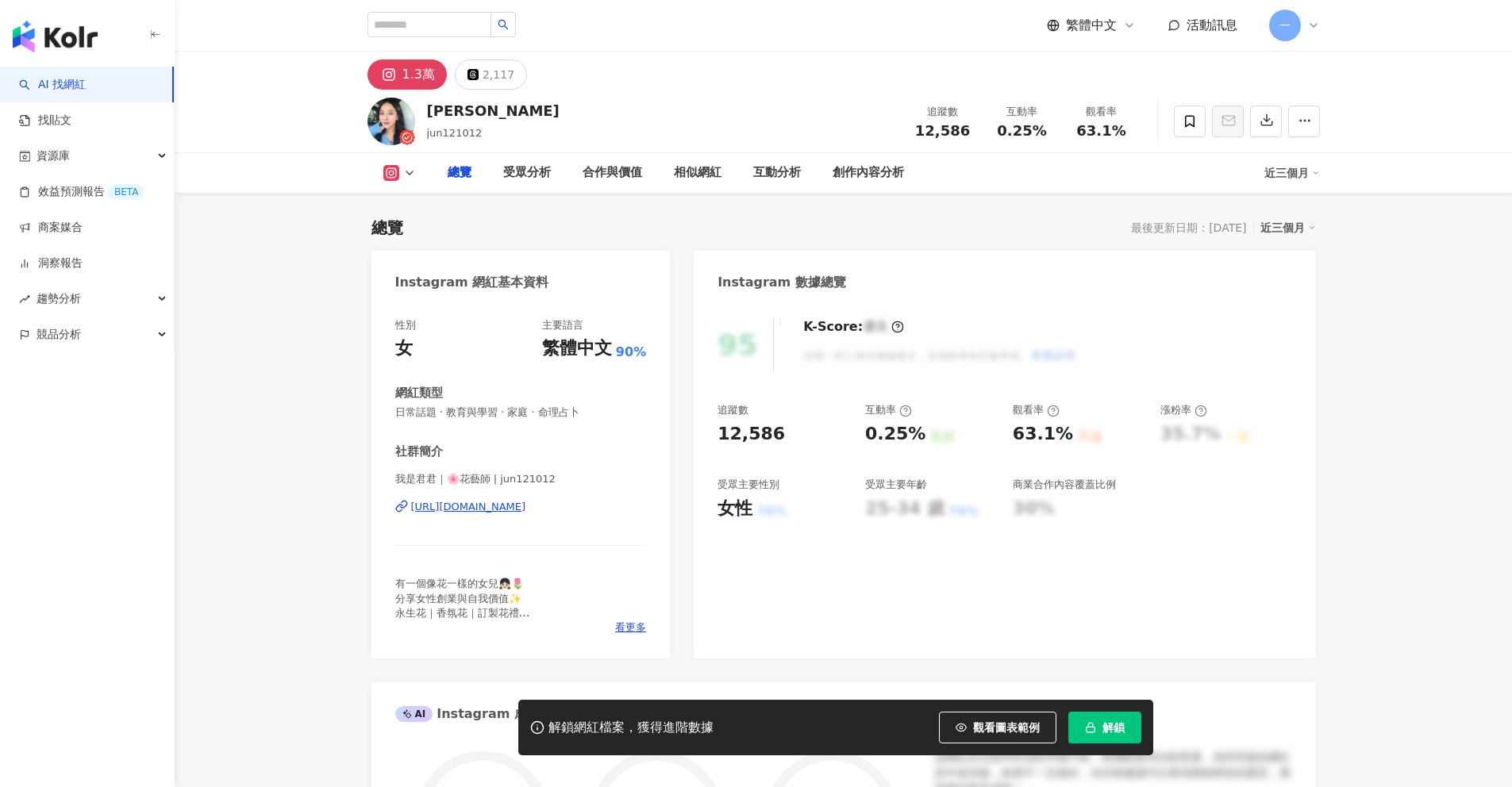
click at [527, 510] on div "[URL][DOMAIN_NAME]" at bounding box center [468, 507] width 115 height 14
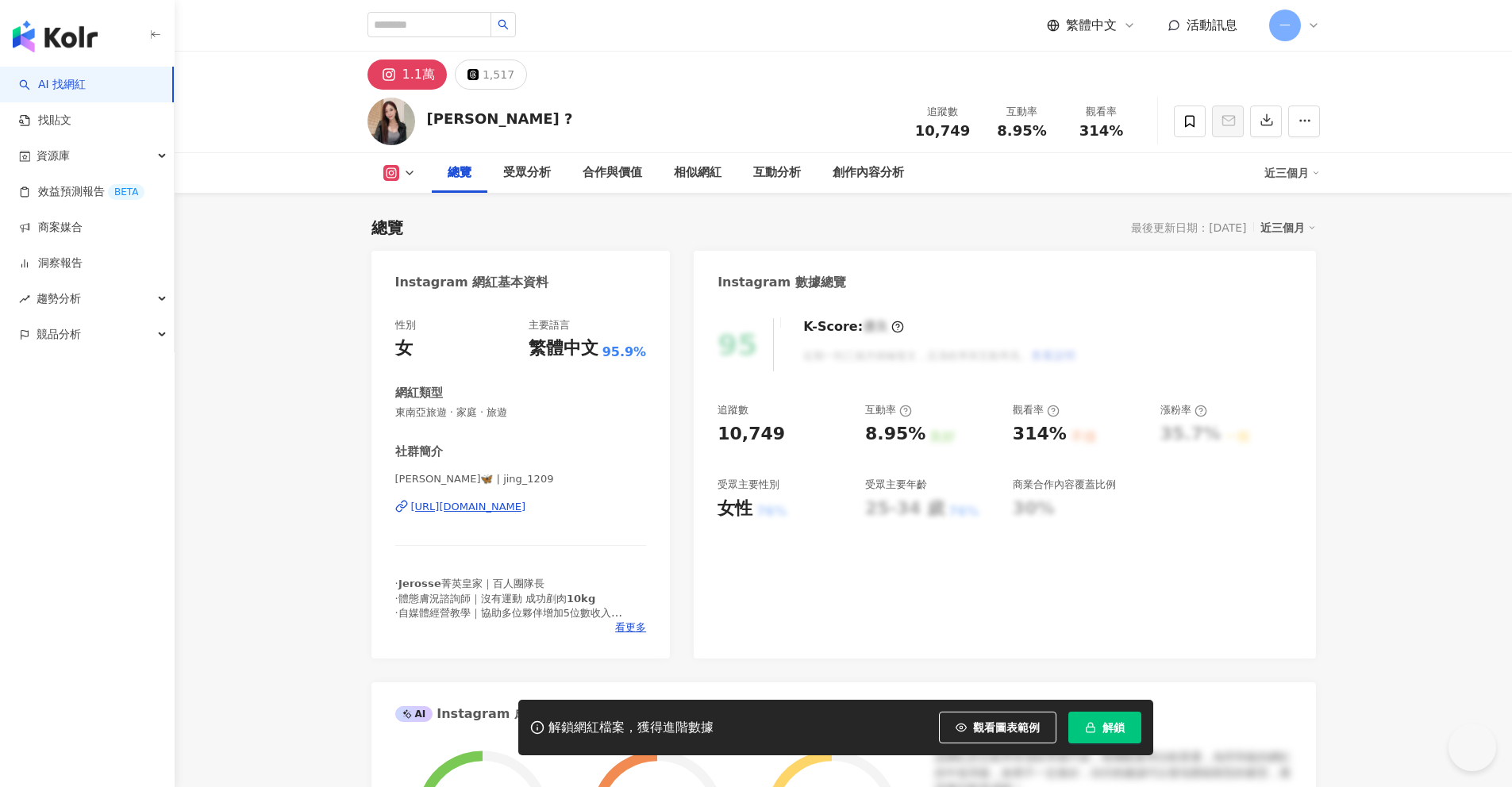
click at [527, 503] on div "https://www.instagram.com/jing_1209/" at bounding box center [468, 507] width 115 height 14
click at [520, 508] on div "[URL][DOMAIN_NAME]" at bounding box center [468, 507] width 115 height 14
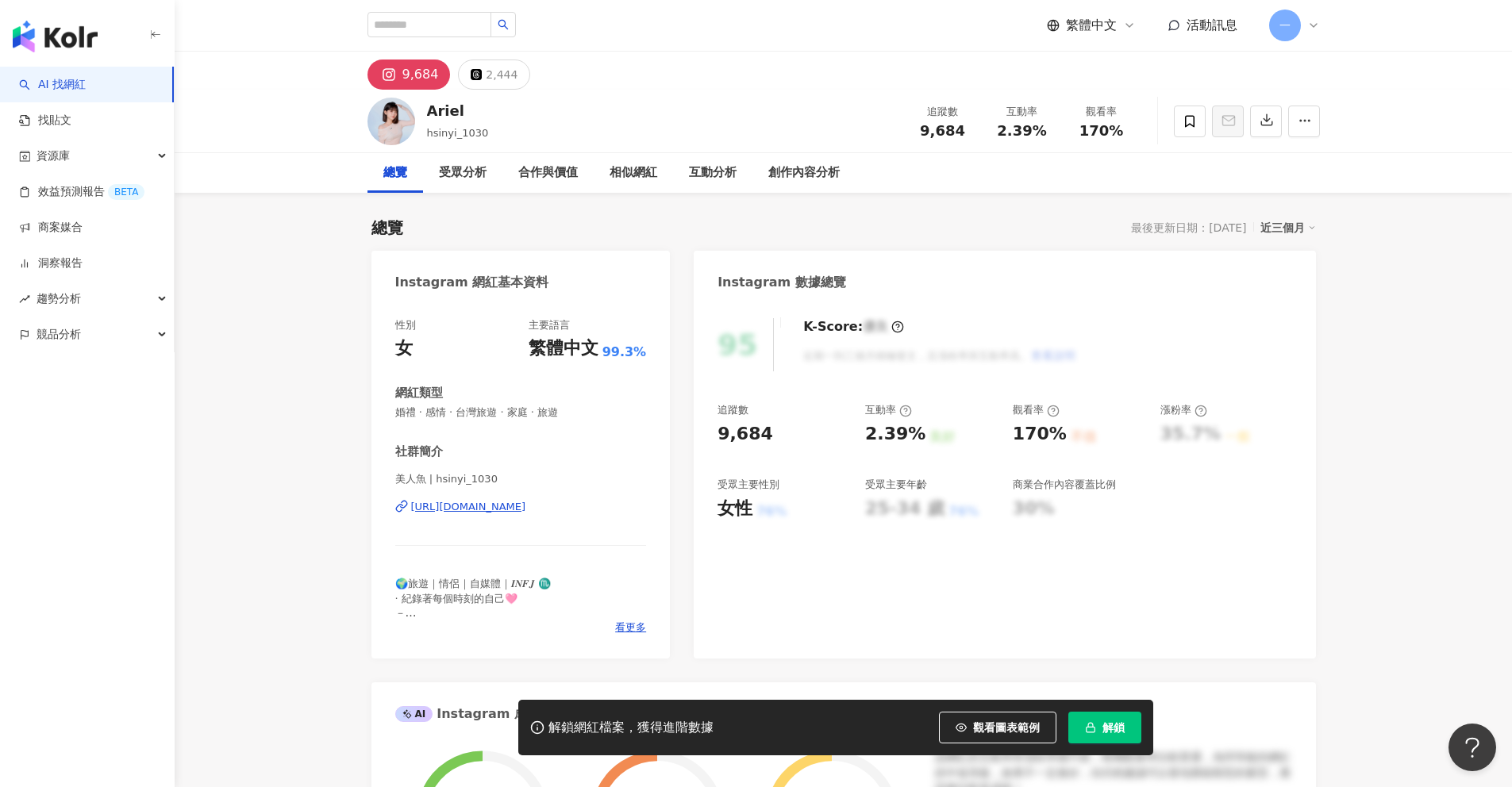
click at [461, 509] on div "[URL][DOMAIN_NAME]" at bounding box center [468, 507] width 115 height 14
